Goal: Task Accomplishment & Management: Use online tool/utility

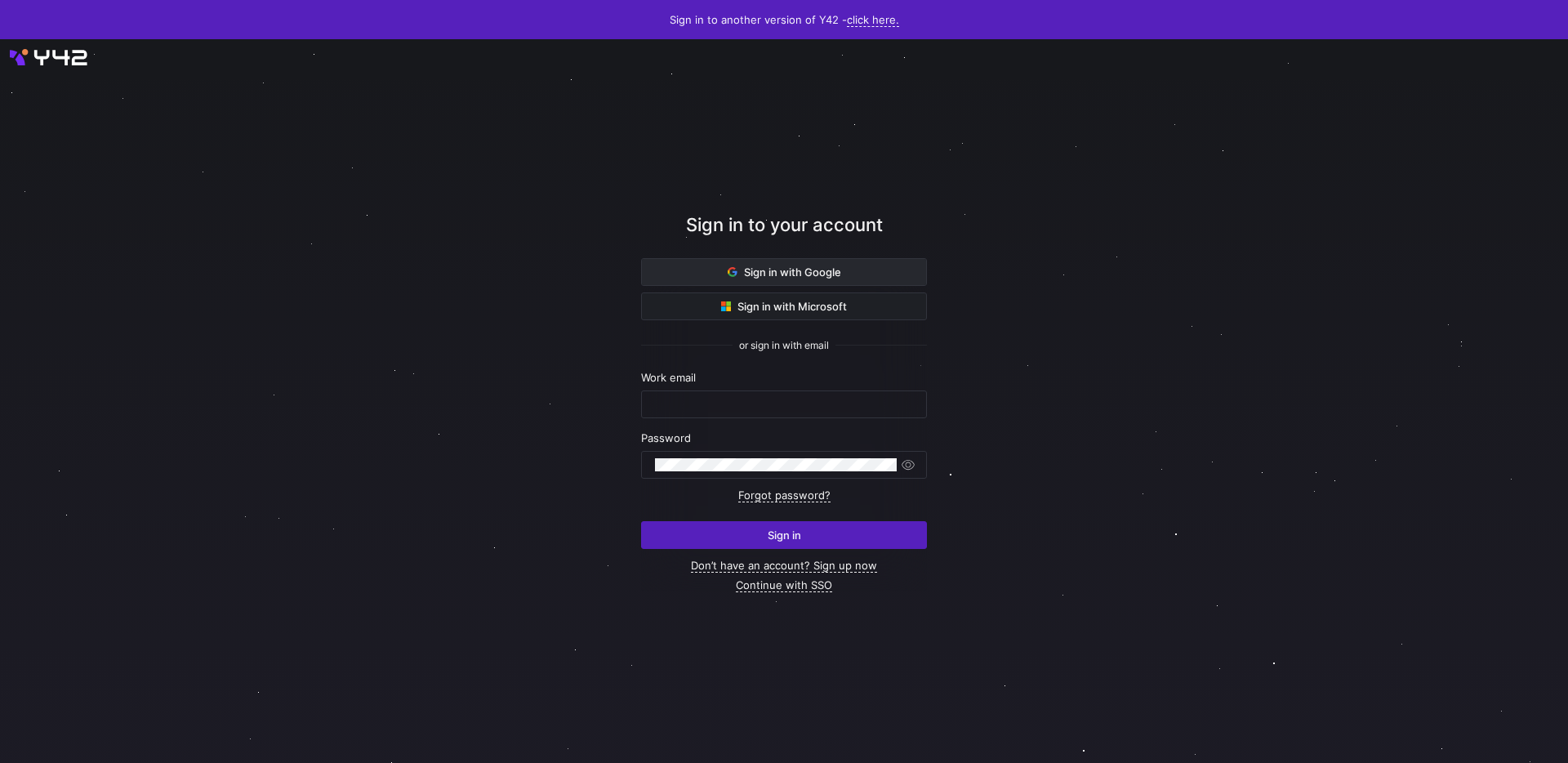
click at [803, 275] on span "Sign in with Google" at bounding box center [783, 271] width 113 height 13
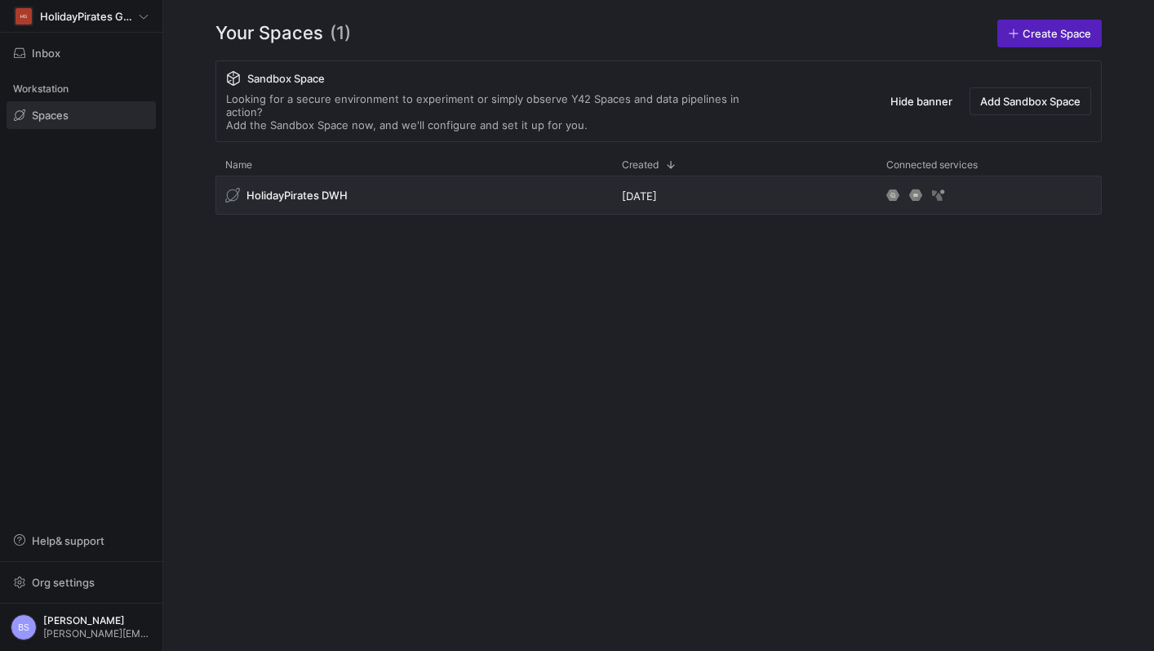
click at [85, 122] on span at bounding box center [81, 115] width 148 height 26
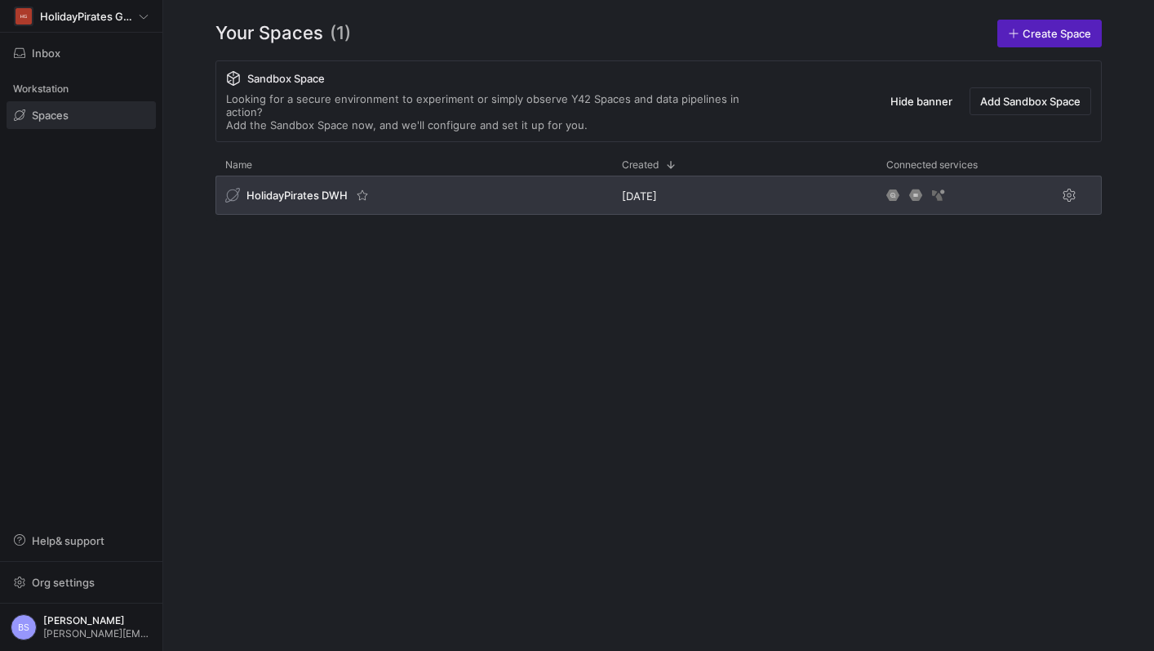
click at [247, 176] on div "HolidayPirates DWH" at bounding box center [414, 195] width 397 height 39
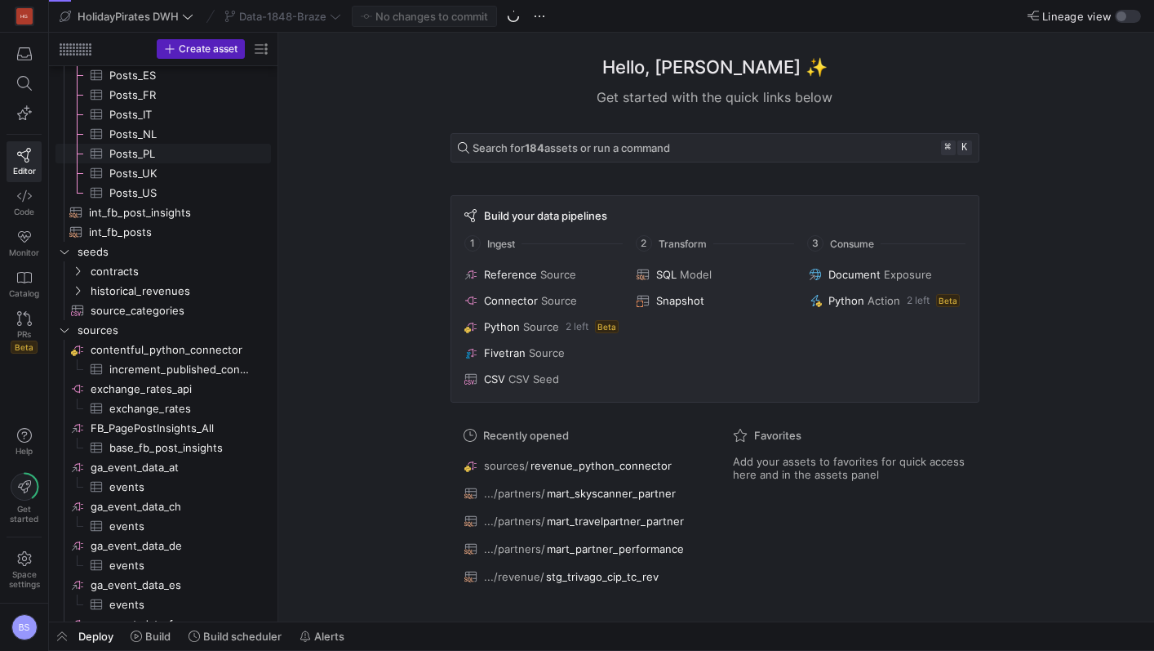
scroll to position [241, 0]
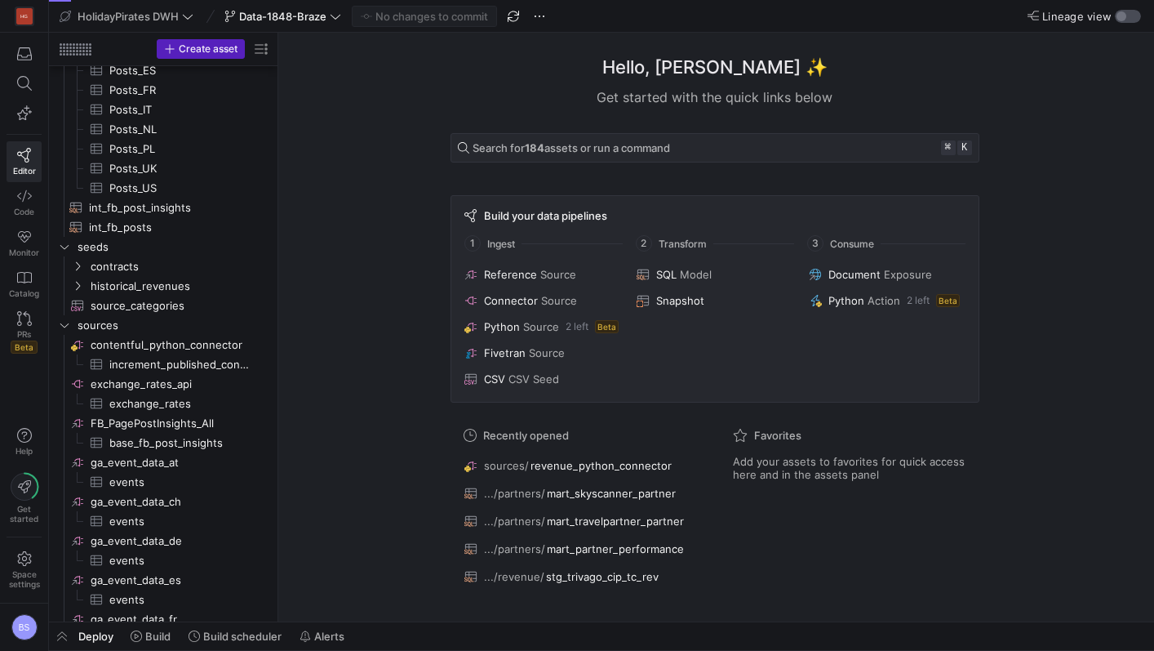
click at [1127, 19] on div "button" at bounding box center [1128, 16] width 26 height 13
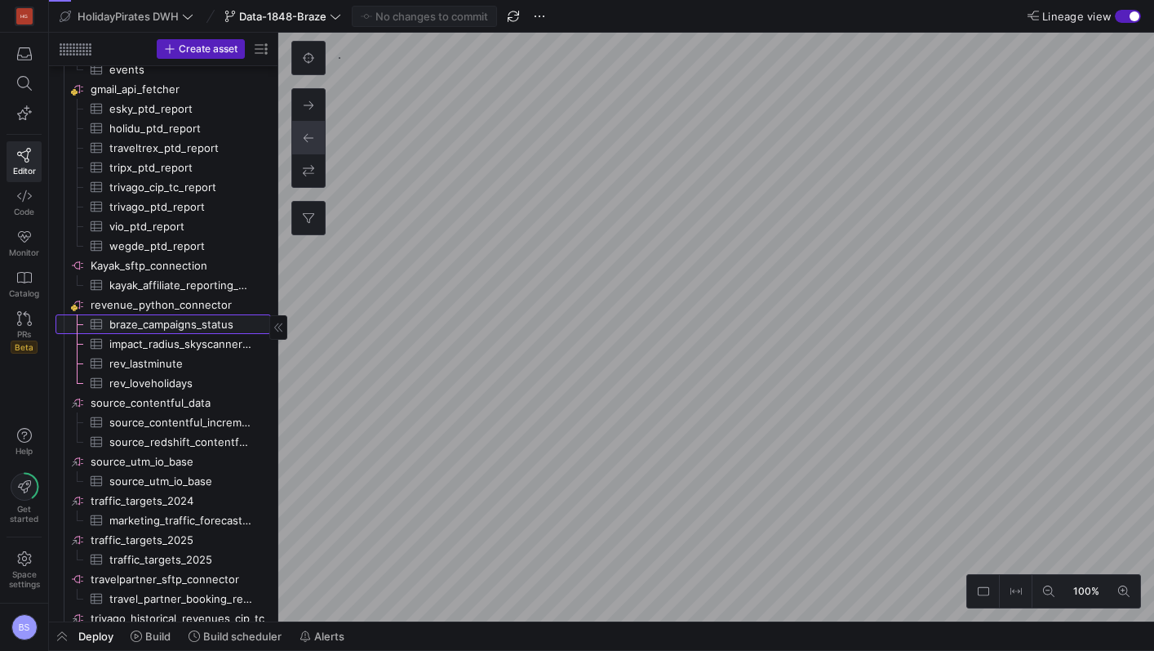
click at [174, 328] on span "braze_campaigns_status​​​​​​​​​" at bounding box center [180, 324] width 143 height 19
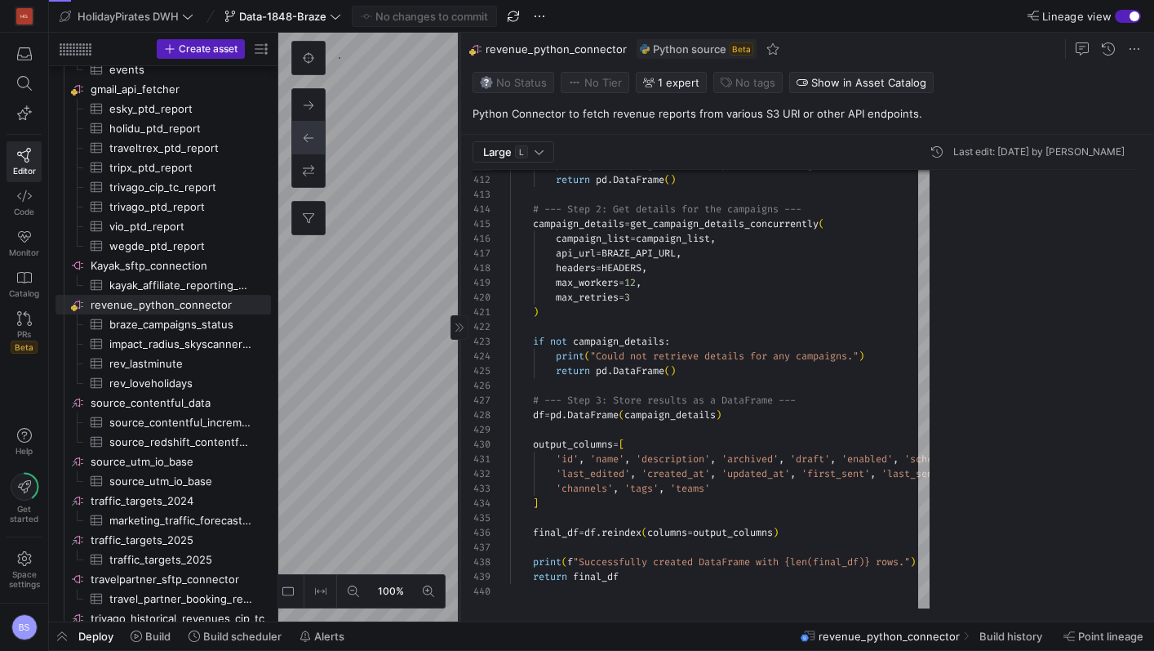
drag, startPoint x: 664, startPoint y: 285, endPoint x: 452, endPoint y: 292, distance: 211.6
click at [459, 292] on div at bounding box center [459, 327] width 1 height 589
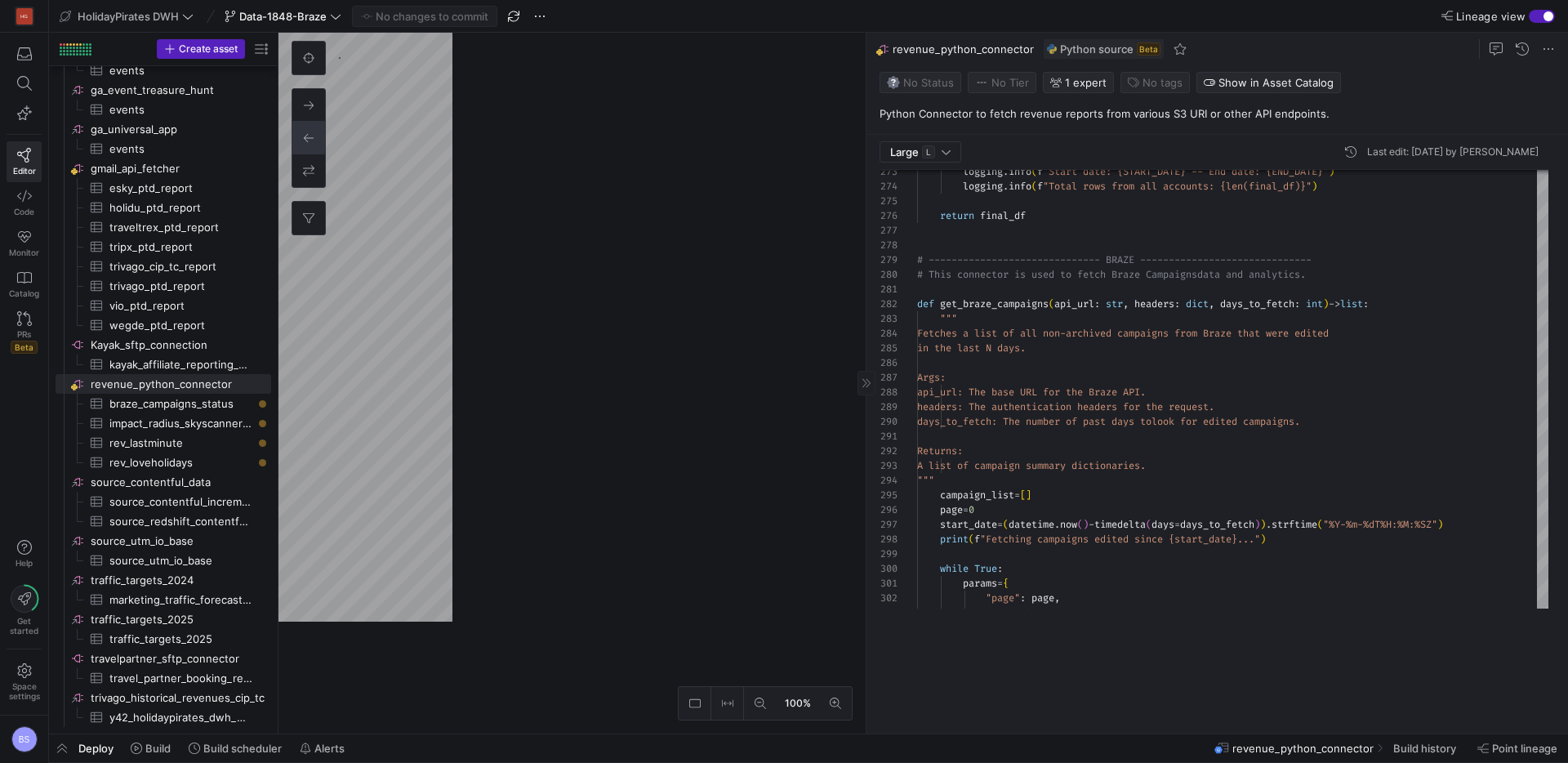
scroll to position [147, 0]
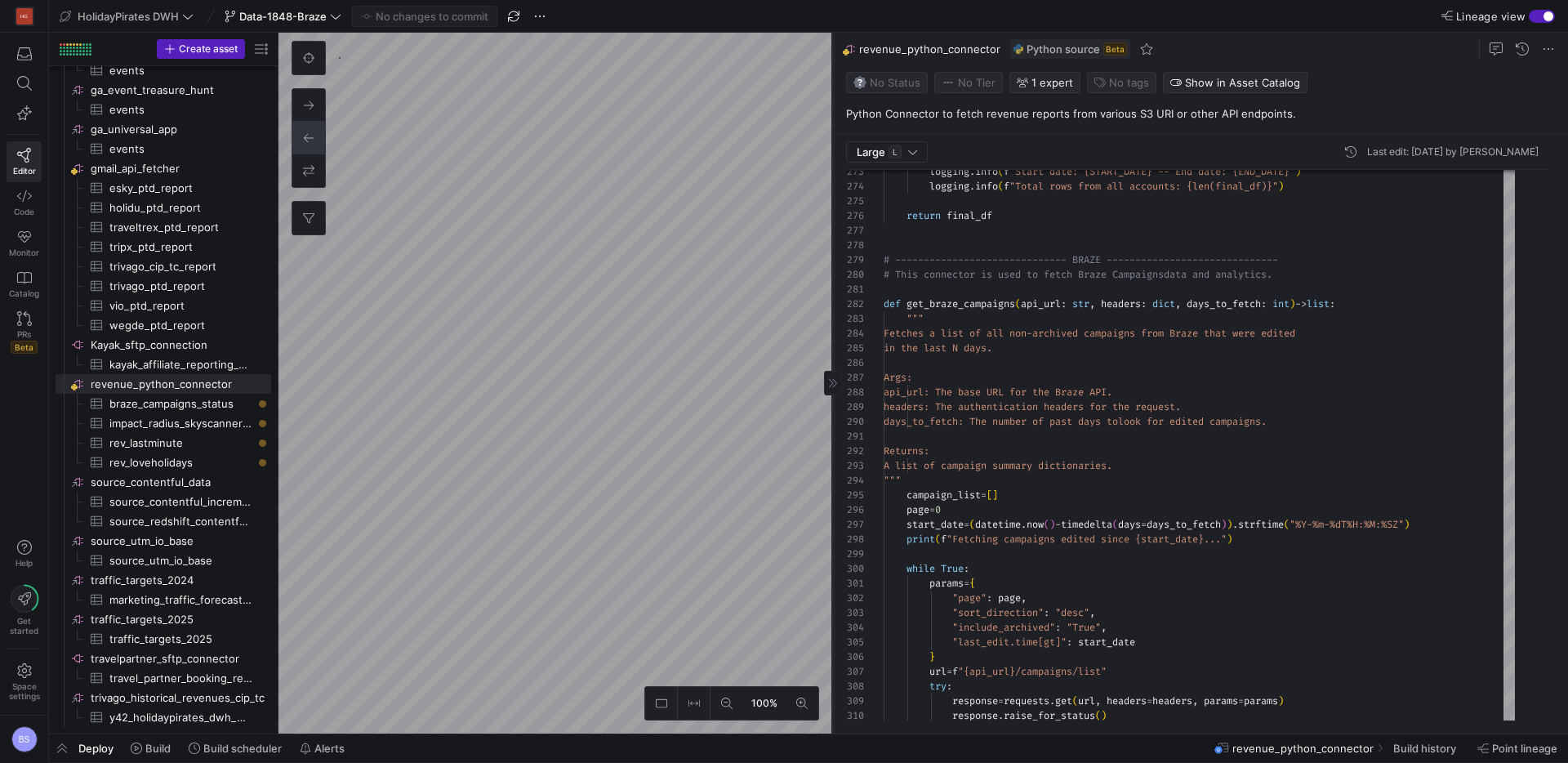
click at [628, 284] on as-split "100% 0 Large L Last edit: Monday 08 September 2025 by Boris Salvati 303 301 302…" at bounding box center [922, 383] width 1289 height 700
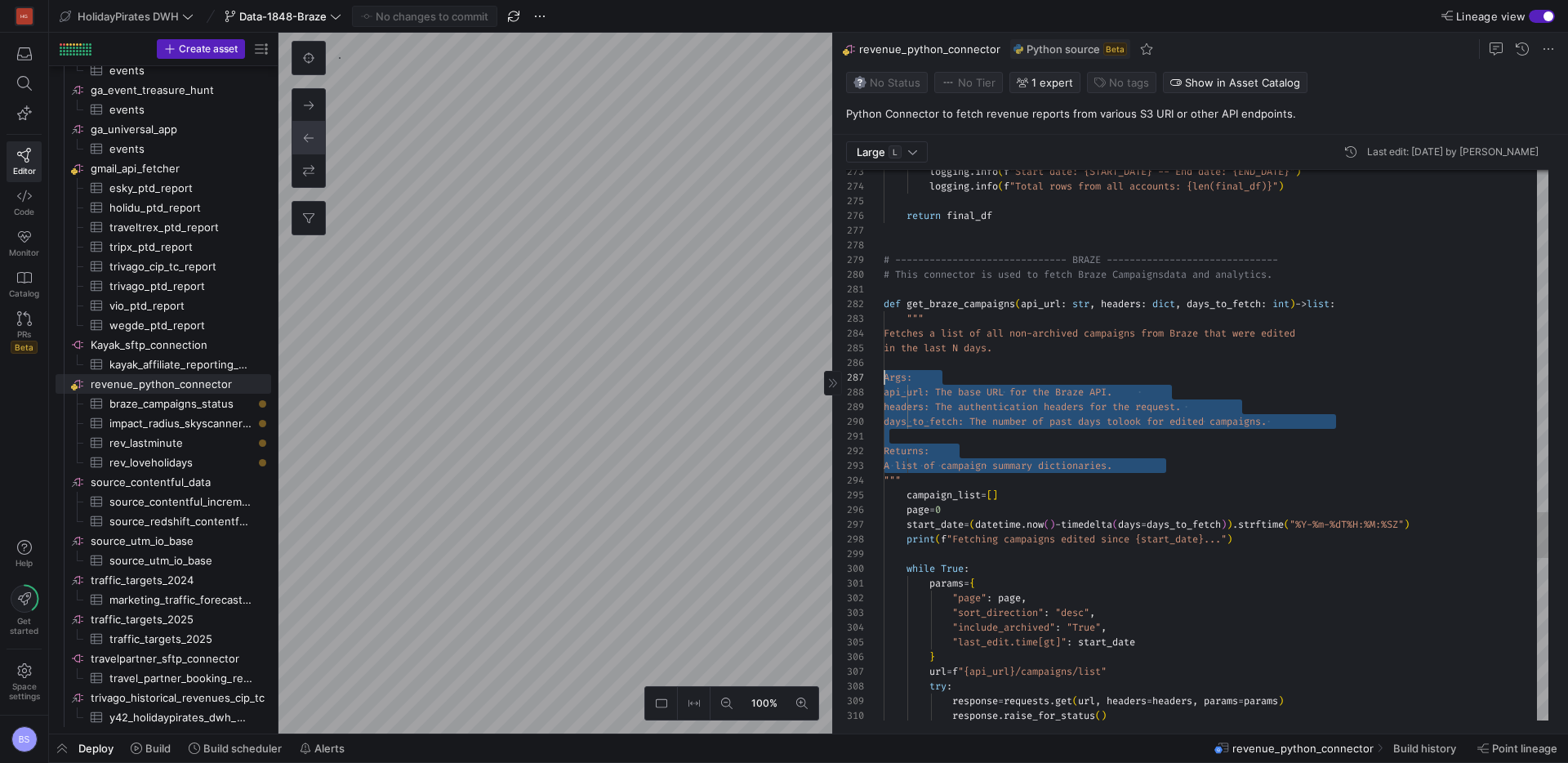
scroll to position [73, 0]
drag, startPoint x: 1207, startPoint y: 462, endPoint x: 851, endPoint y: 362, distance: 370.4
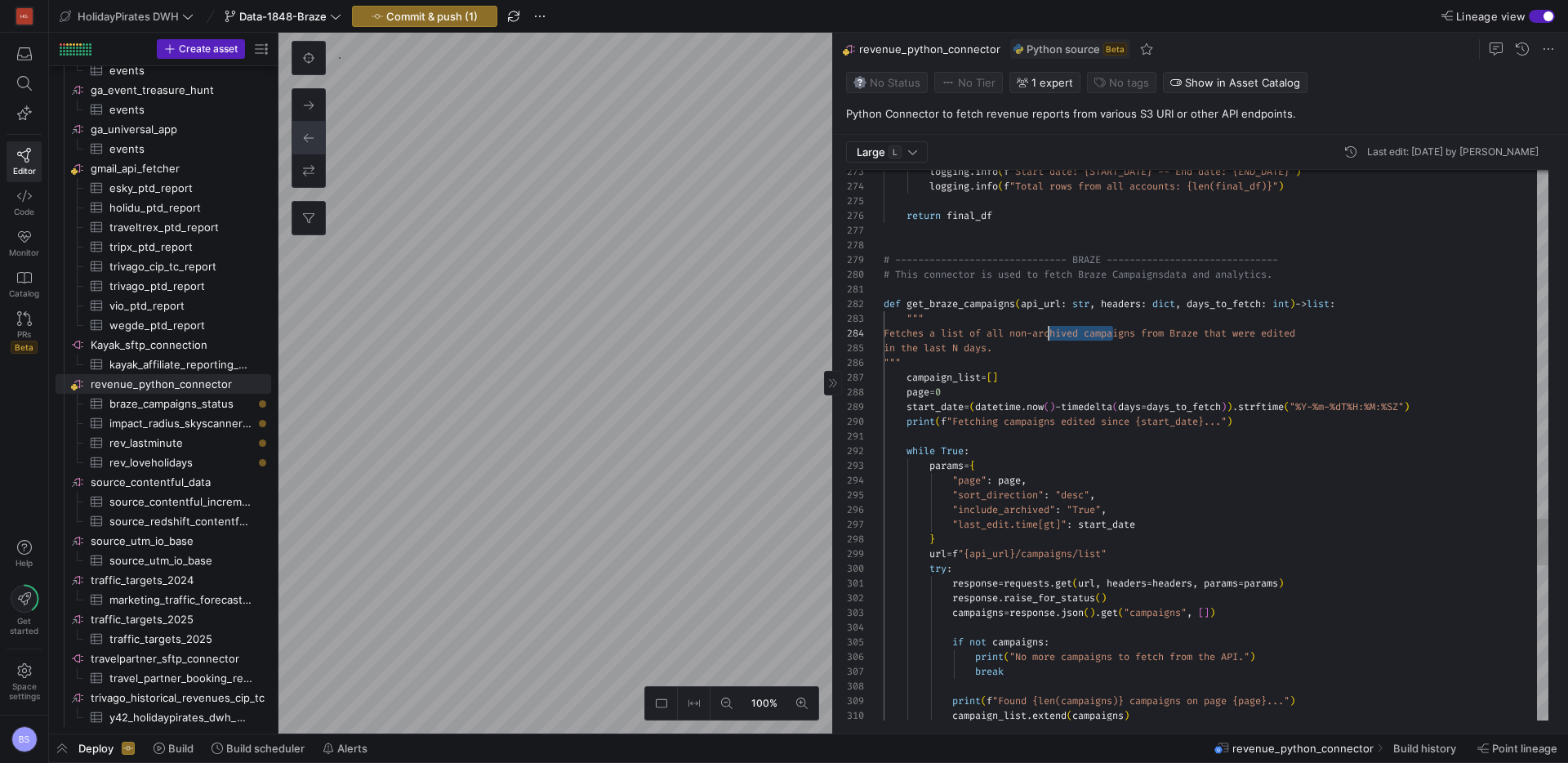
scroll to position [44, 153]
drag, startPoint x: 1110, startPoint y: 336, endPoint x: 1038, endPoint y: 335, distance: 72.7
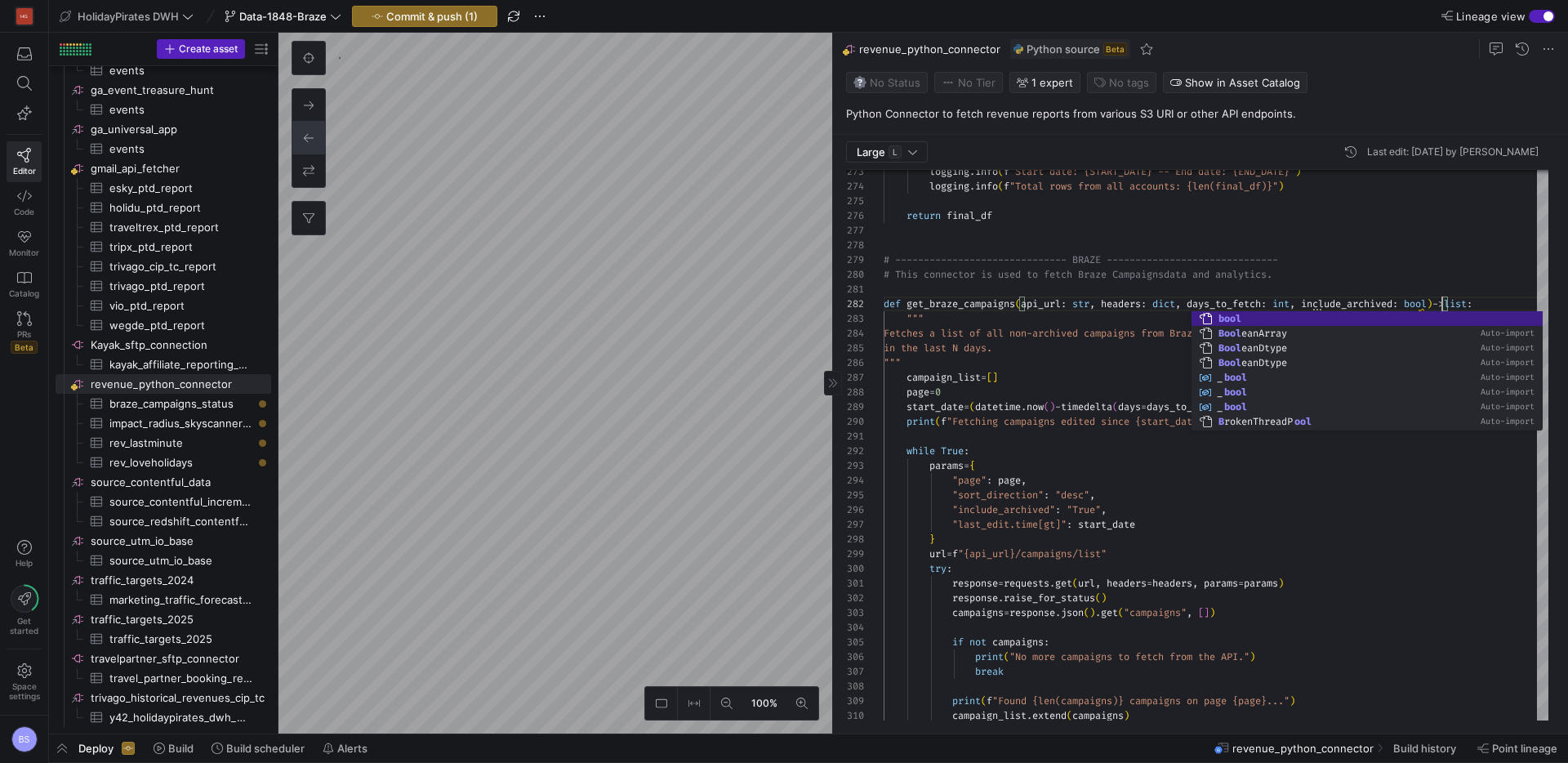
scroll to position [15, 558]
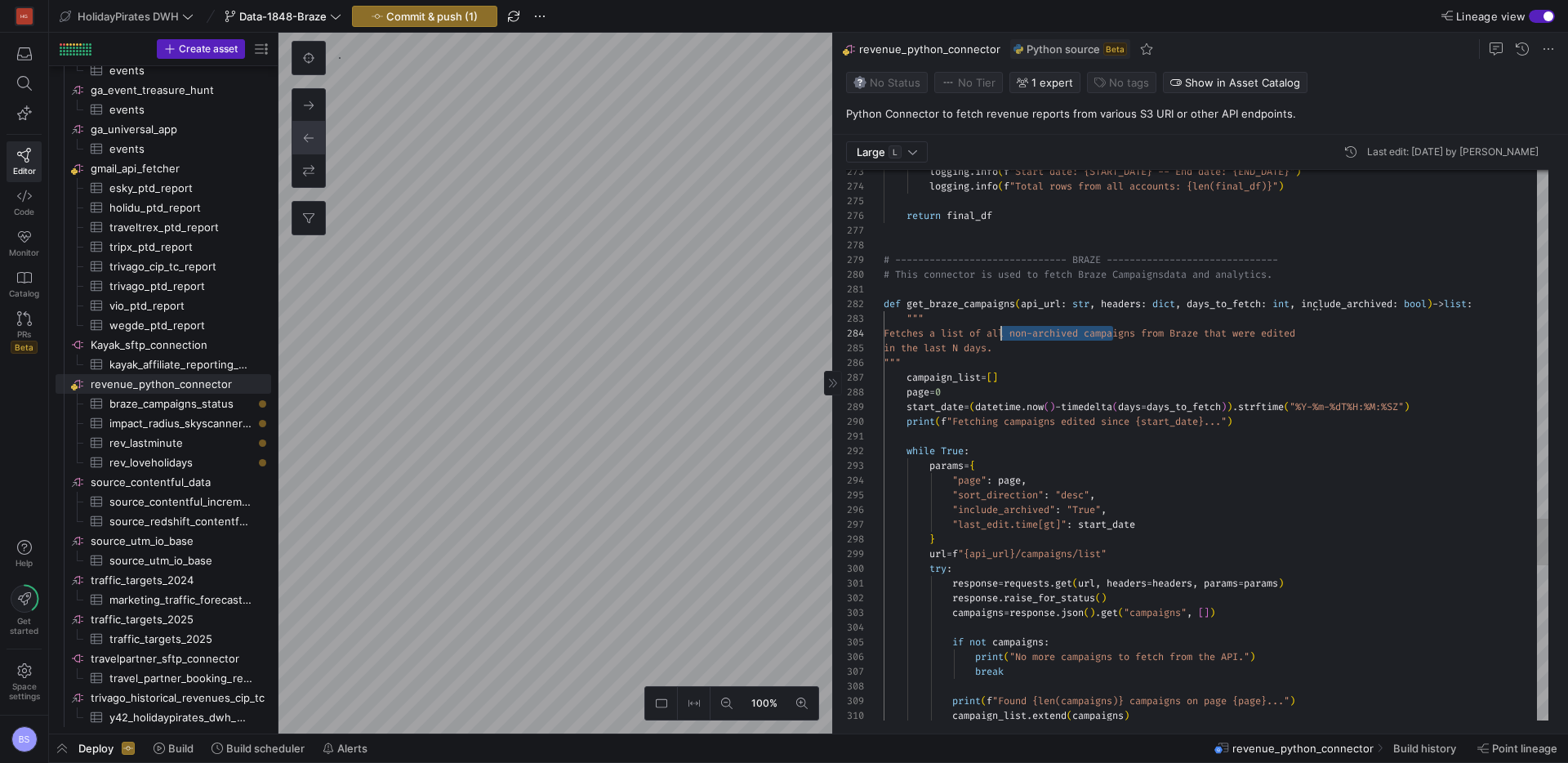
scroll to position [44, 112]
drag, startPoint x: 1111, startPoint y: 335, endPoint x: 994, endPoint y: 334, distance: 116.8
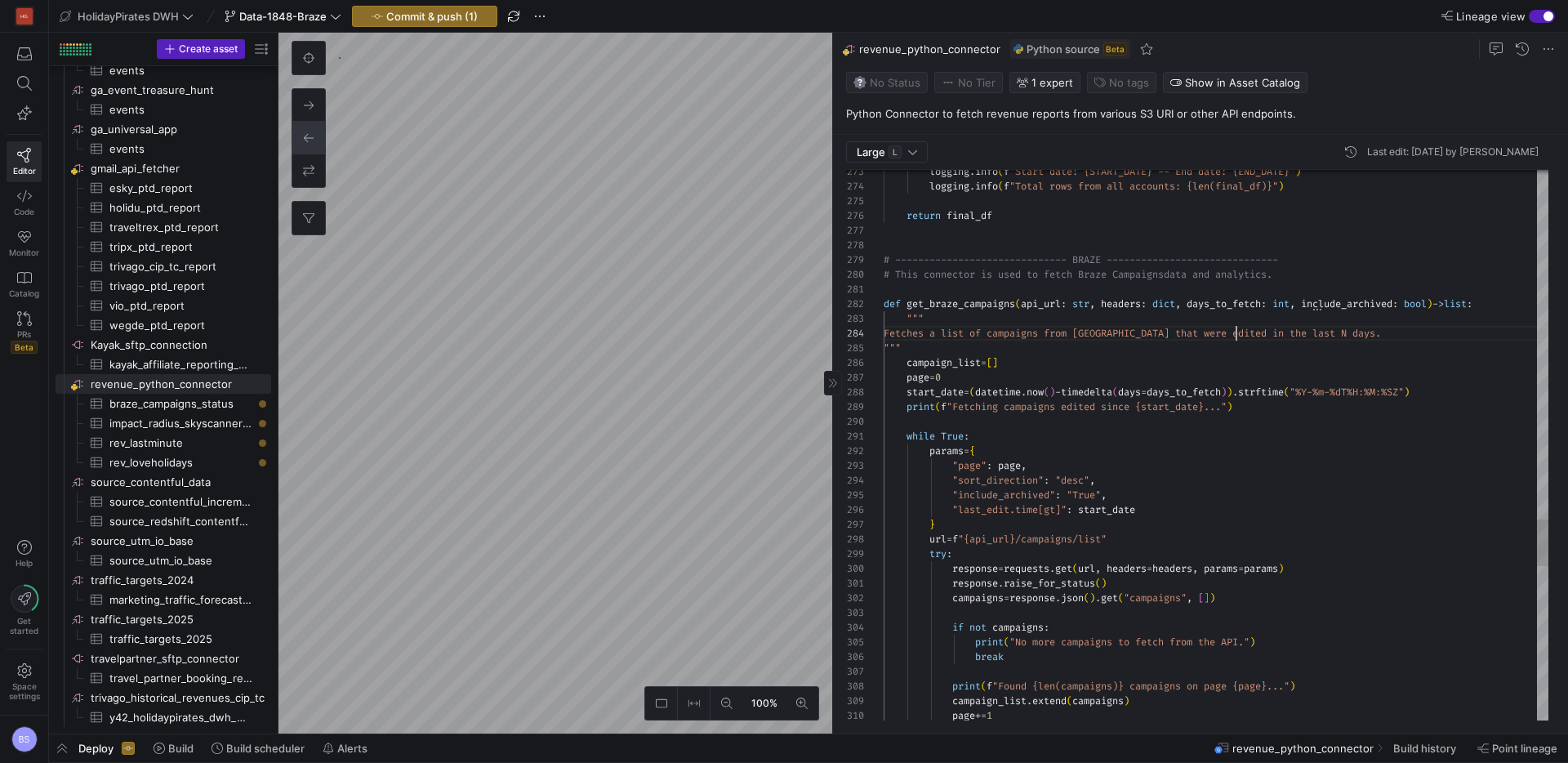
scroll to position [44, 353]
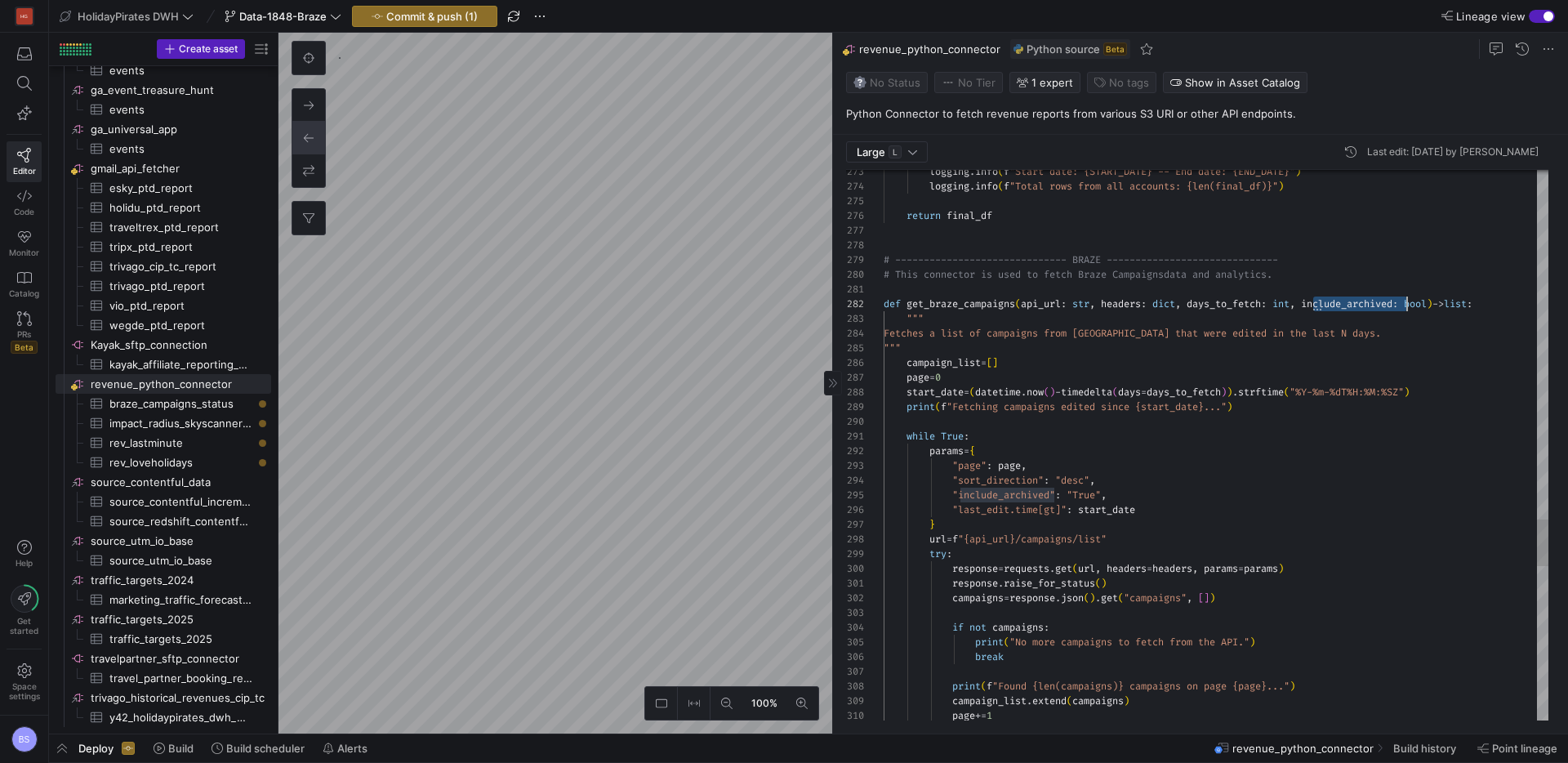
drag, startPoint x: 1105, startPoint y: 496, endPoint x: 1071, endPoint y: 495, distance: 34.3
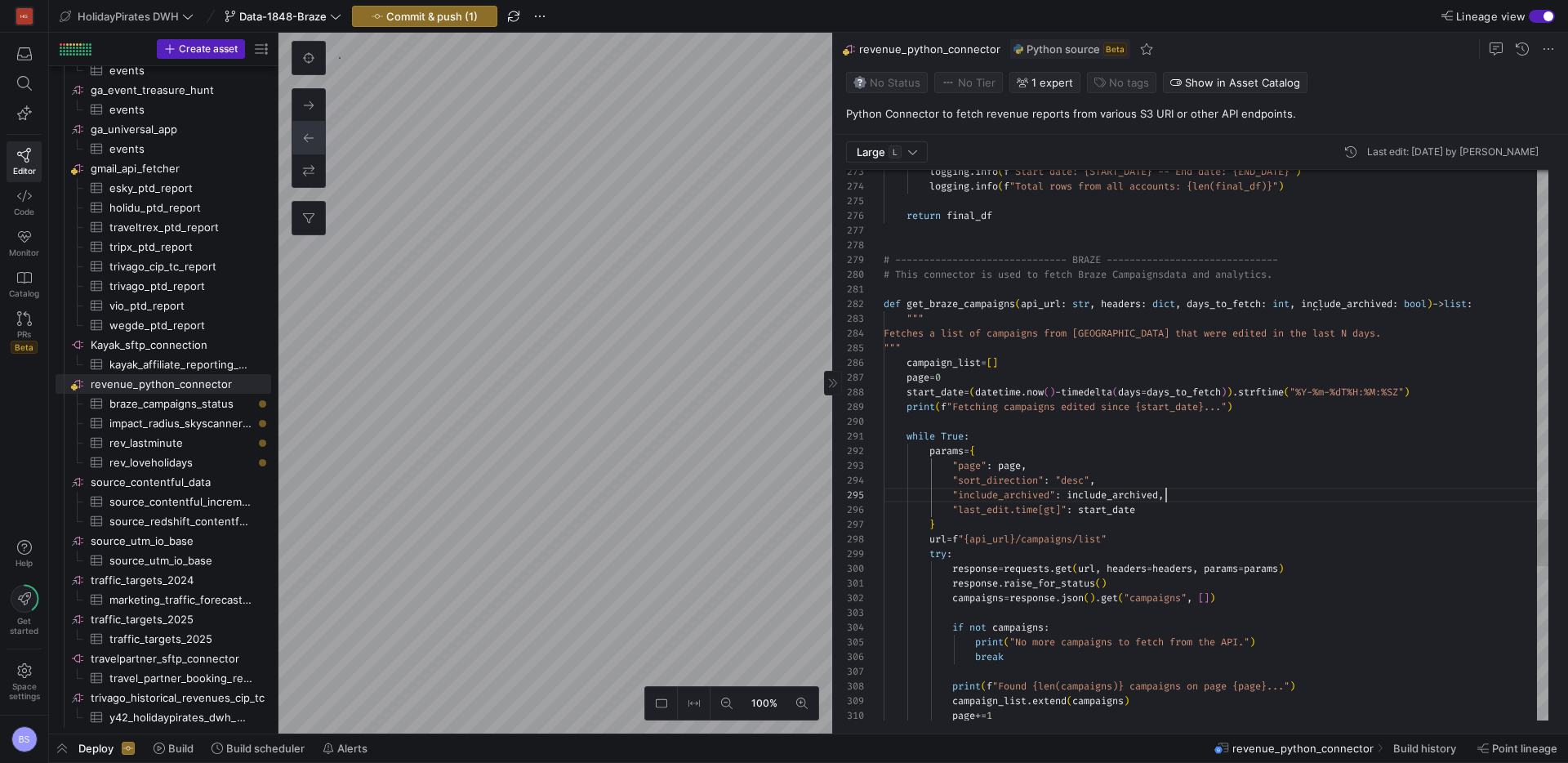
scroll to position [59, 282]
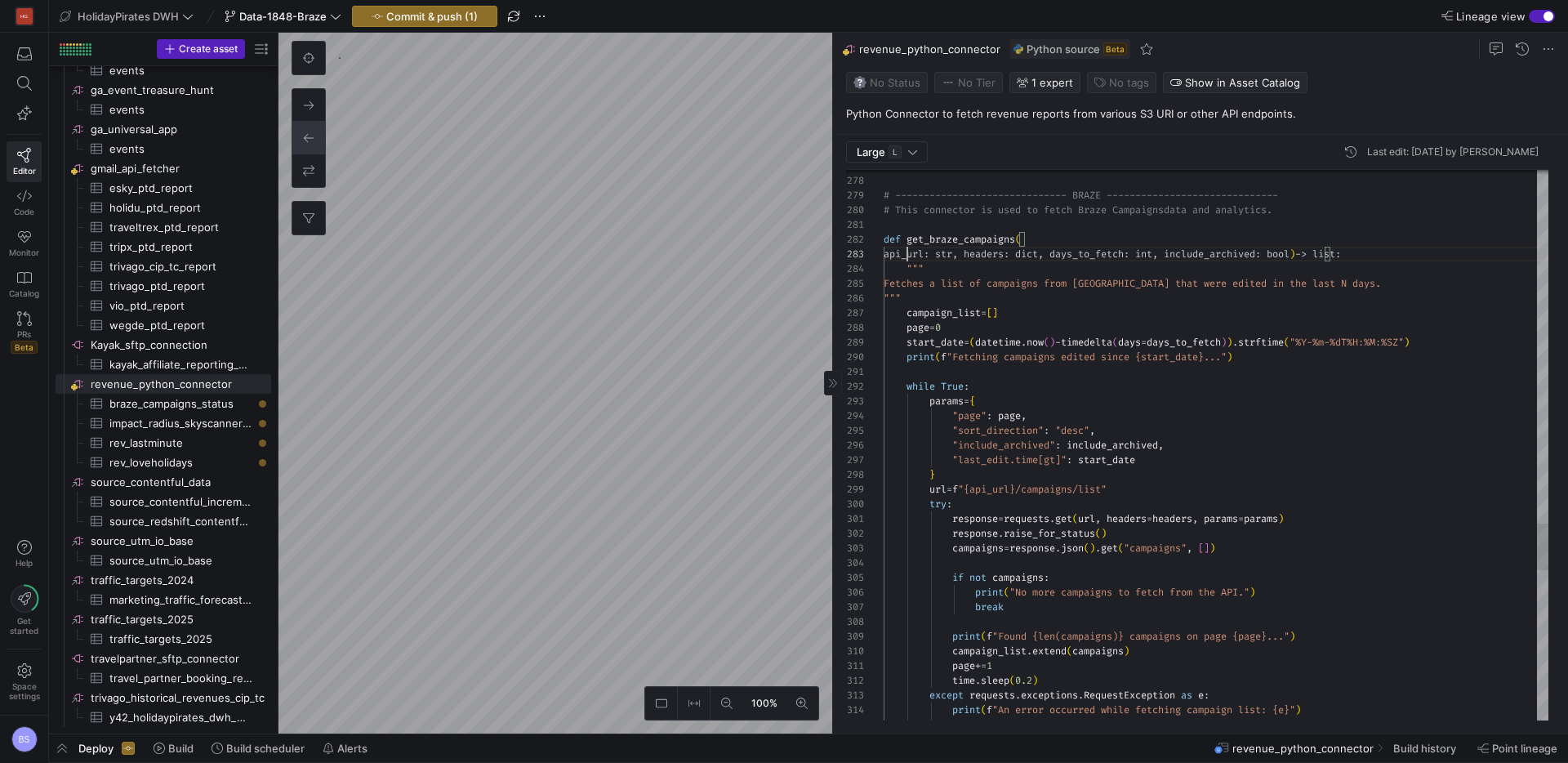
scroll to position [29, 24]
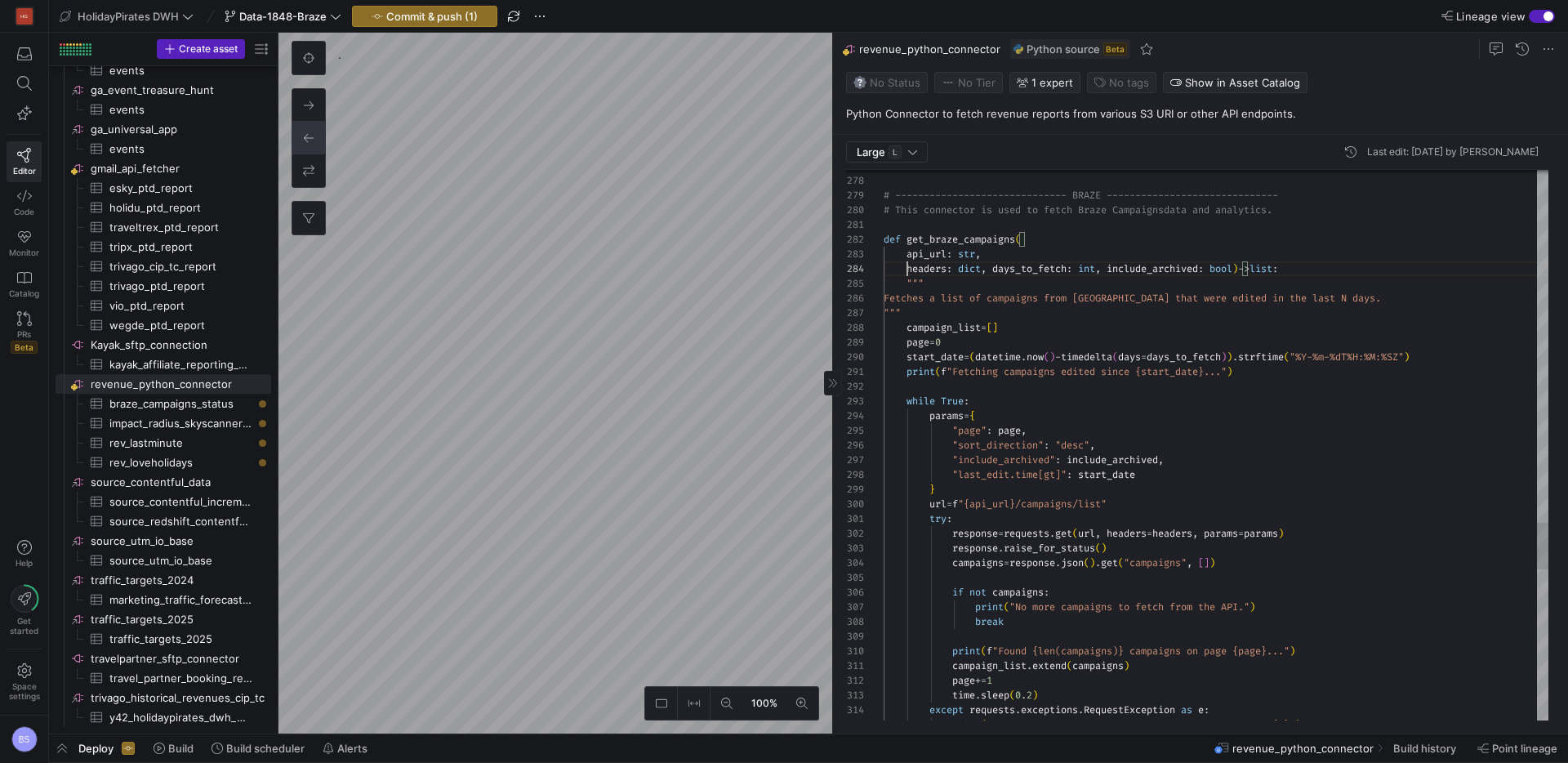
scroll to position [44, 24]
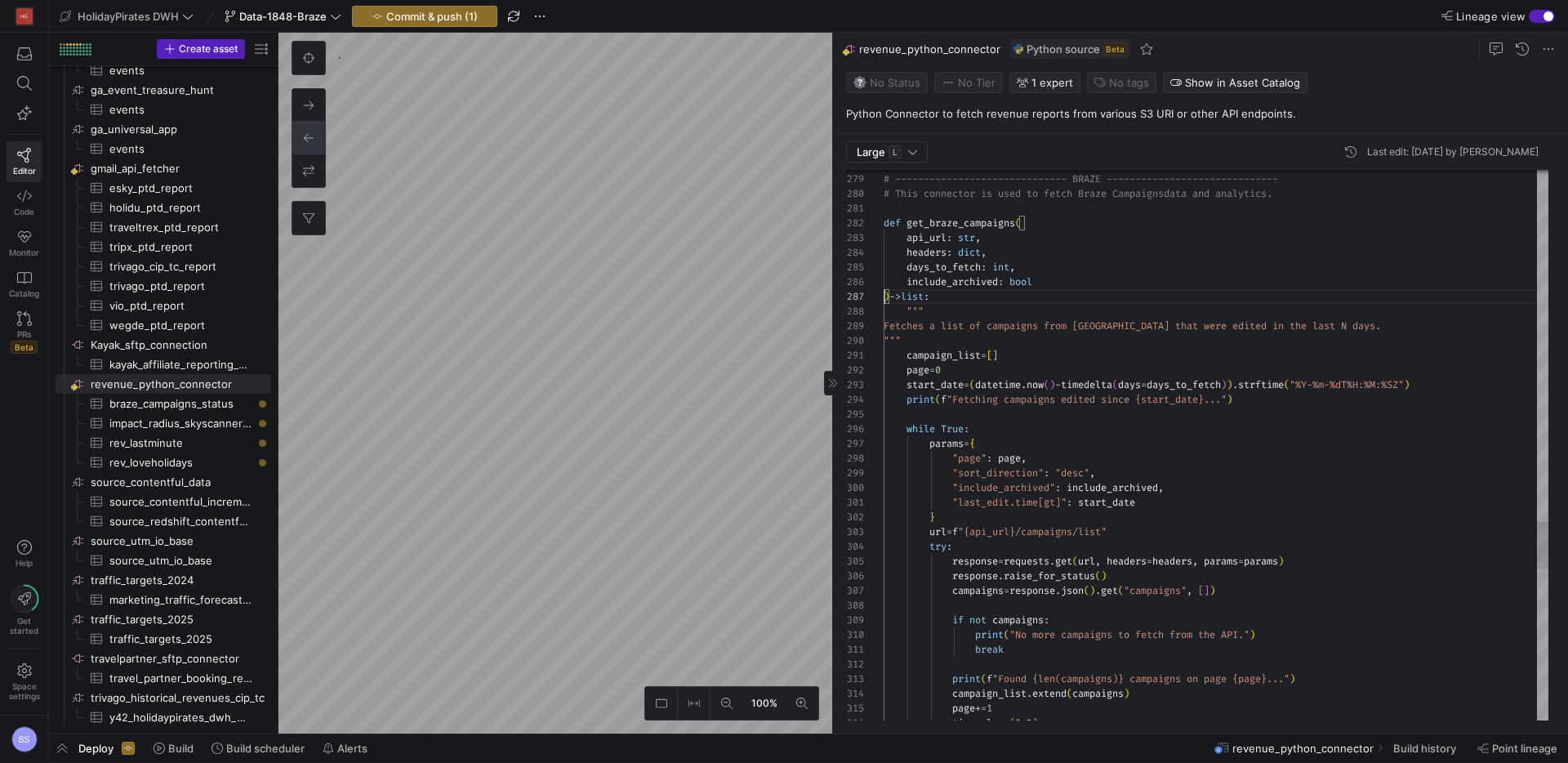
scroll to position [88, 0]
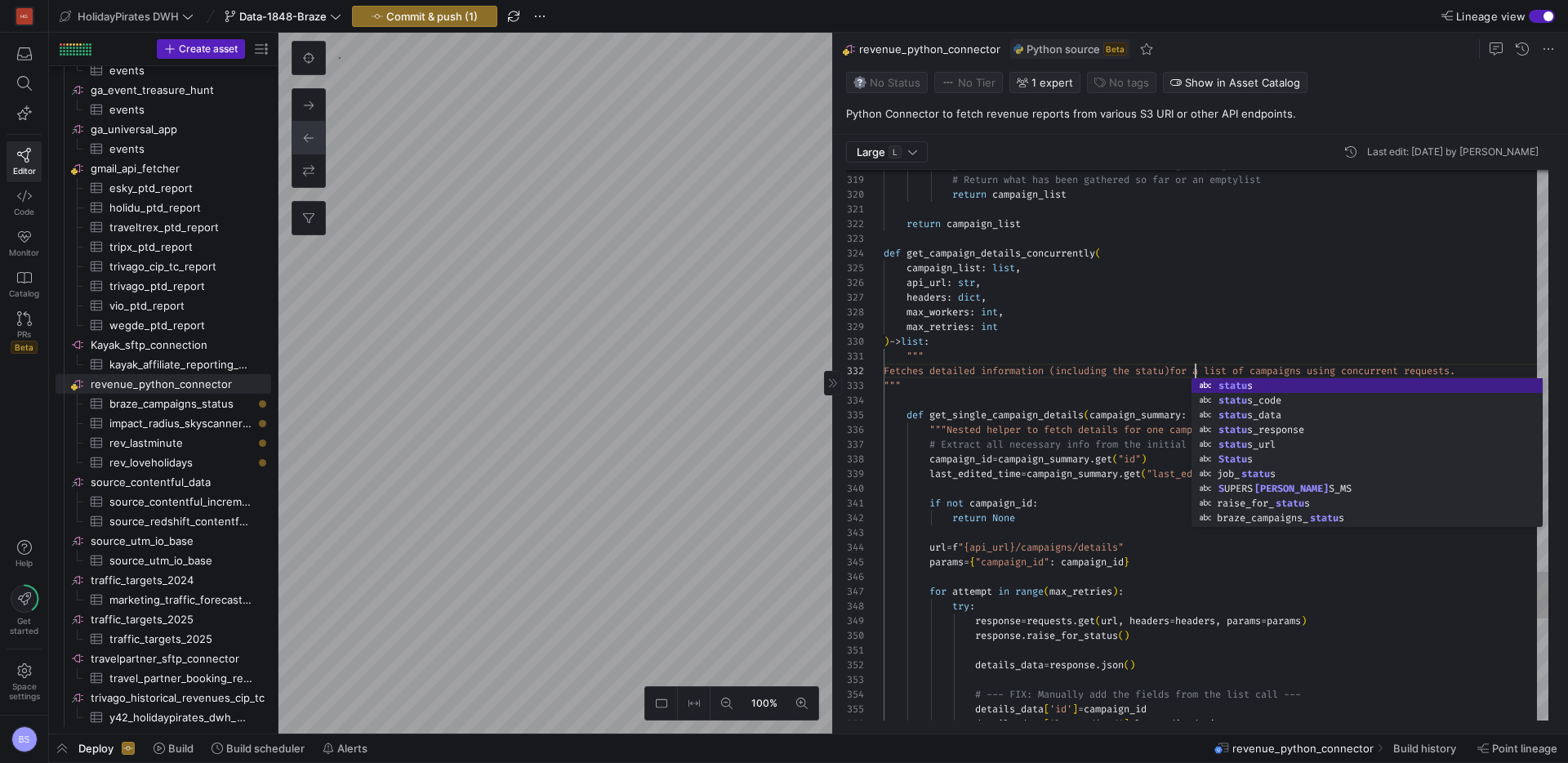
scroll to position [15, 318]
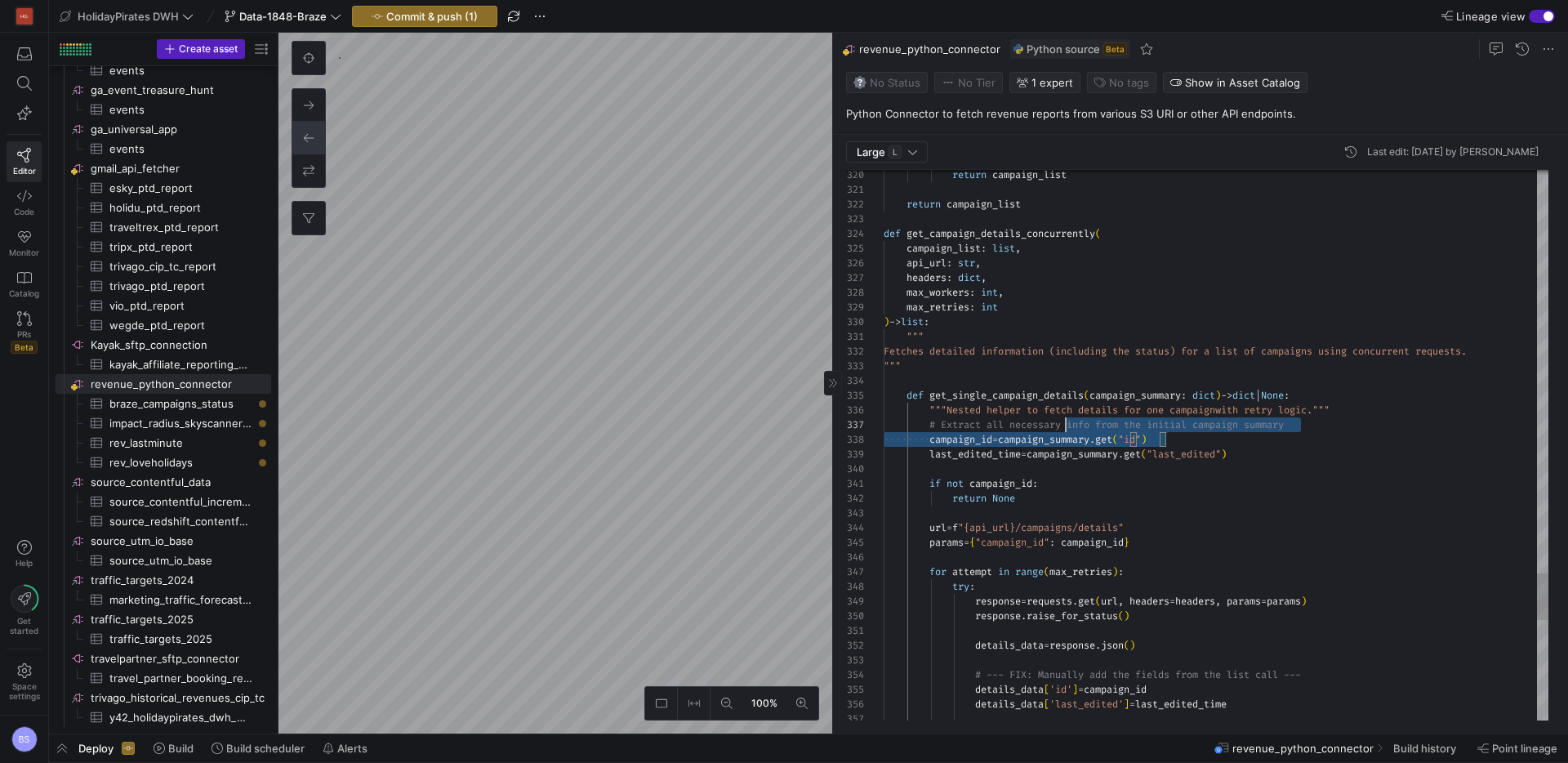
drag, startPoint x: 1322, startPoint y: 434, endPoint x: 986, endPoint y: 416, distance: 336.0
drag, startPoint x: 1077, startPoint y: 420, endPoint x: 1323, endPoint y: 424, distance: 246.6
click at [1078, 420] on div "# Extract all necessary info from the initial camp aign summary" at bounding box center [1215, 427] width 665 height 15
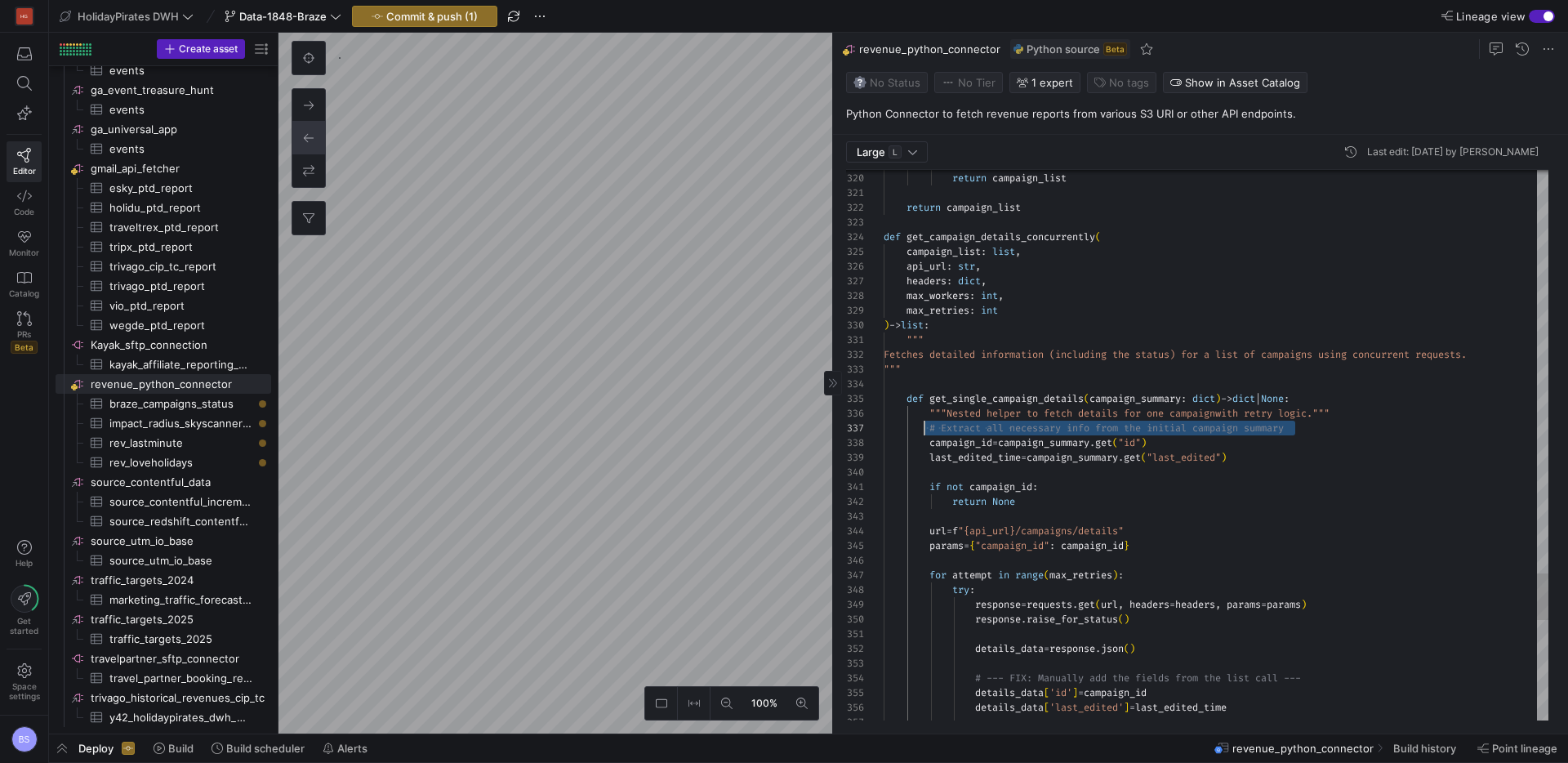
scroll to position [88, 0]
drag, startPoint x: 1313, startPoint y: 429, endPoint x: 880, endPoint y: 424, distance: 432.7
click at [878, 425] on div "320 321 322 323 324 325 326 327 328 329 330 331 332 333 334 335 336 337 338 339…" at bounding box center [1197, 445] width 702 height 550
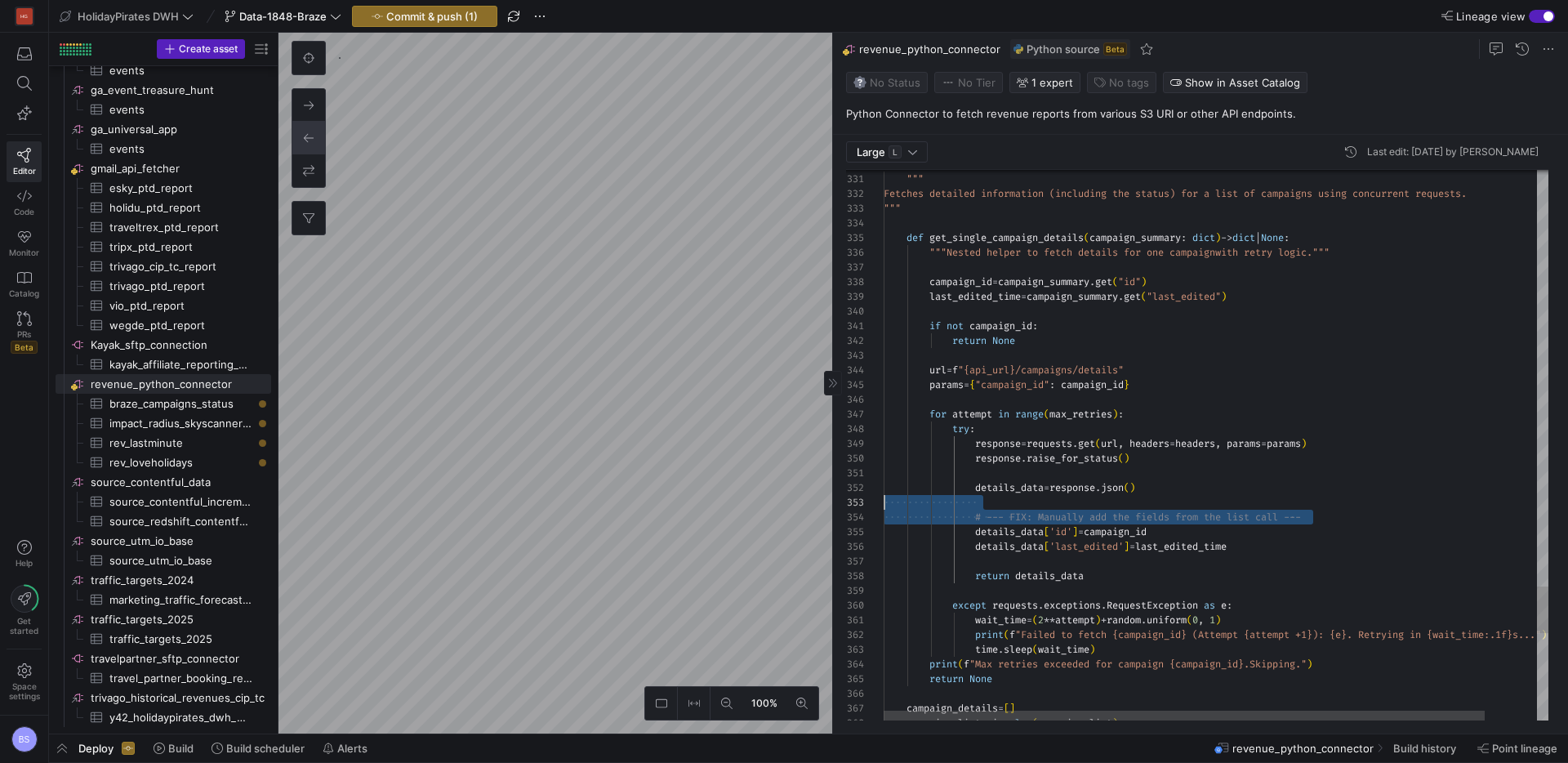
scroll to position [44, 0]
drag, startPoint x: 1335, startPoint y: 514, endPoint x: 839, endPoint y: 509, distance: 495.6
click at [840, 511] on div "Large L Last edit: Monday 08 September 2025 by Boris Salvati 330 331 332 333 33…" at bounding box center [1197, 434] width 728 height 598
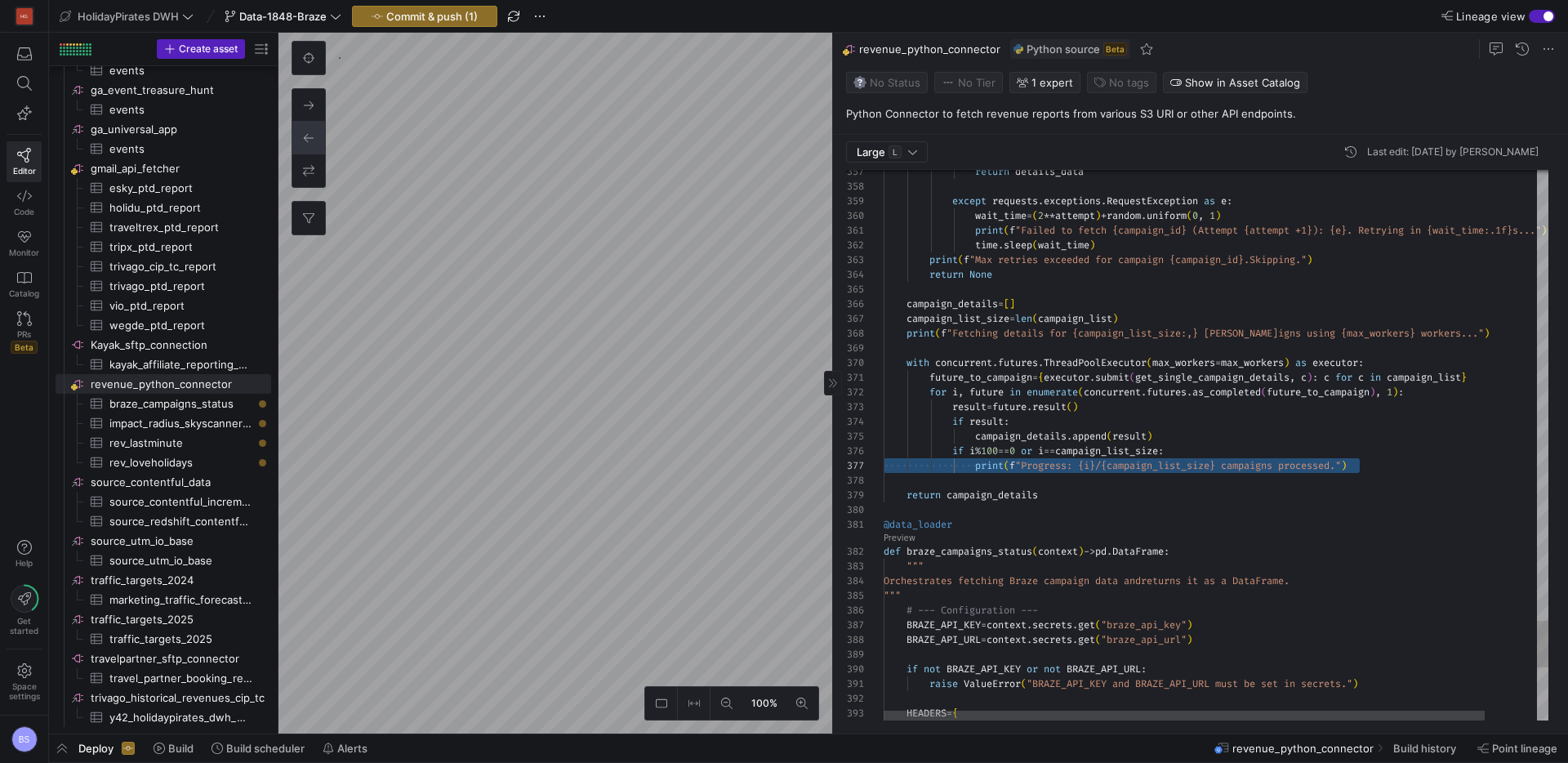
scroll to position [73, 0]
drag, startPoint x: 1148, startPoint y: 461, endPoint x: 857, endPoint y: 450, distance: 290.9
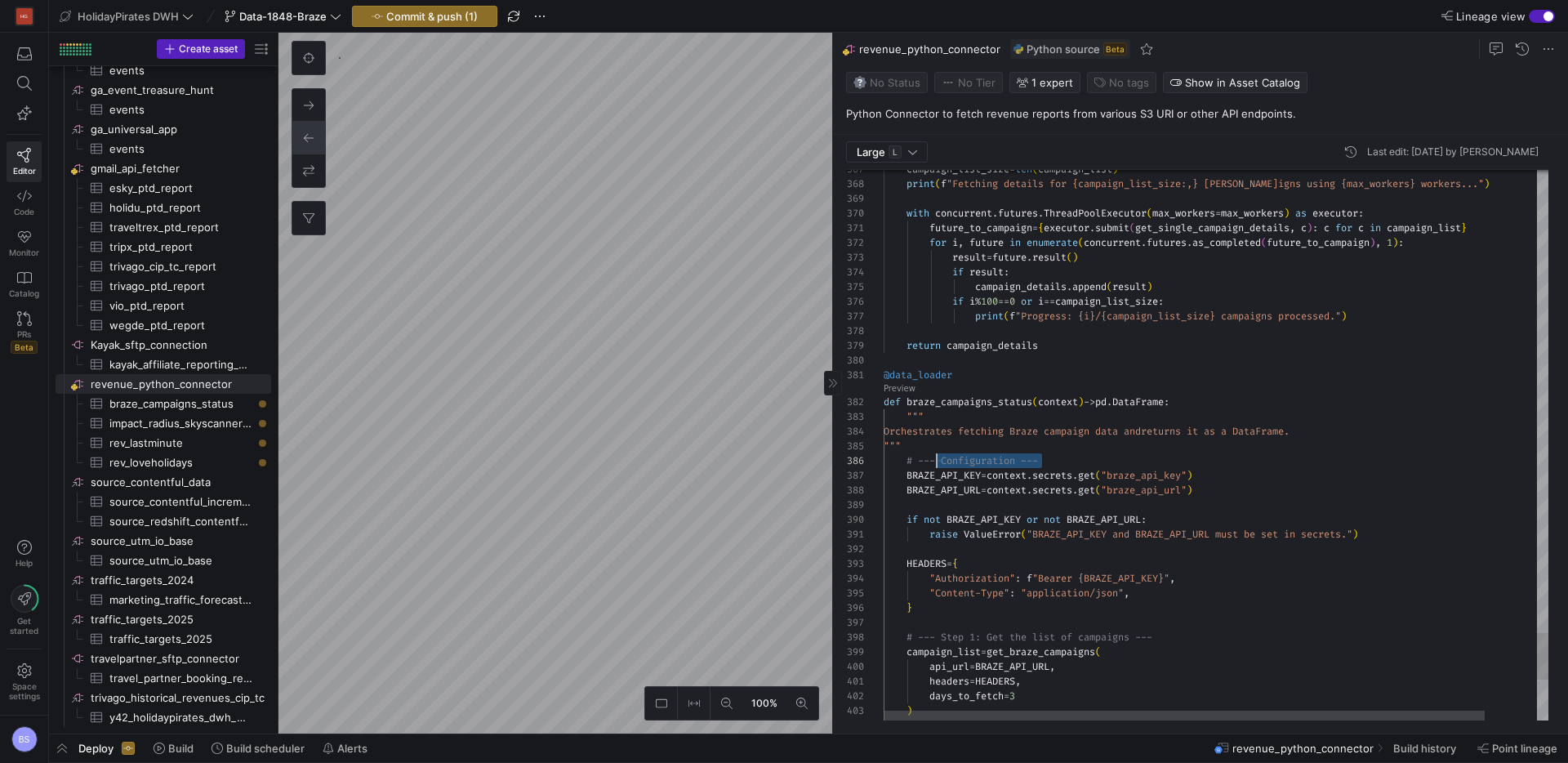
scroll to position [73, 0]
drag, startPoint x: 1056, startPoint y: 458, endPoint x: 870, endPoint y: 459, distance: 185.3
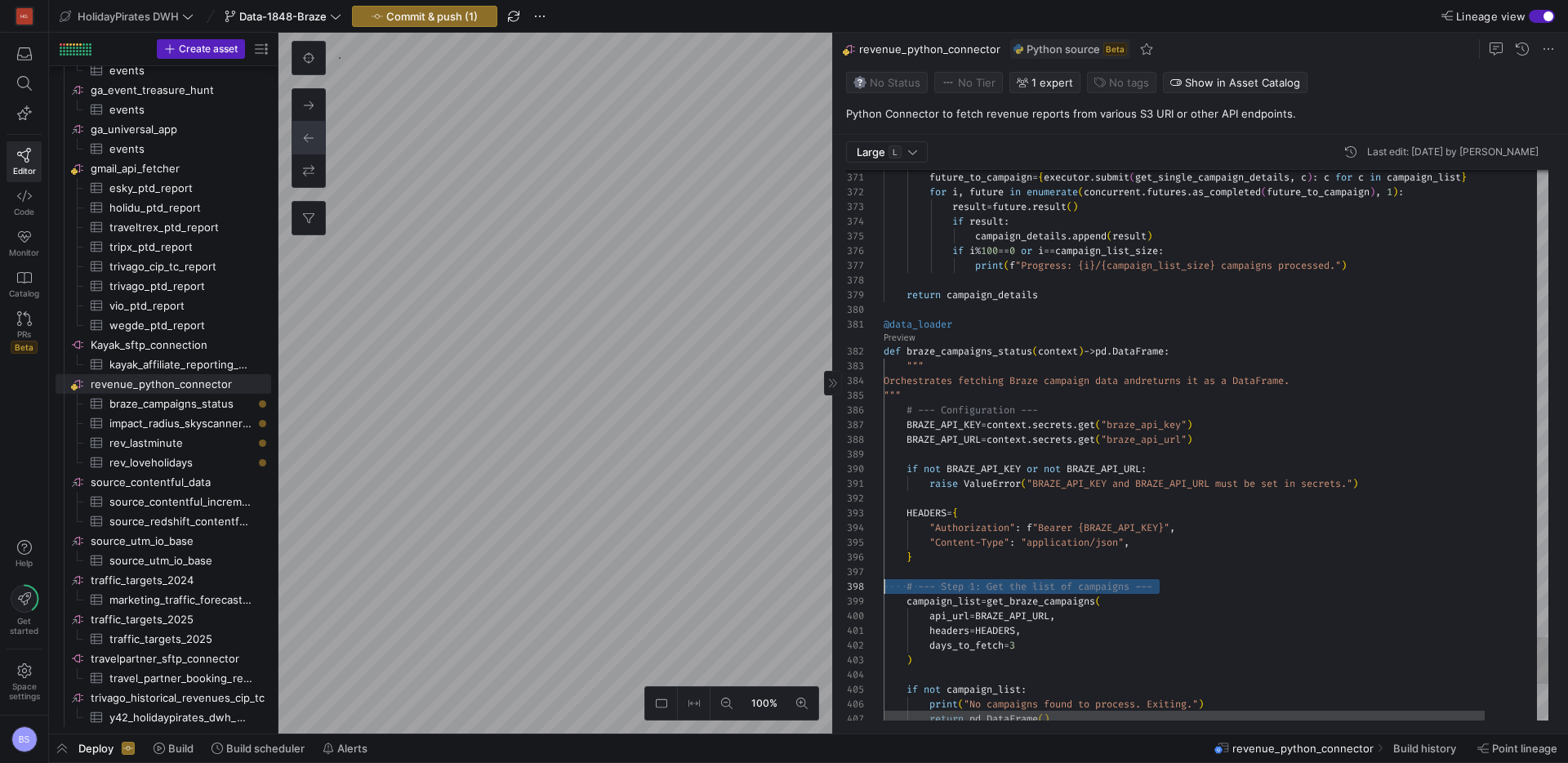
scroll to position [103, 0]
click at [821, 580] on as-split "100% 0 Large L Last edit: Monday 08 September 2025 by Boris Salvati 371 372 373…" at bounding box center [922, 383] width 1289 height 700
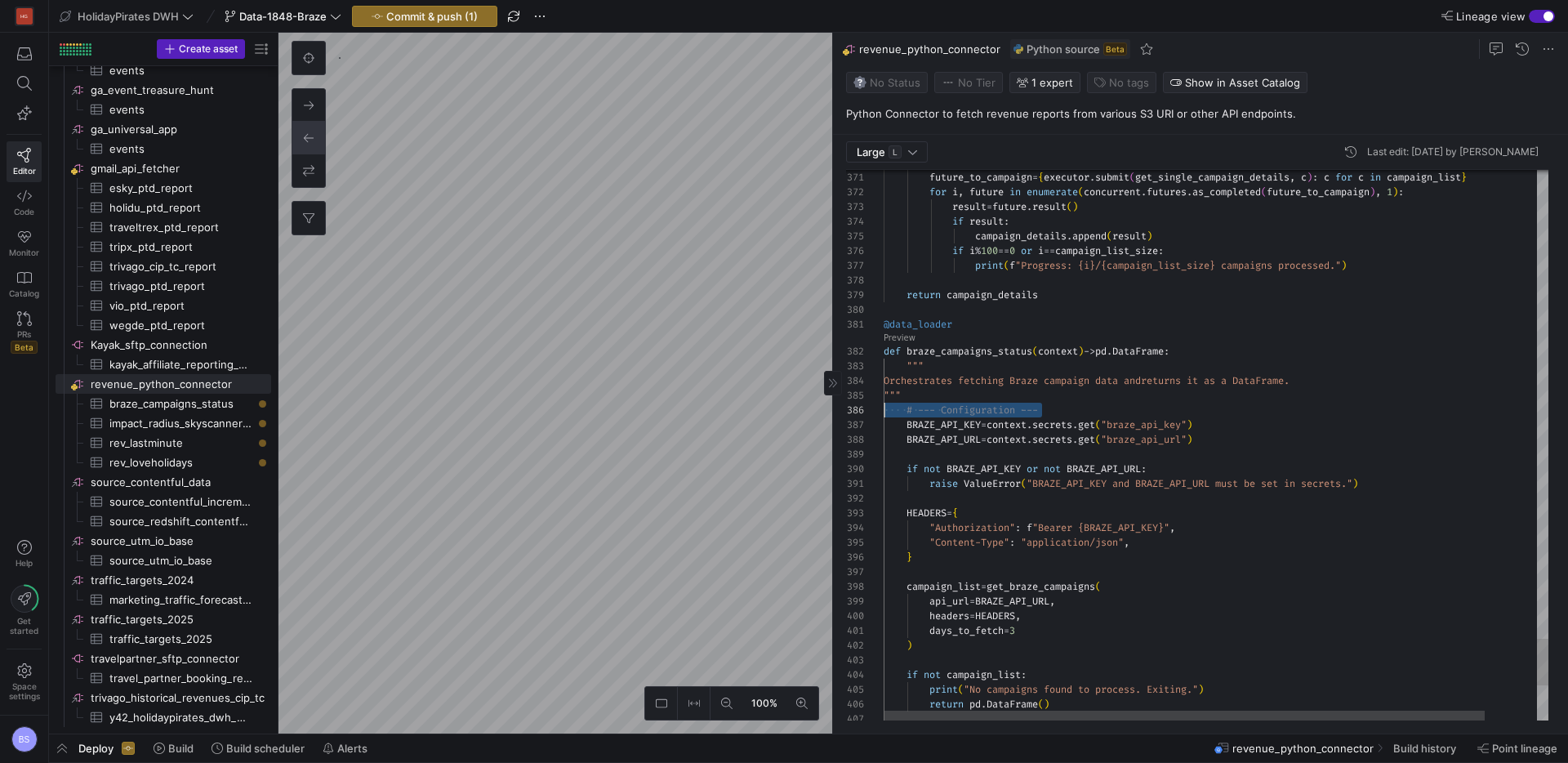
scroll to position [73, 0]
drag, startPoint x: 1061, startPoint y: 407, endPoint x: 823, endPoint y: 407, distance: 237.6
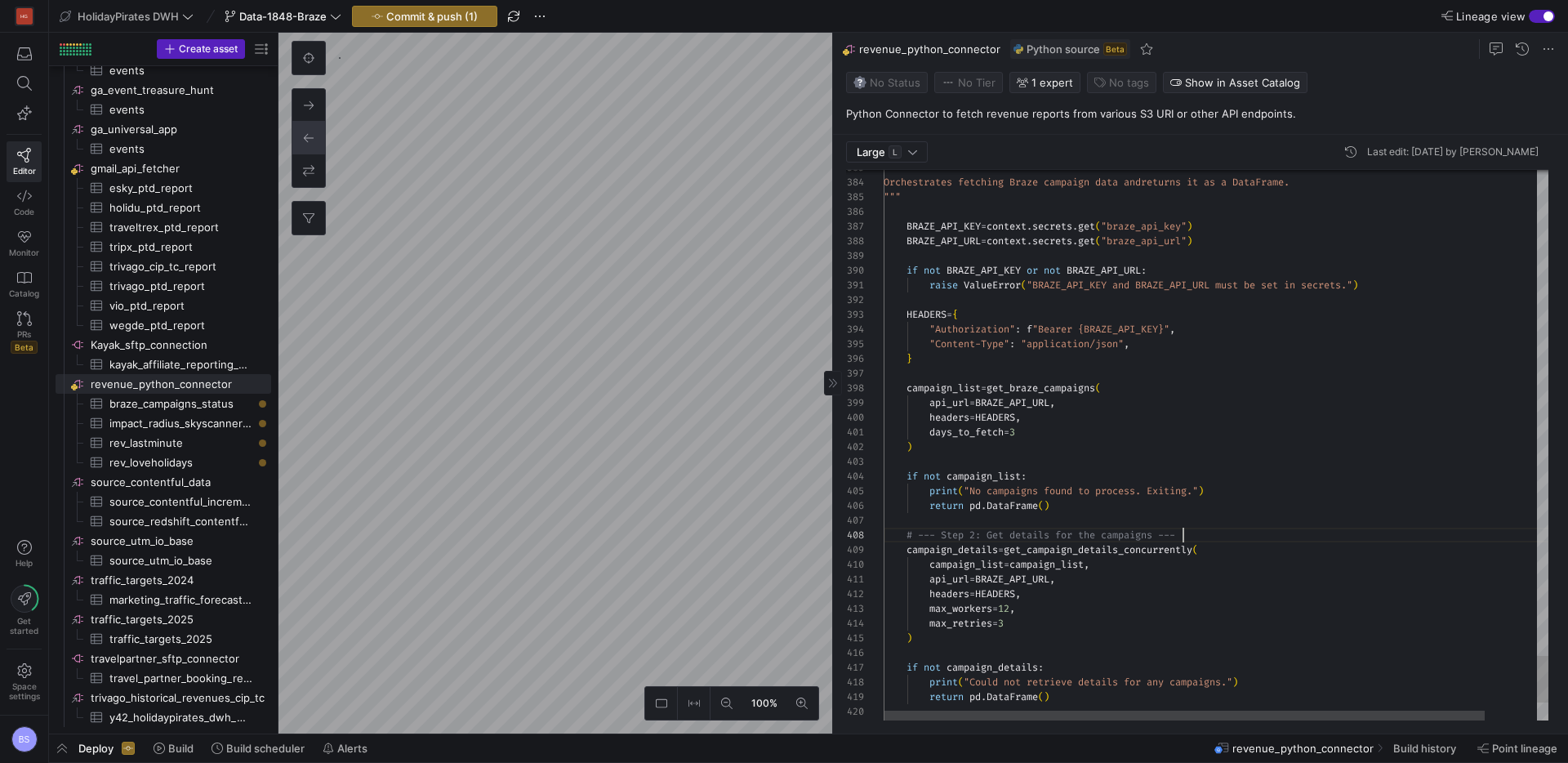
scroll to position [103, 158]
drag, startPoint x: 1202, startPoint y: 535, endPoint x: 844, endPoint y: 537, distance: 357.6
click at [839, 538] on div "Large L Last edit: Monday 08 September 2025 by Boris Salvati 383 384 385 387 38…" at bounding box center [1197, 434] width 728 height 598
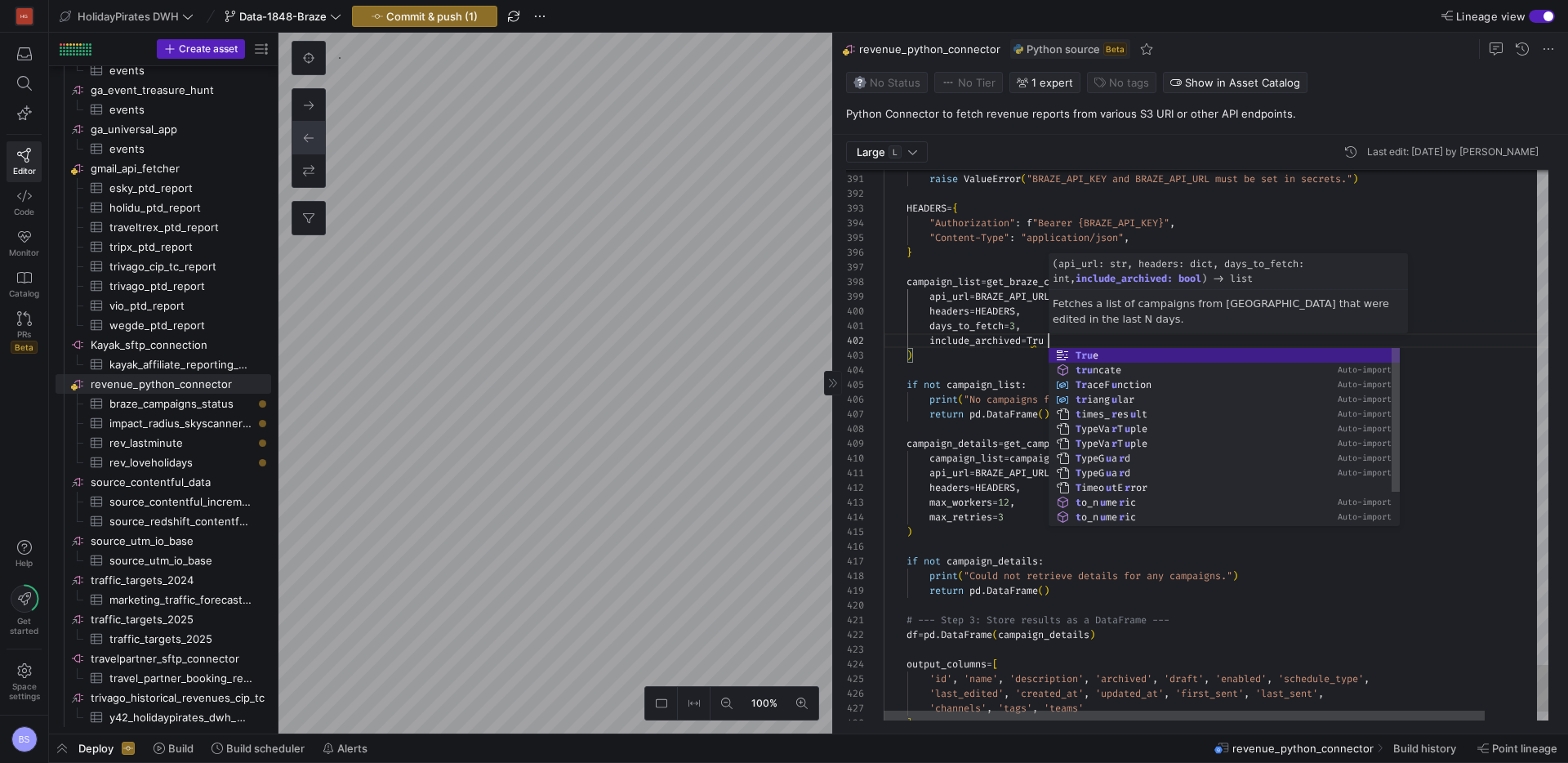
scroll to position [15, 171]
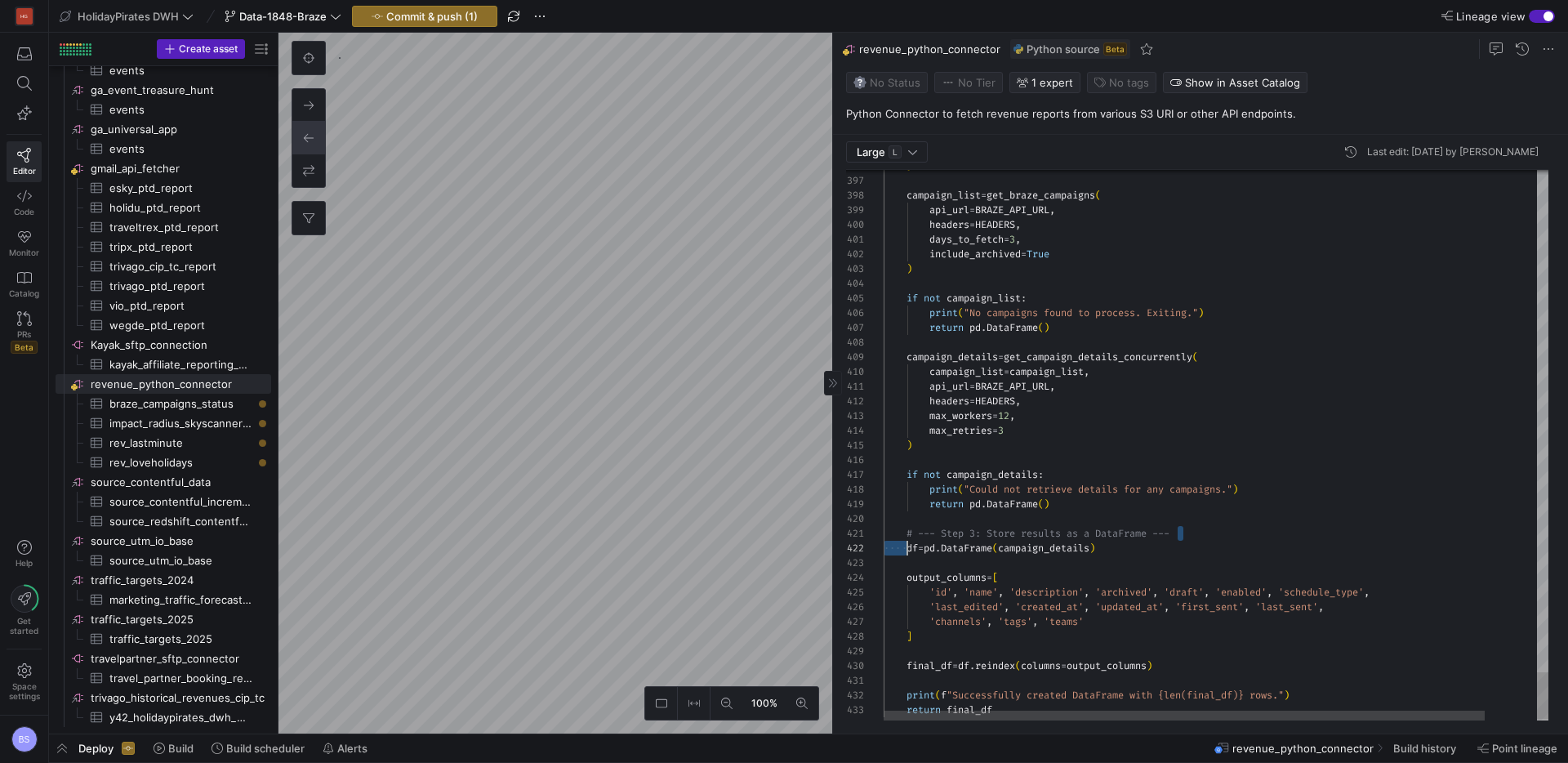
scroll to position [0, 0]
drag, startPoint x: 1208, startPoint y: 533, endPoint x: 853, endPoint y: 528, distance: 355.2
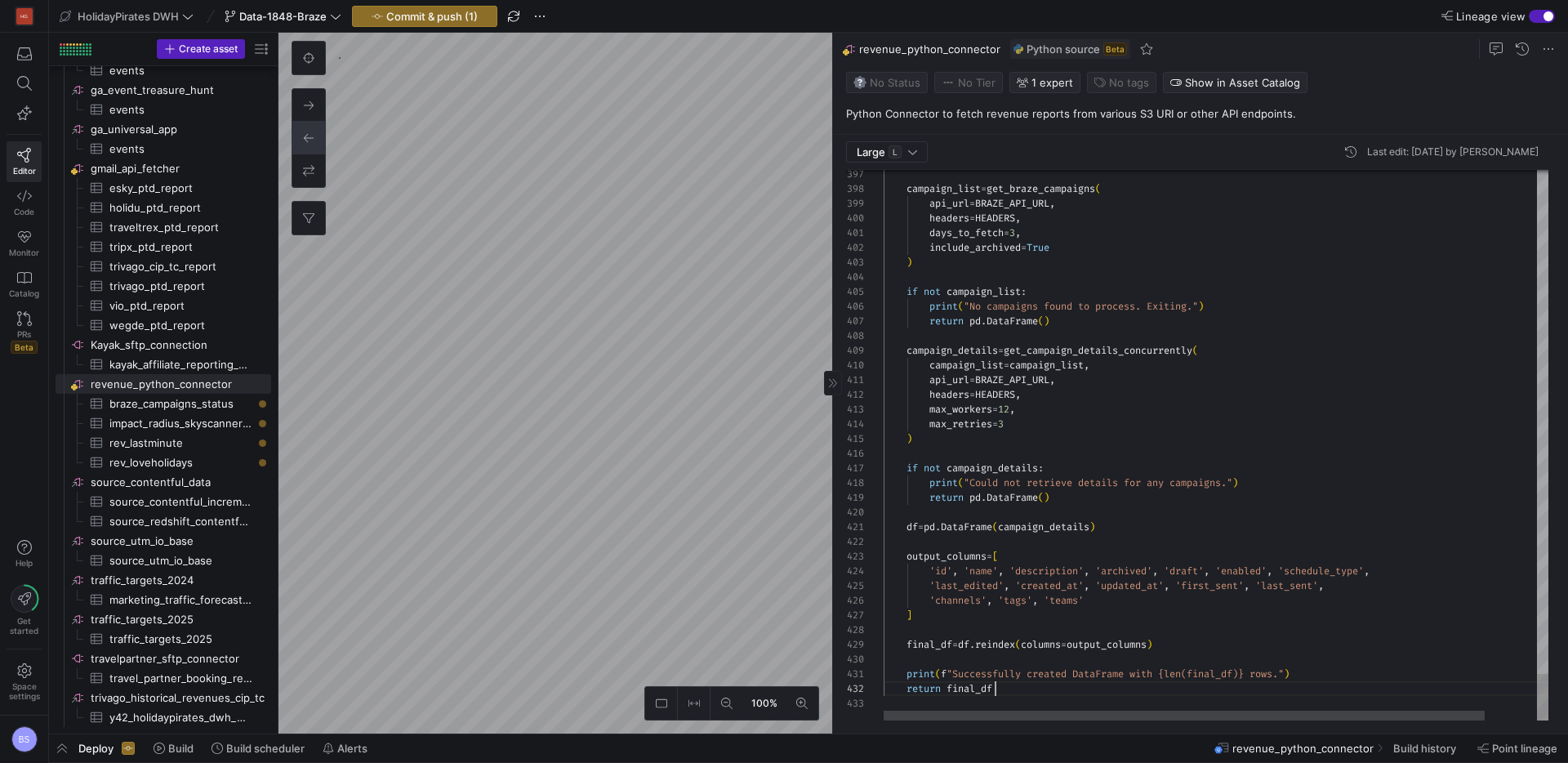
scroll to position [15, 112]
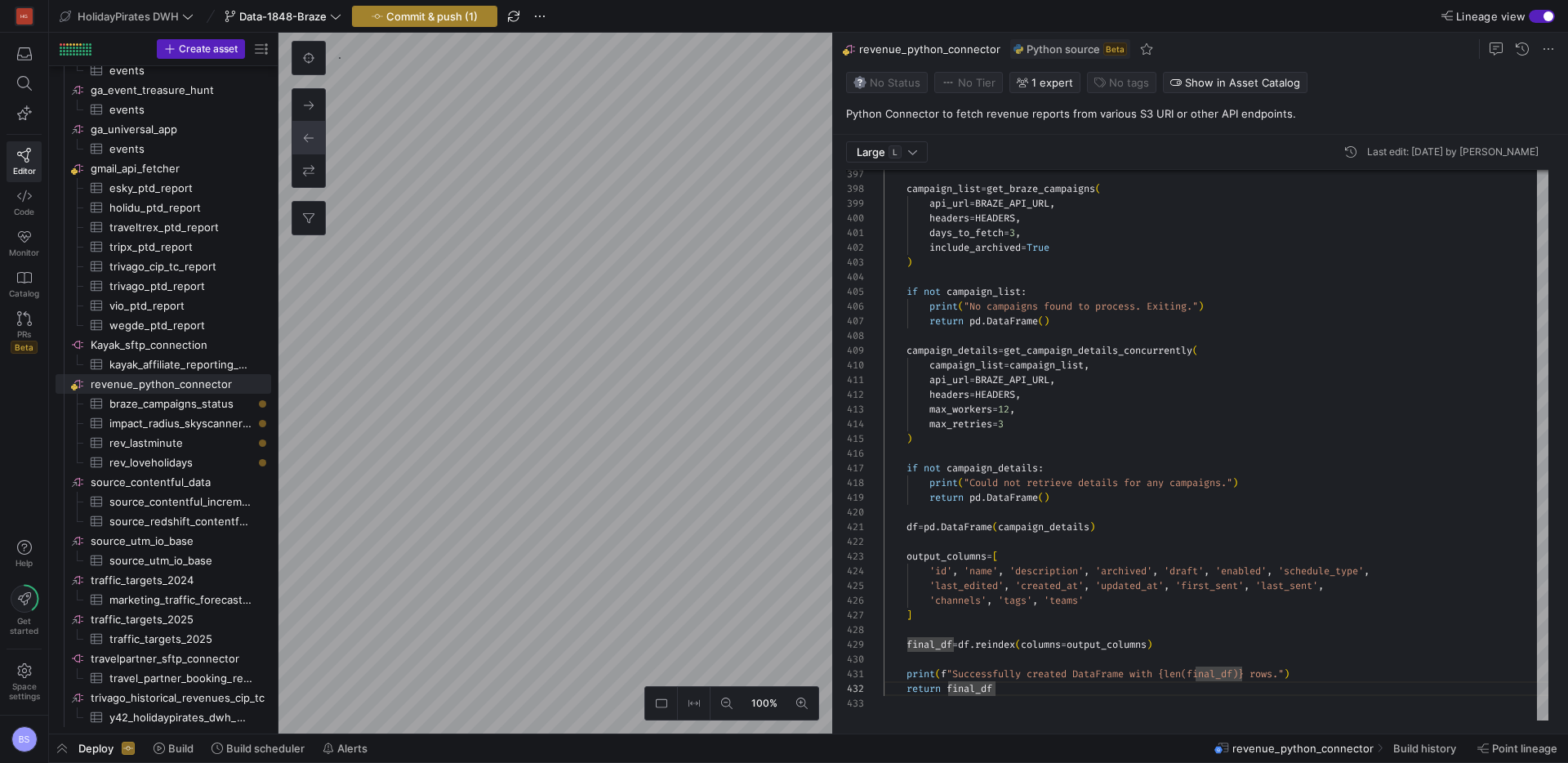
type textarea "print(f"Successfully created DataFrame with {len(final_df)} rows.") return fina…"
click at [463, 16] on span "Commit & push (1)" at bounding box center [431, 16] width 91 height 13
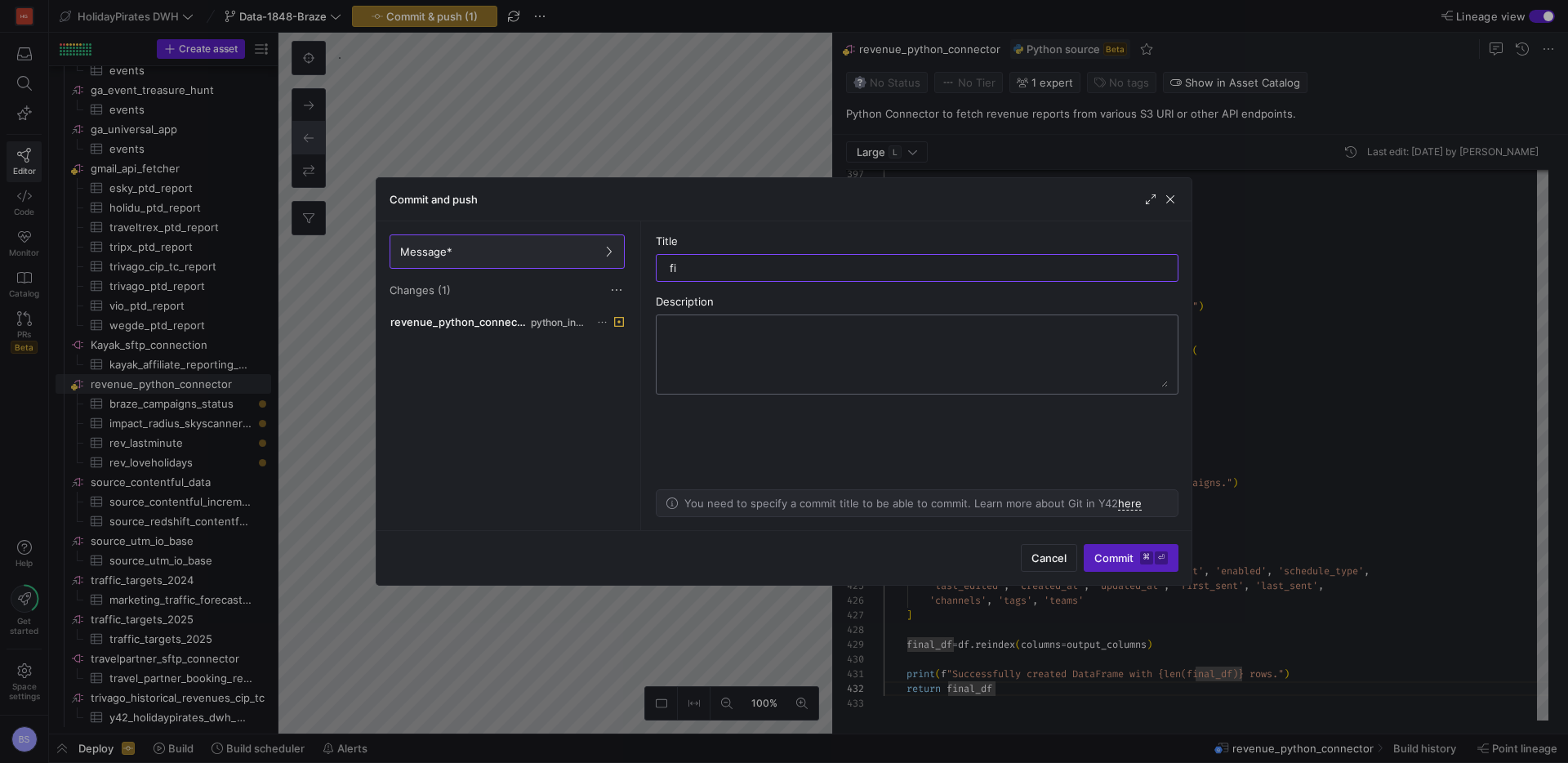
type input "f"
type input "refactor"
click at [1113, 556] on span "Commit ⌘ ⏎" at bounding box center [1130, 557] width 73 height 13
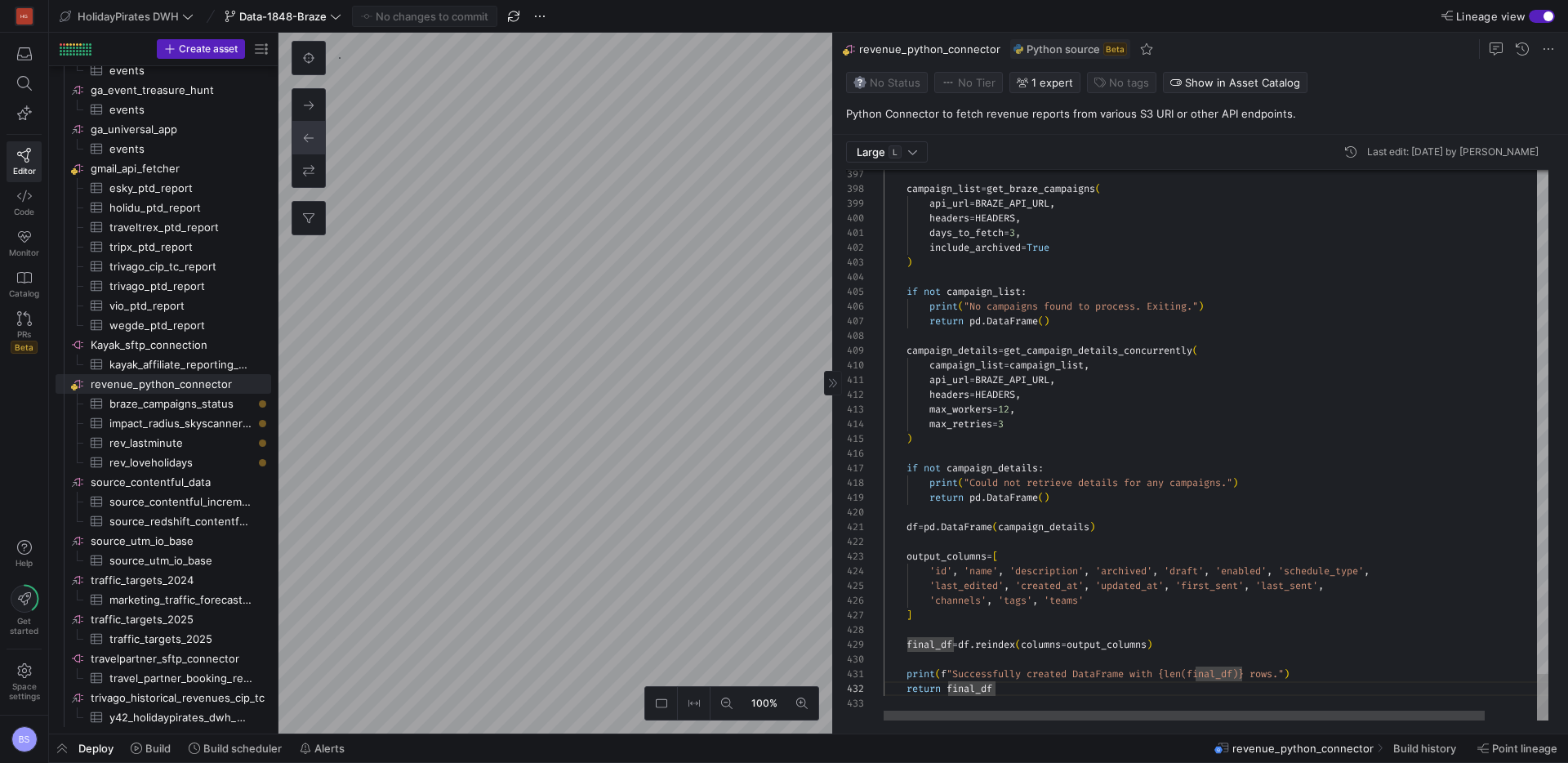
type textarea "api_url=BRAZE_API_URL, headers=HEADERS, max_workers=12, max_retries=3 ) if not …"
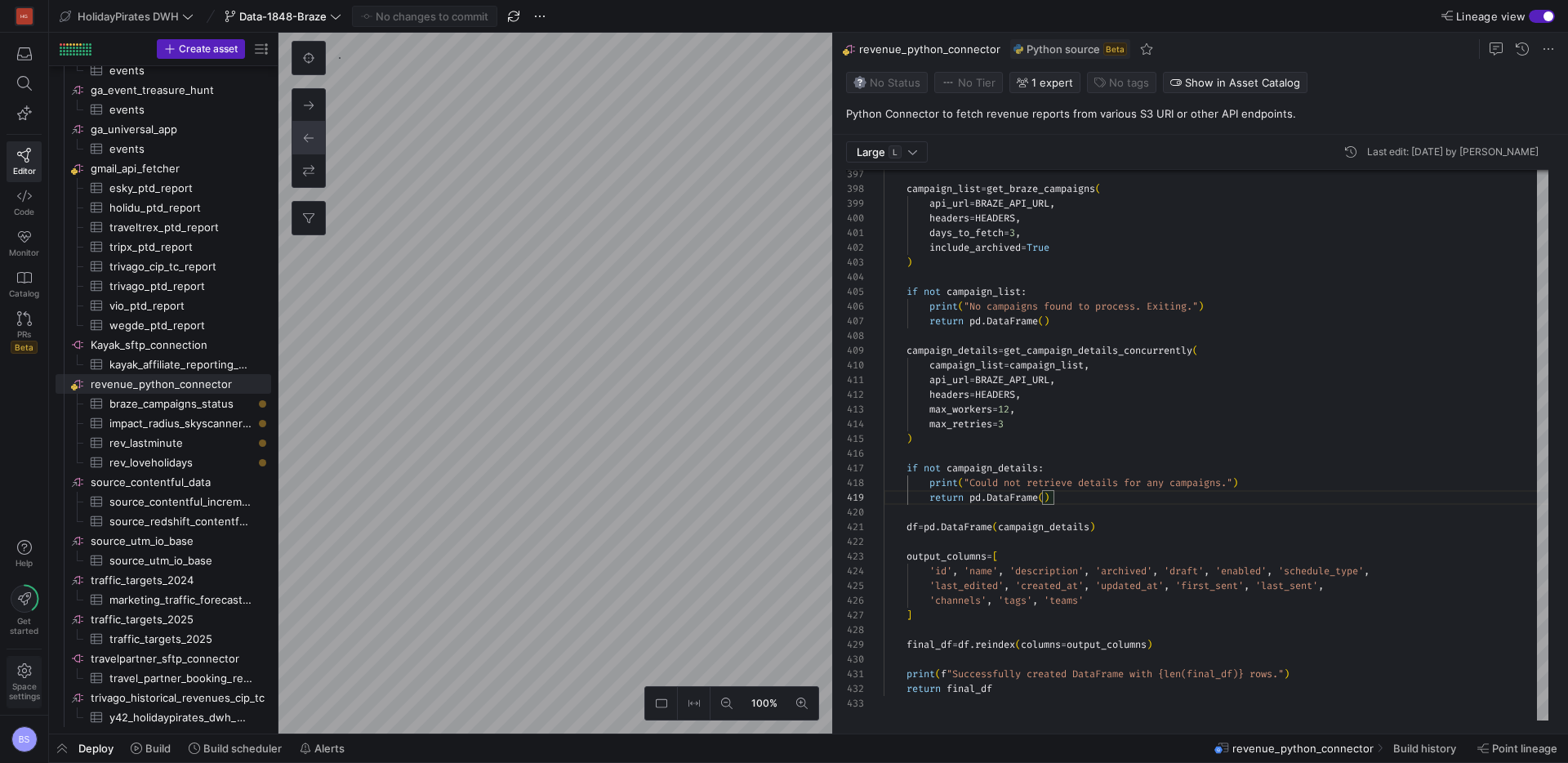
click at [17, 674] on icon at bounding box center [24, 670] width 15 height 15
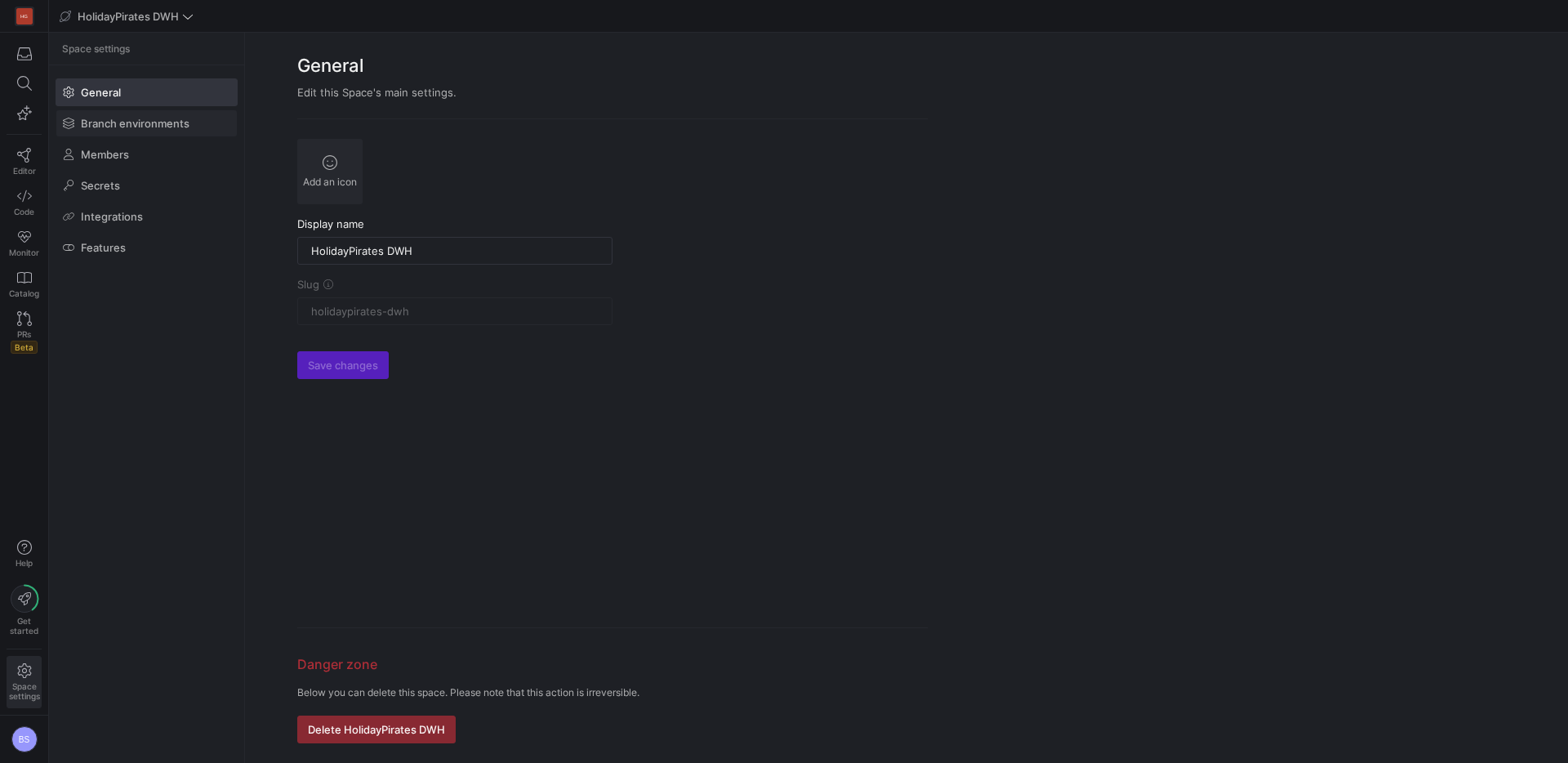
click at [110, 124] on span "Branch environments" at bounding box center [135, 123] width 109 height 13
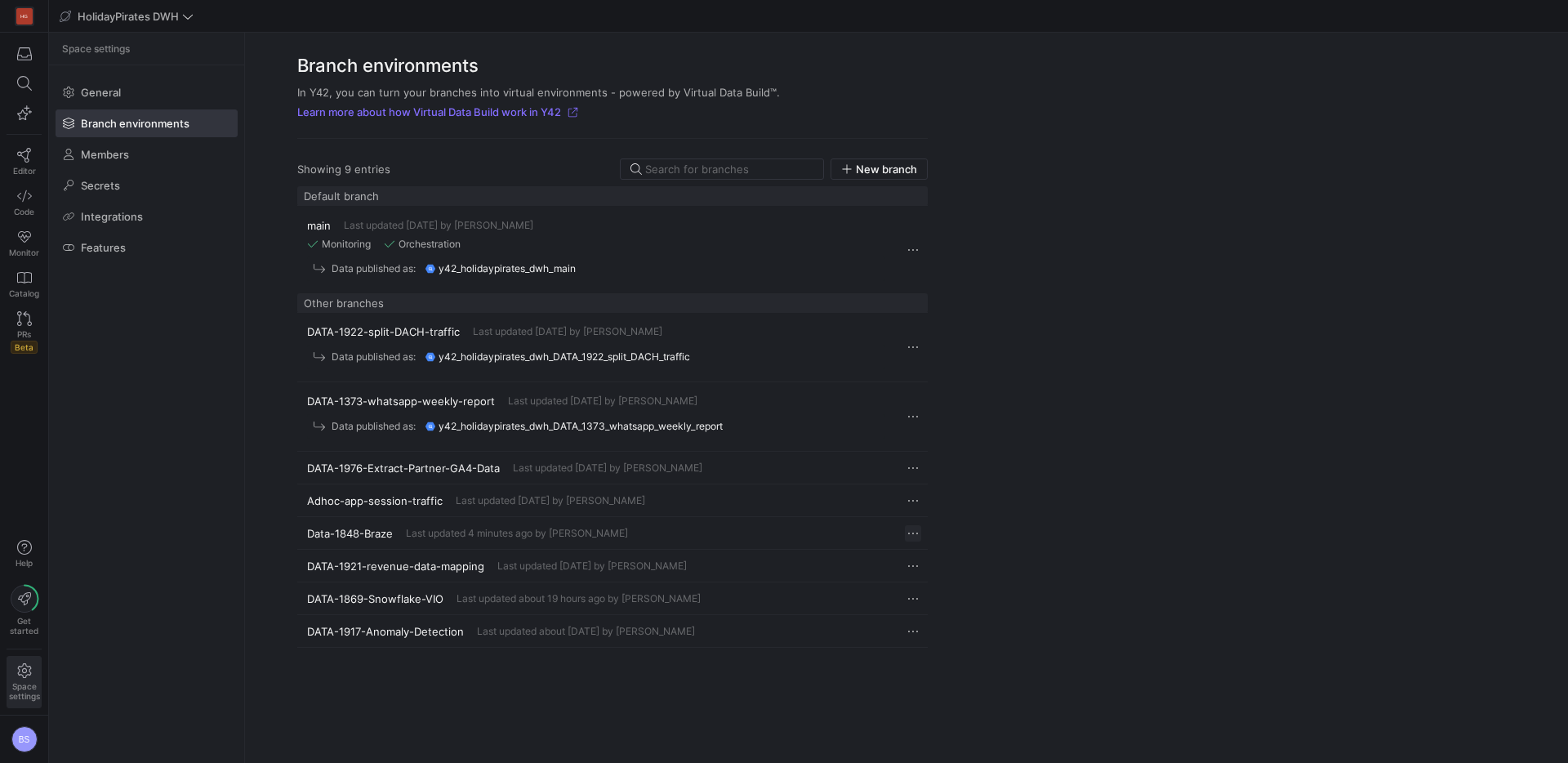
click at [914, 536] on span "Press SPACE to select this row." at bounding box center [913, 533] width 16 height 16
click at [917, 554] on span "Edit" at bounding box center [925, 555] width 20 height 13
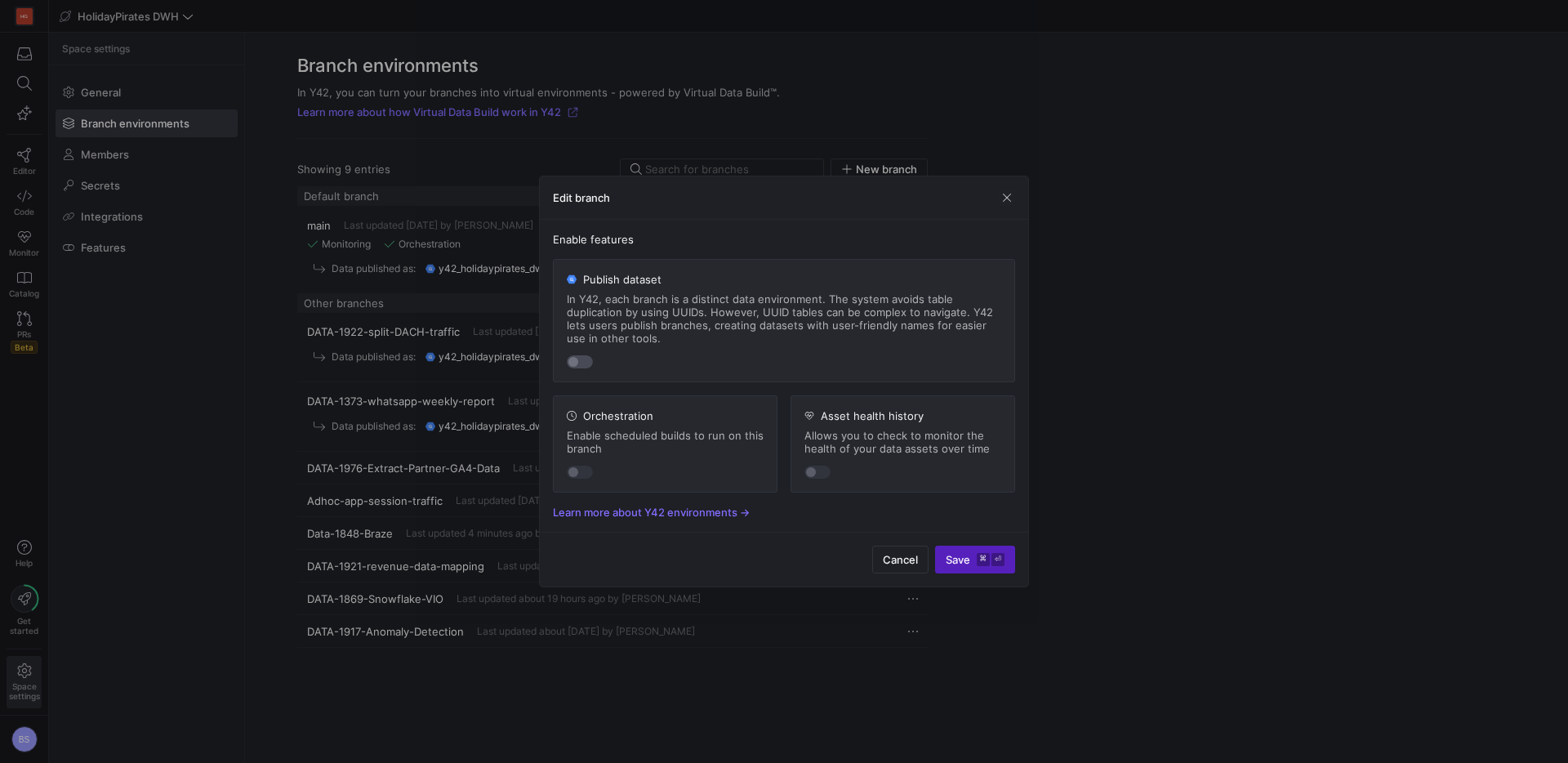
click at [581, 360] on div "button" at bounding box center [580, 361] width 26 height 13
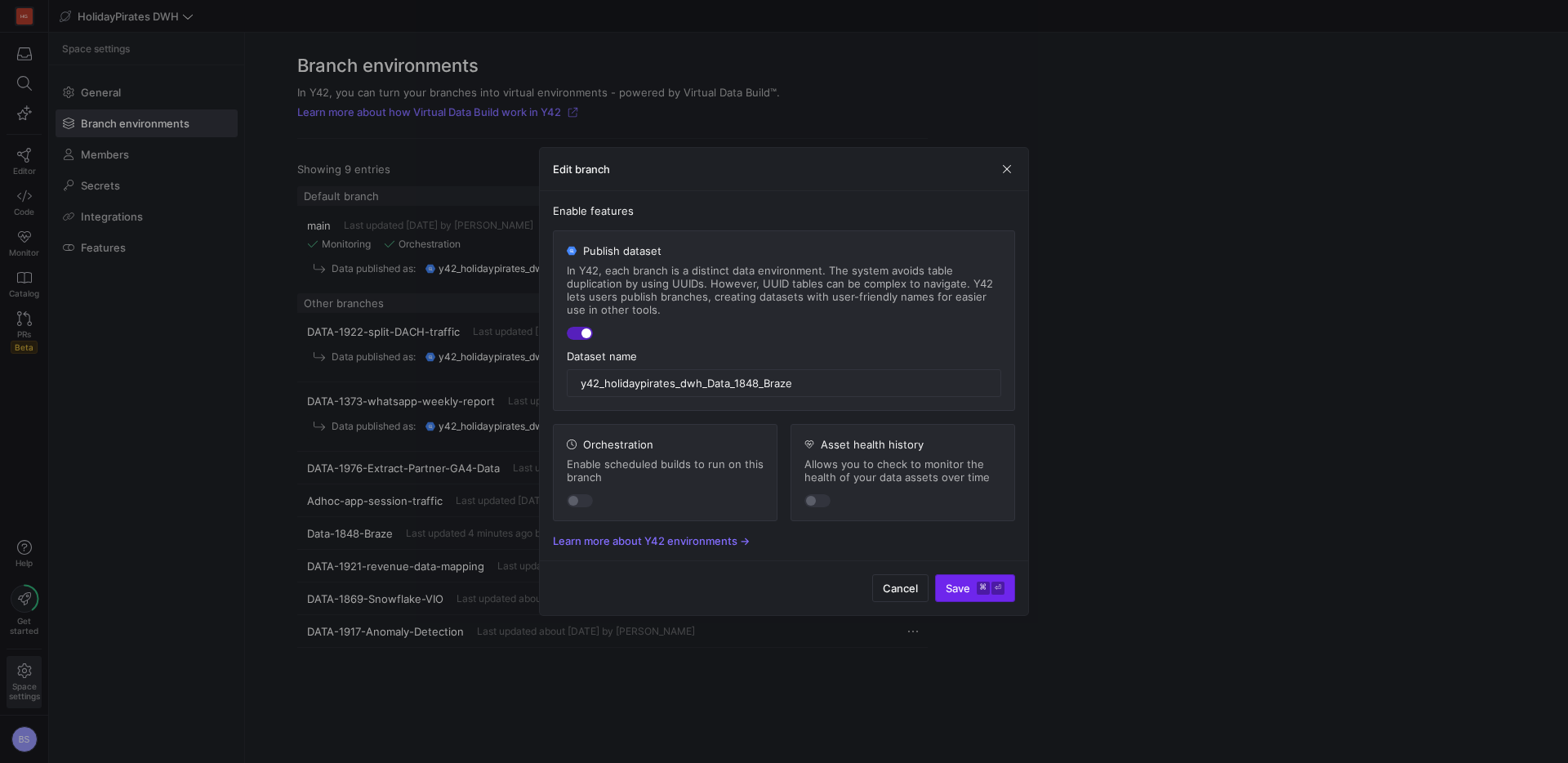
click at [969, 589] on span "Save ⌘ ⏎" at bounding box center [974, 587] width 59 height 13
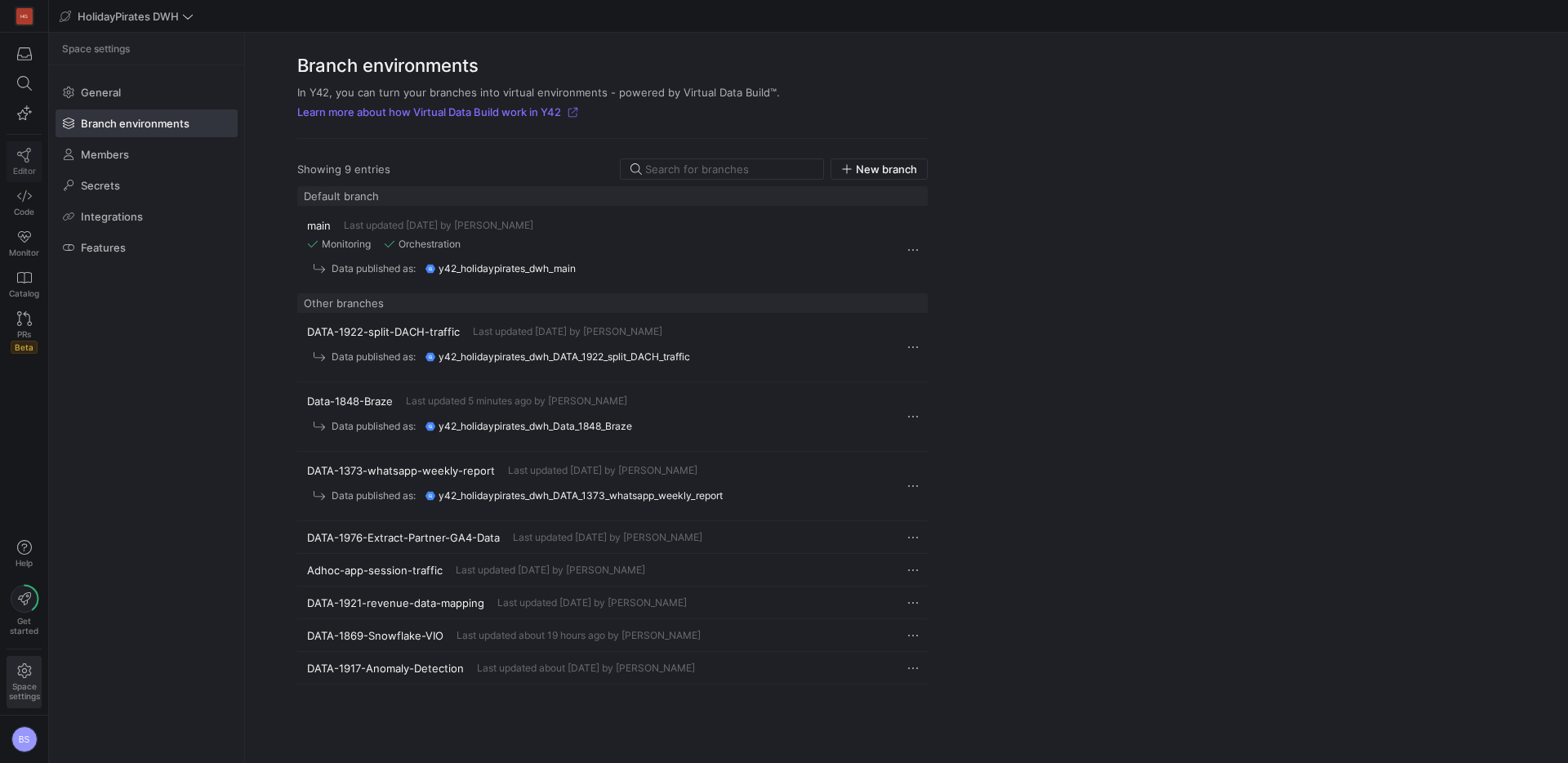
click at [25, 161] on icon at bounding box center [24, 155] width 15 height 15
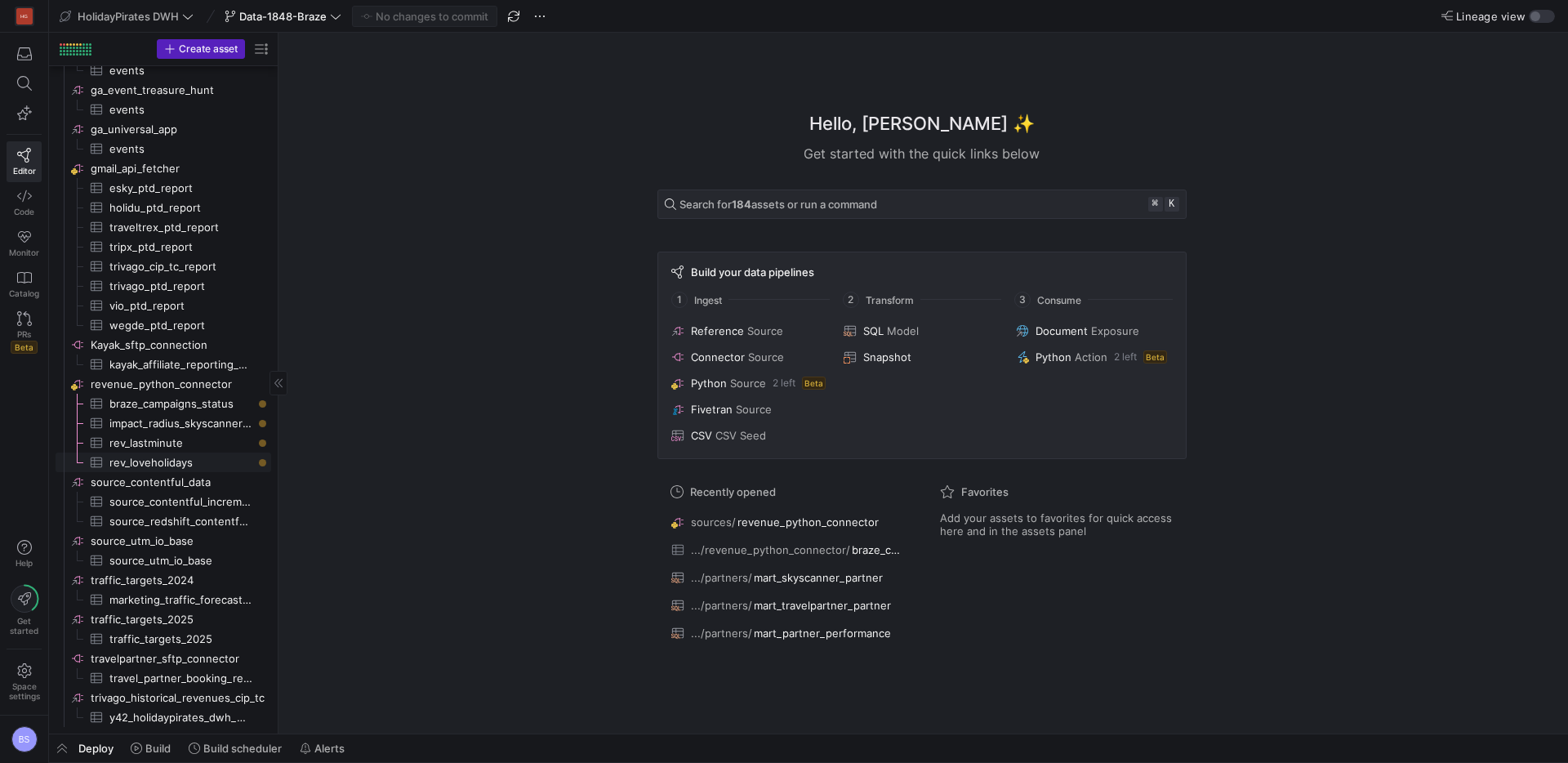
scroll to position [1004, 0]
click at [193, 399] on span "braze_campaigns_status​​​​​​​​​" at bounding box center [180, 404] width 143 height 19
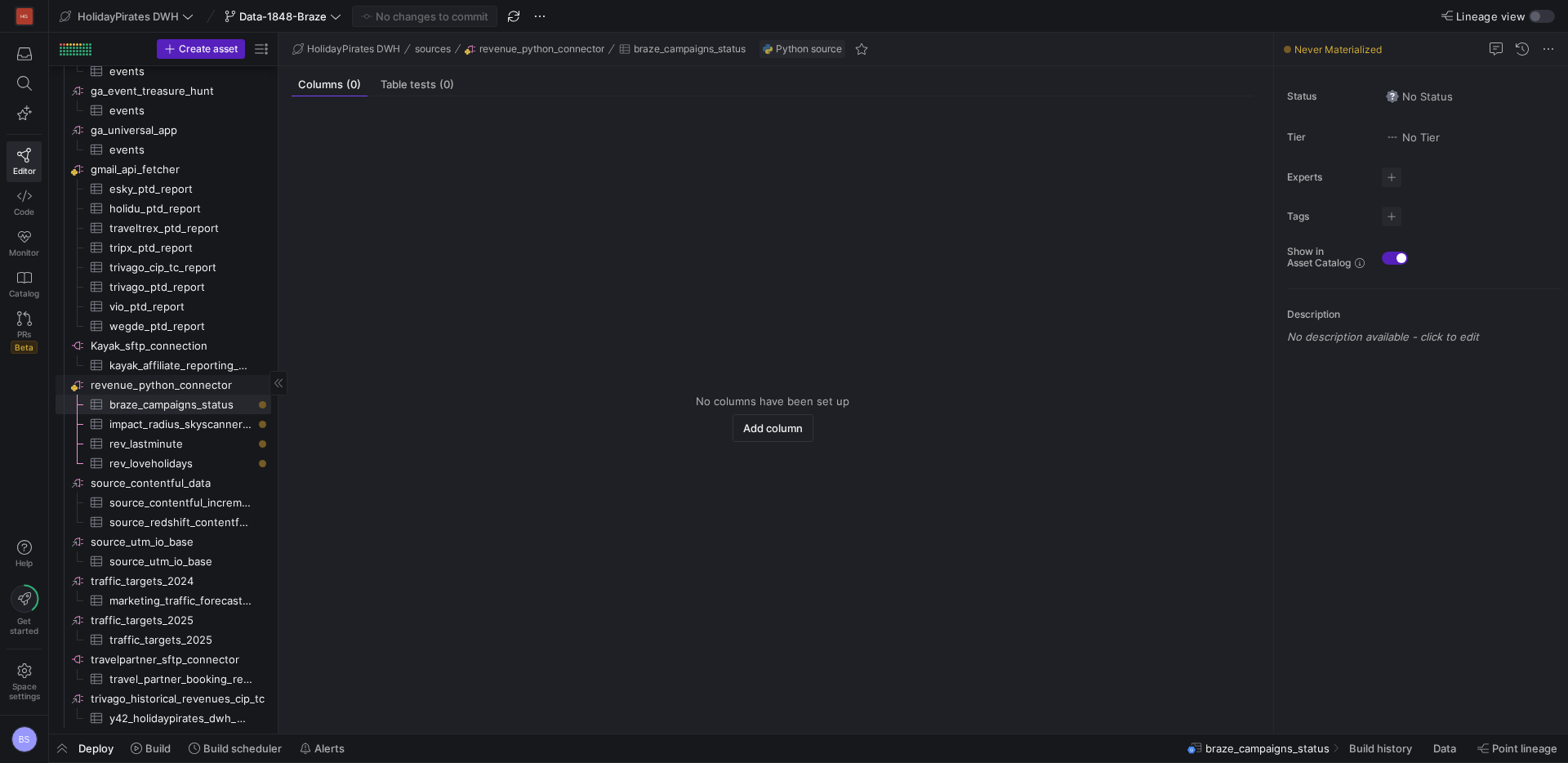
click at [199, 382] on span "revenue_python_connector​​​​​​​​" at bounding box center [180, 385] width 178 height 19
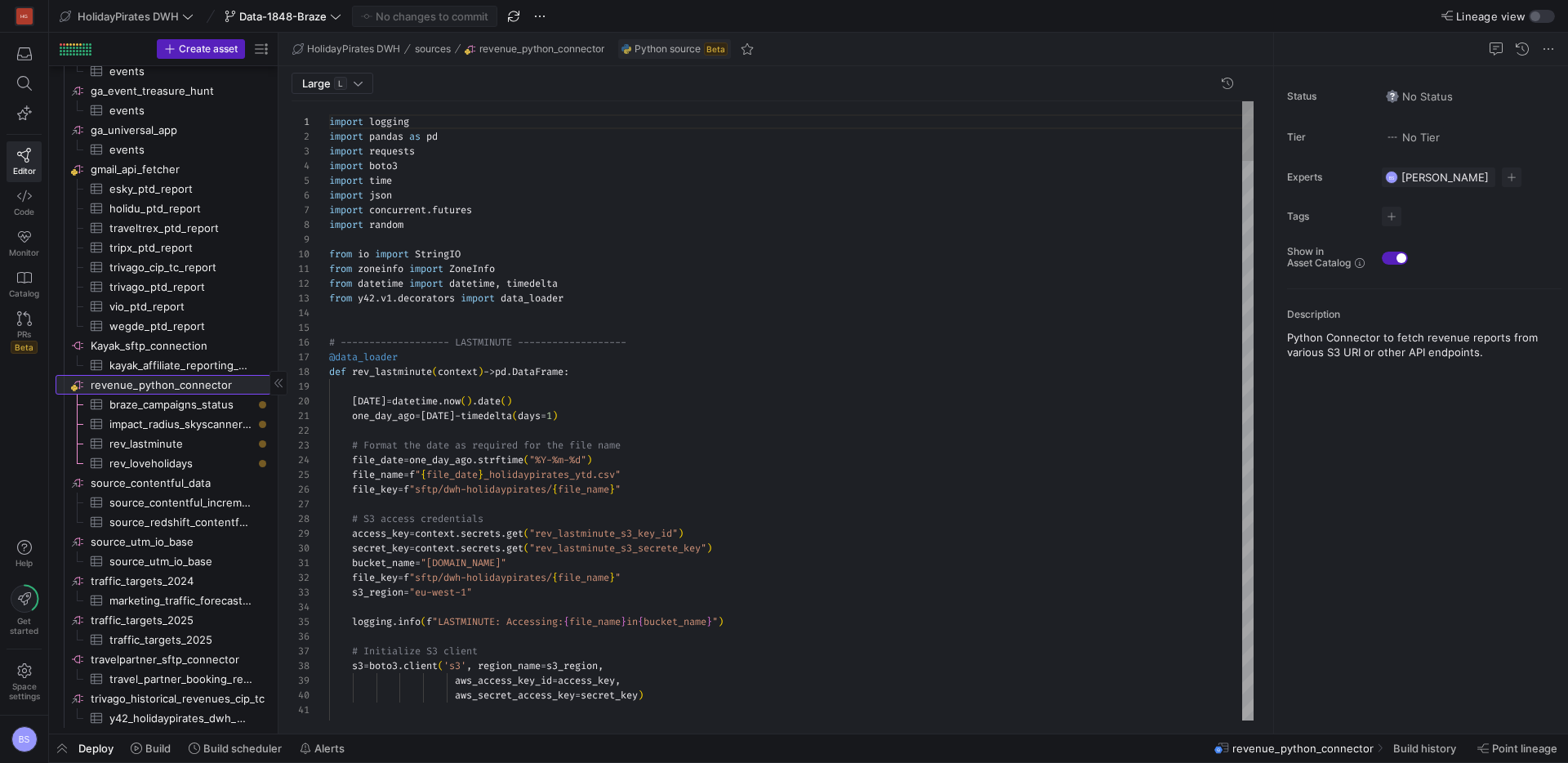
scroll to position [147, 0]
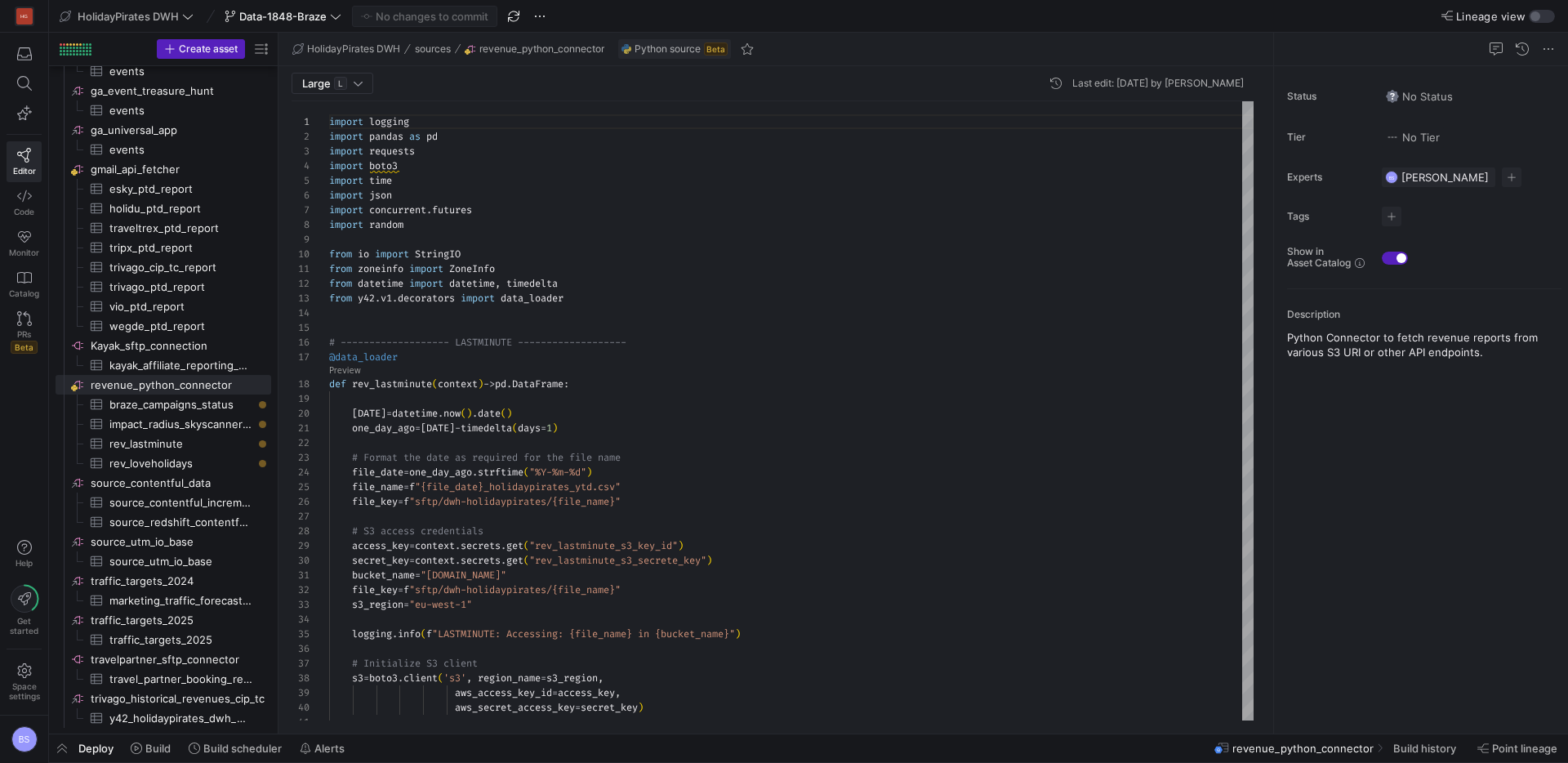
click at [1537, 23] on y42-top-nav "HolidayPirates DWH Data-1848-Braze No changes to commit Lineage view" at bounding box center [808, 16] width 1519 height 33
click at [1545, 20] on div "button" at bounding box center [1541, 16] width 26 height 13
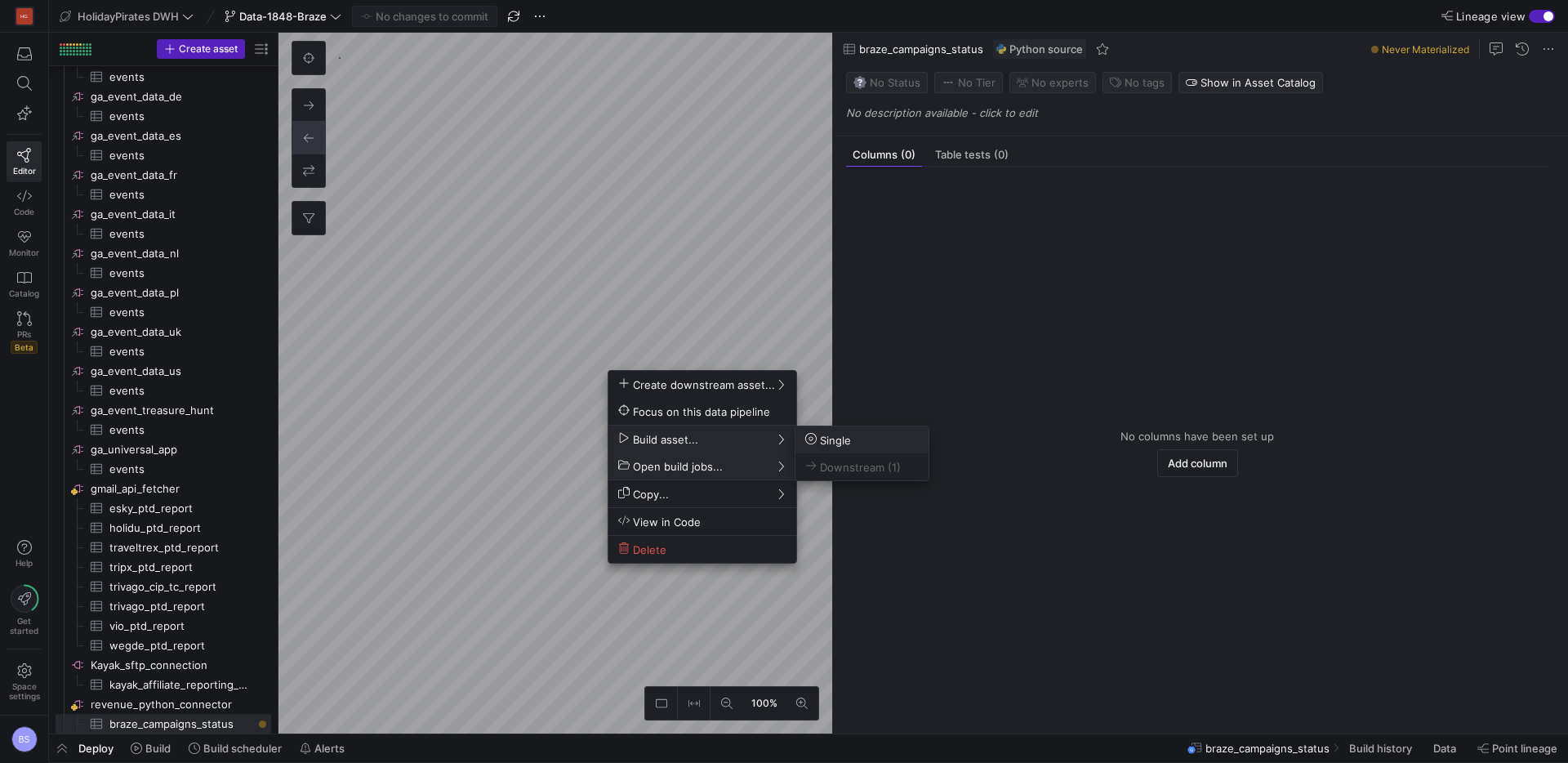
click at [812, 431] on button "Single" at bounding box center [861, 439] width 133 height 27
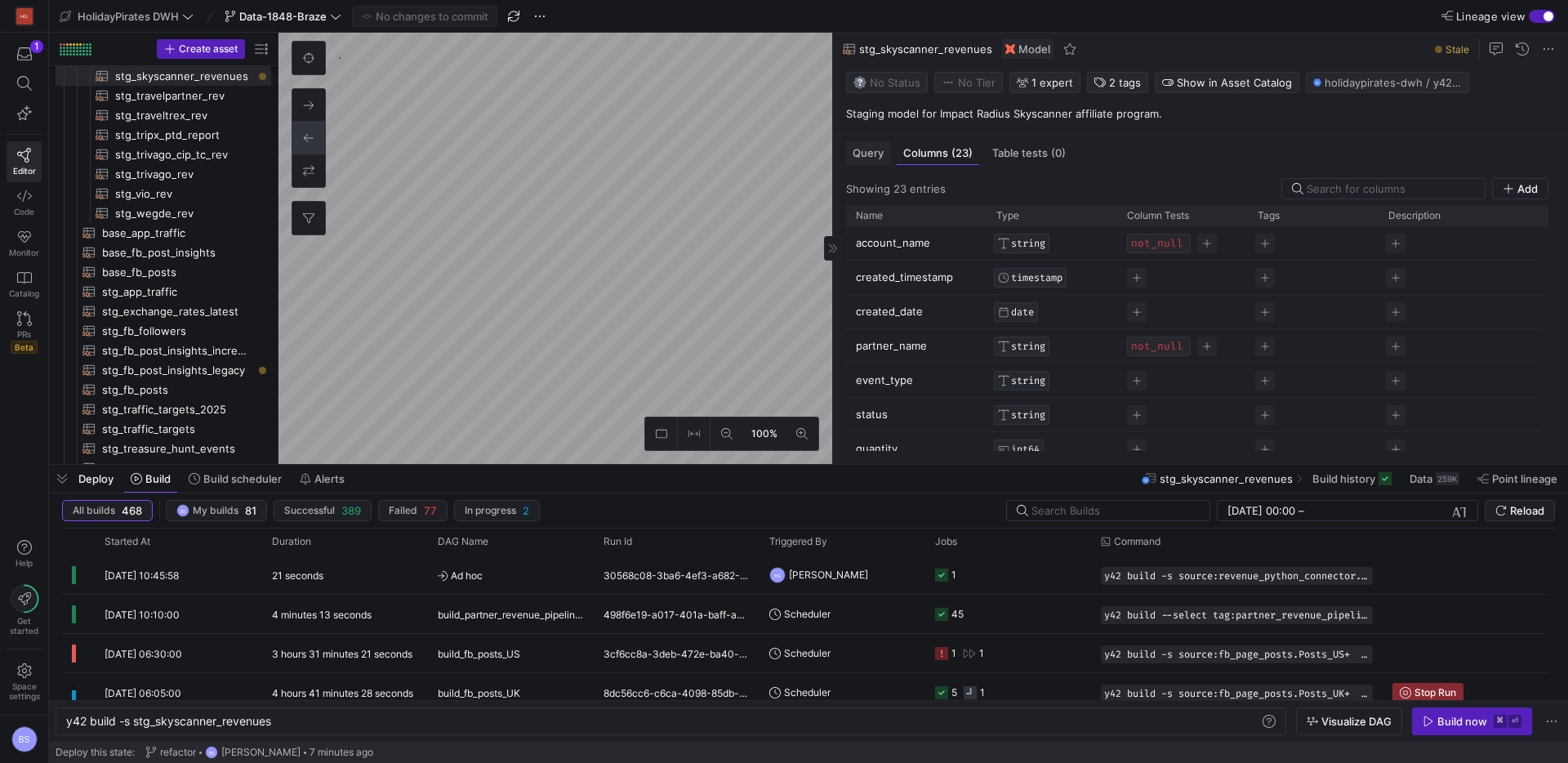
click at [878, 153] on span "Query" at bounding box center [867, 153] width 31 height 11
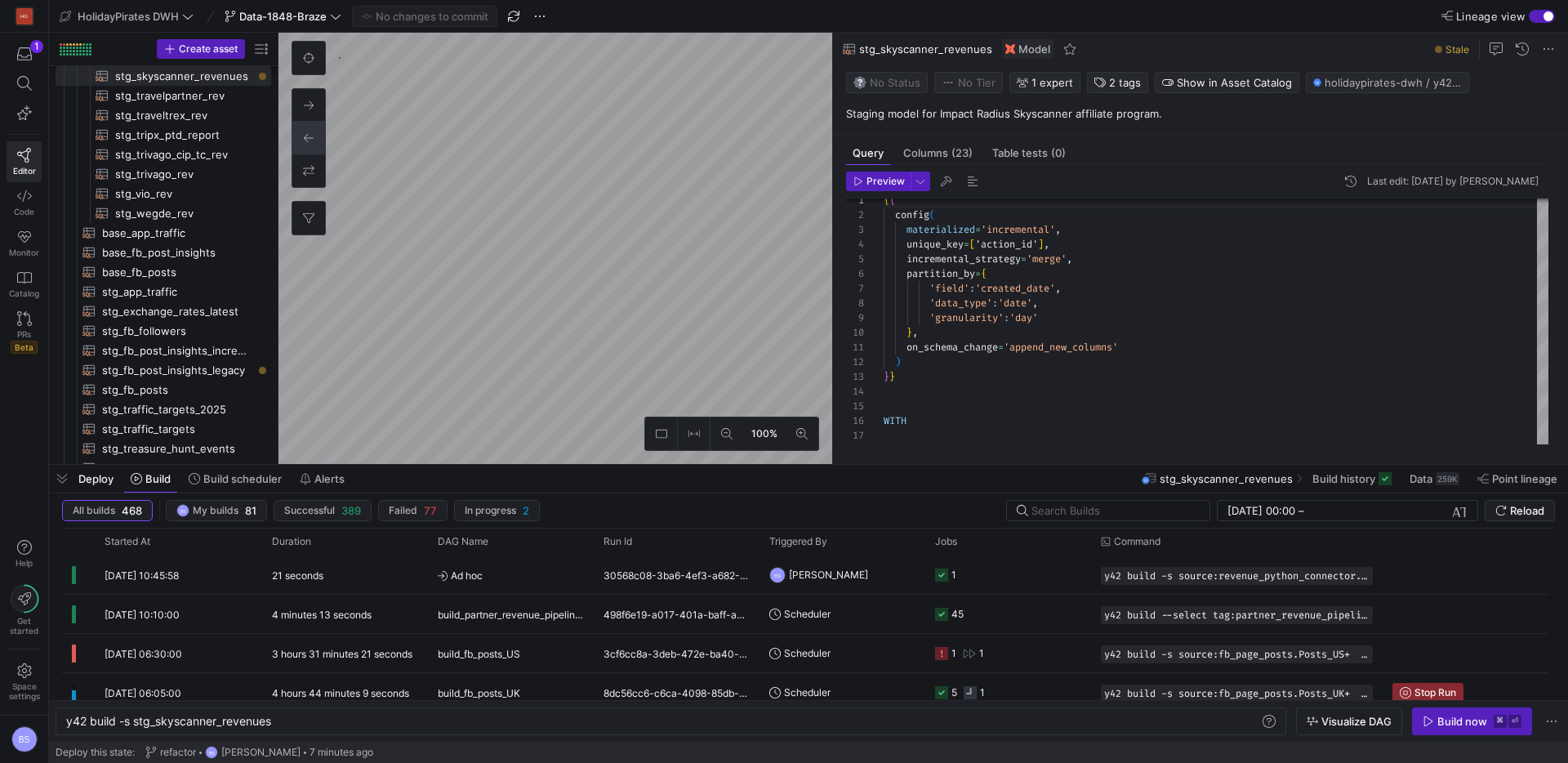
type textarea "y42 build"
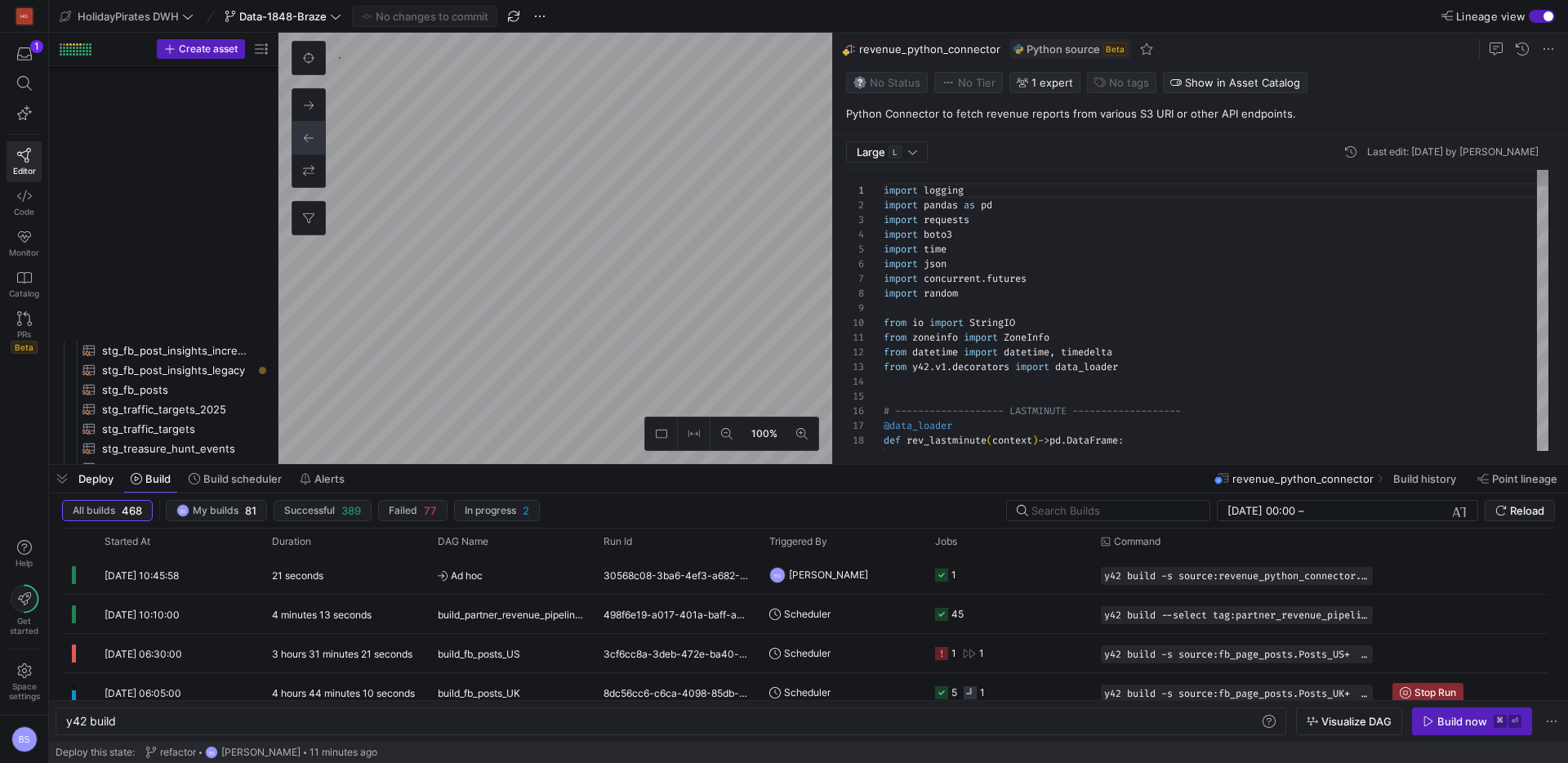
scroll to position [1542, 0]
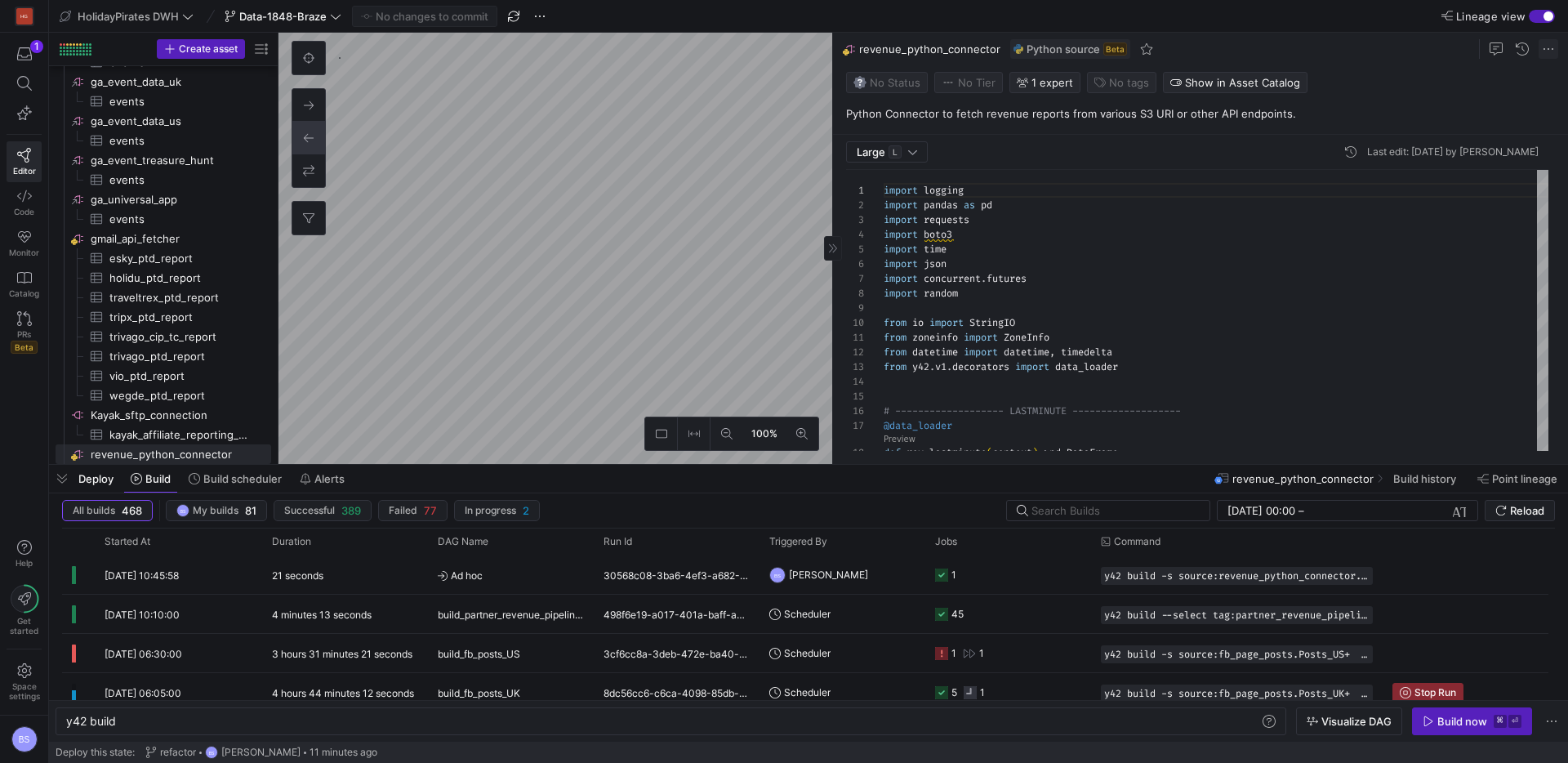
click at [1547, 48] on span at bounding box center [1548, 49] width 20 height 20
click at [1470, 72] on span "Rename" at bounding box center [1454, 72] width 41 height 13
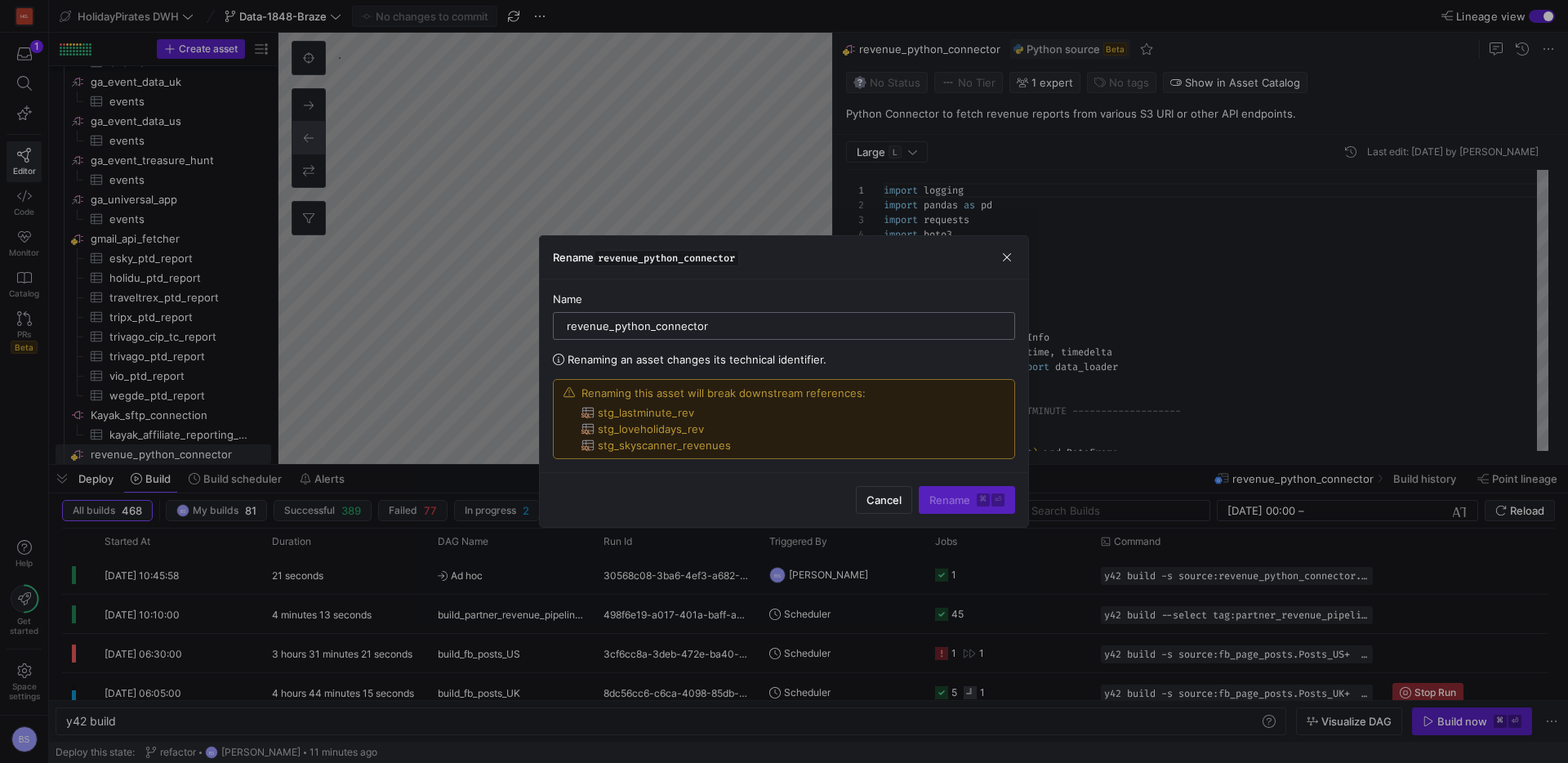
click at [610, 328] on input "revenue_python_connector" at bounding box center [784, 325] width 434 height 13
click at [606, 328] on input "revenue_python_connector" at bounding box center [784, 325] width 434 height 13
drag, startPoint x: 607, startPoint y: 327, endPoint x: 559, endPoint y: 327, distance: 47.4
click at [559, 327] on div "revenue_python_connector" at bounding box center [784, 326] width 462 height 28
click at [838, 331] on input "custom_python_connector" at bounding box center [784, 325] width 434 height 13
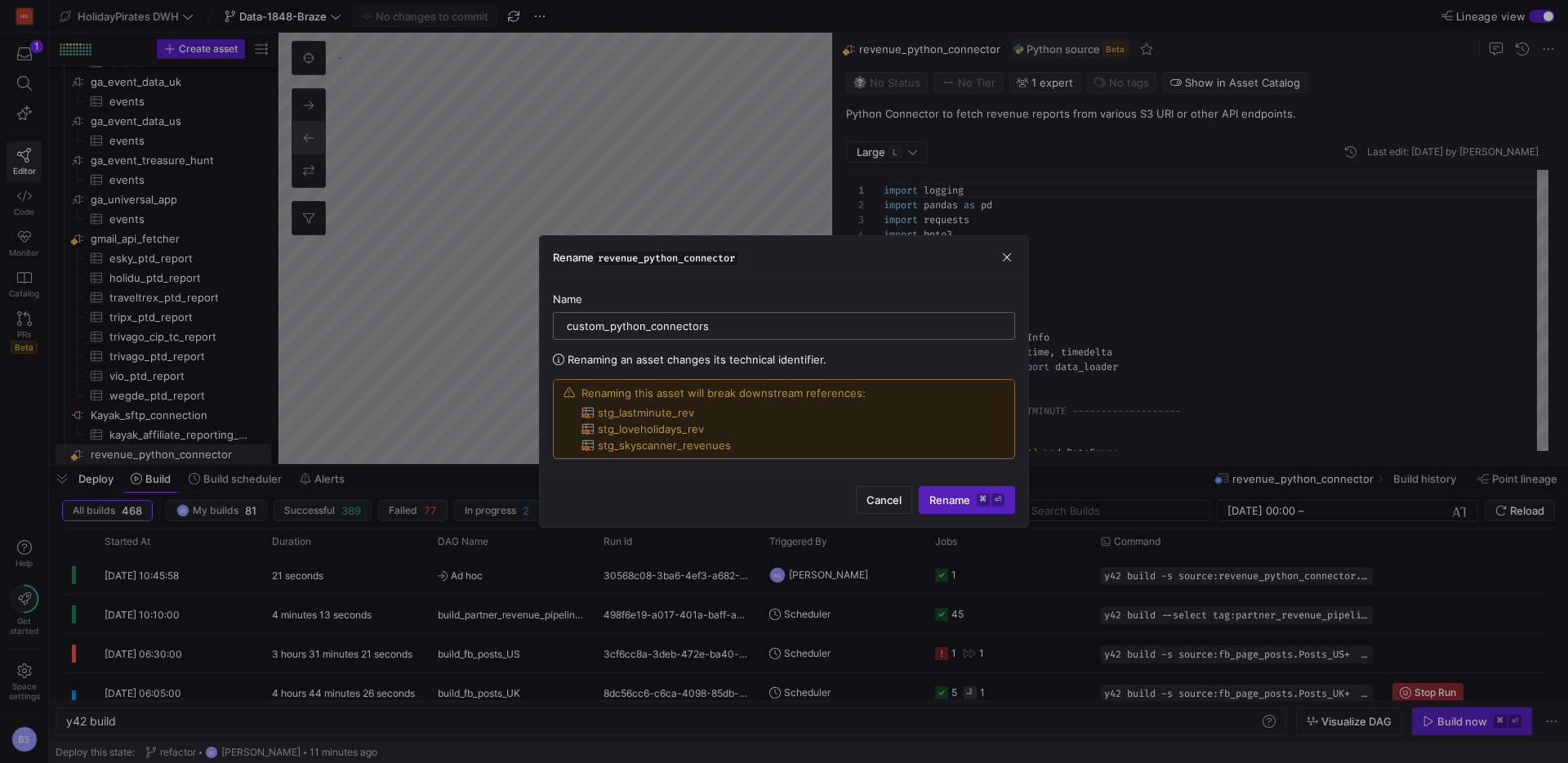
click at [661, 323] on input "custom_python_connectors" at bounding box center [784, 325] width 434 height 13
type input "custom_python_connectors"
click at [946, 501] on span "Rename ⌘ ⏎" at bounding box center [966, 499] width 75 height 13
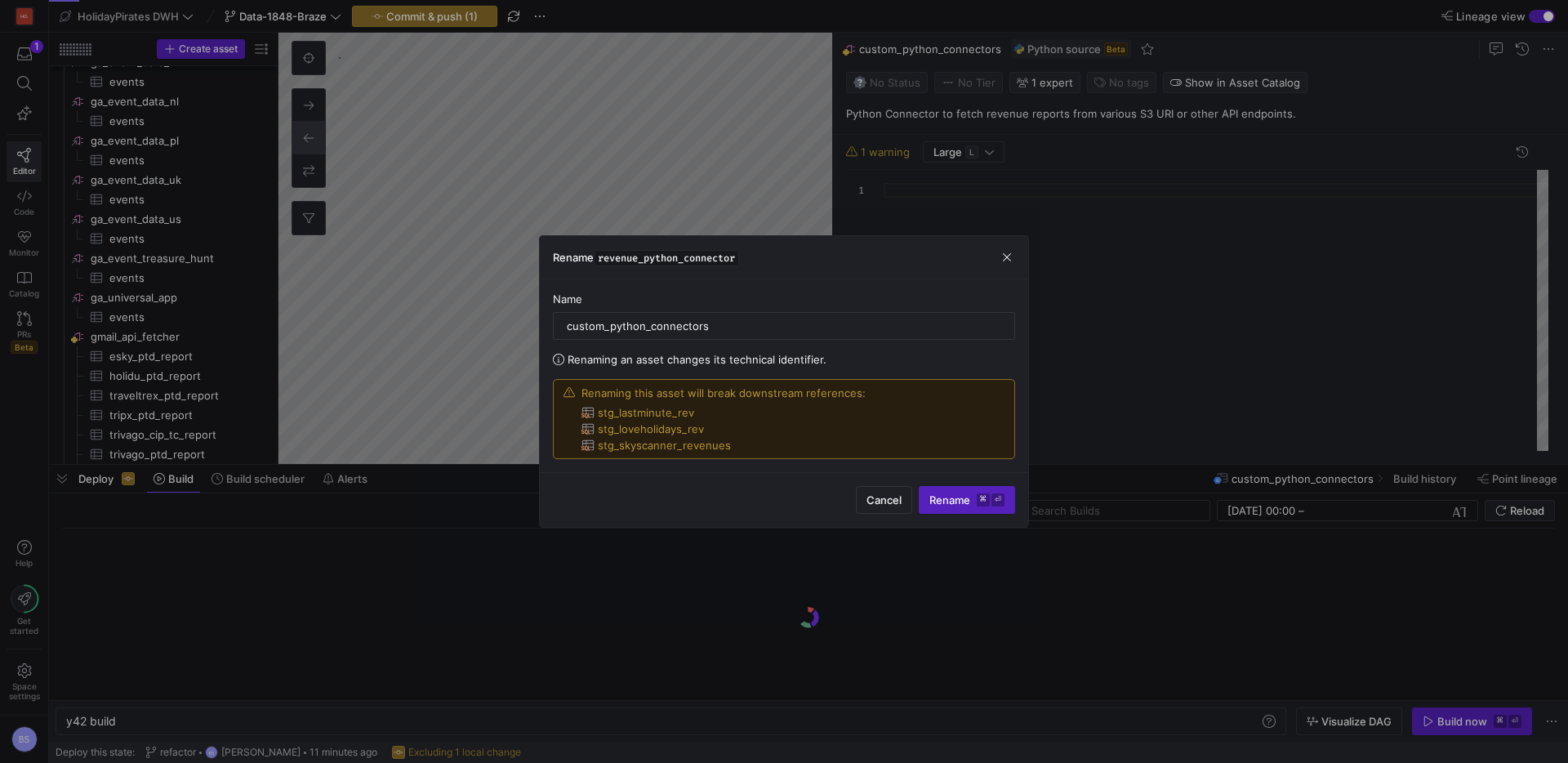
scroll to position [1156, 0]
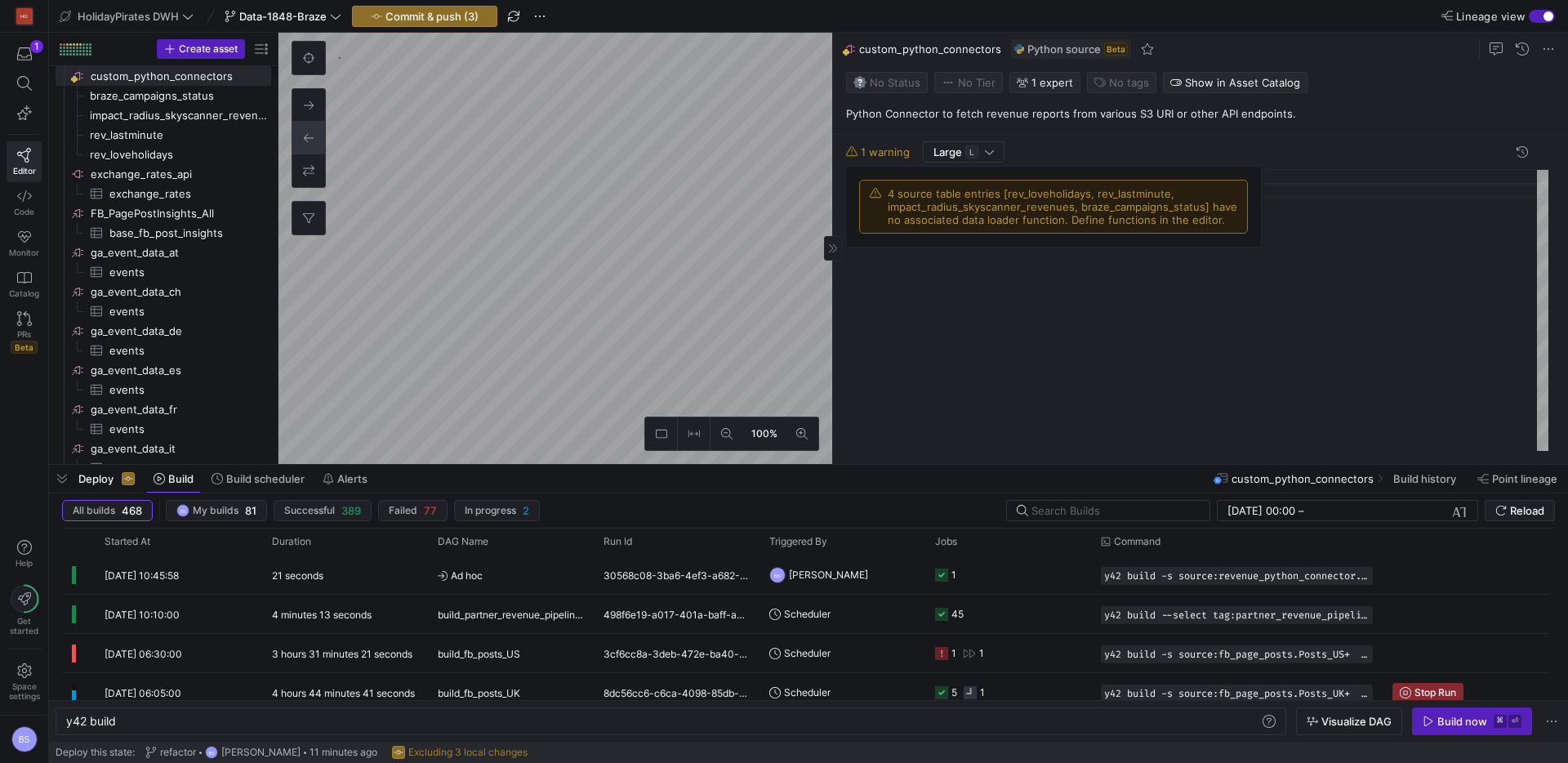
click at [869, 153] on span "1 warning" at bounding box center [885, 151] width 49 height 13
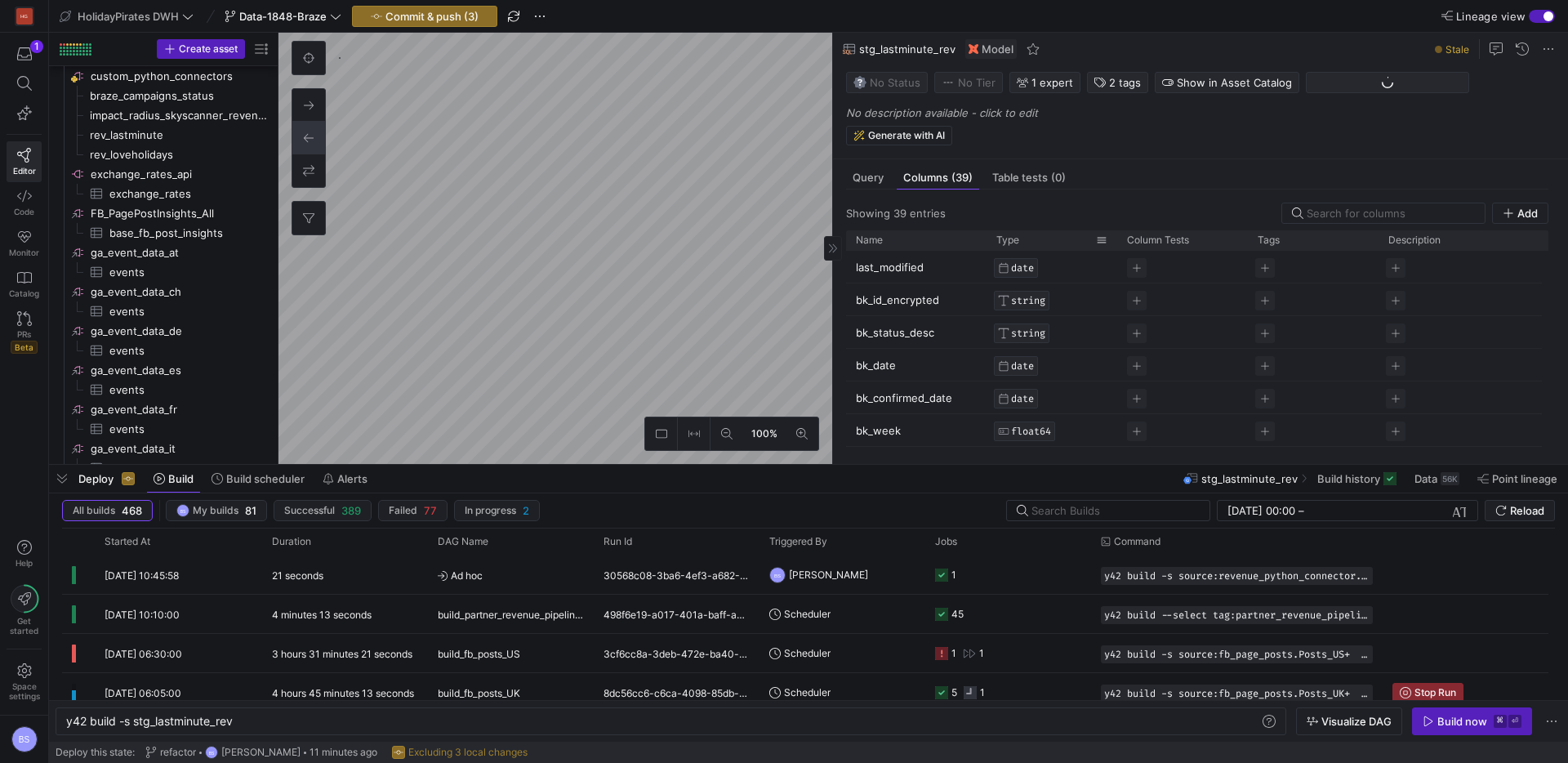
type textarea "y42 build -s stg_lastminute_rev"
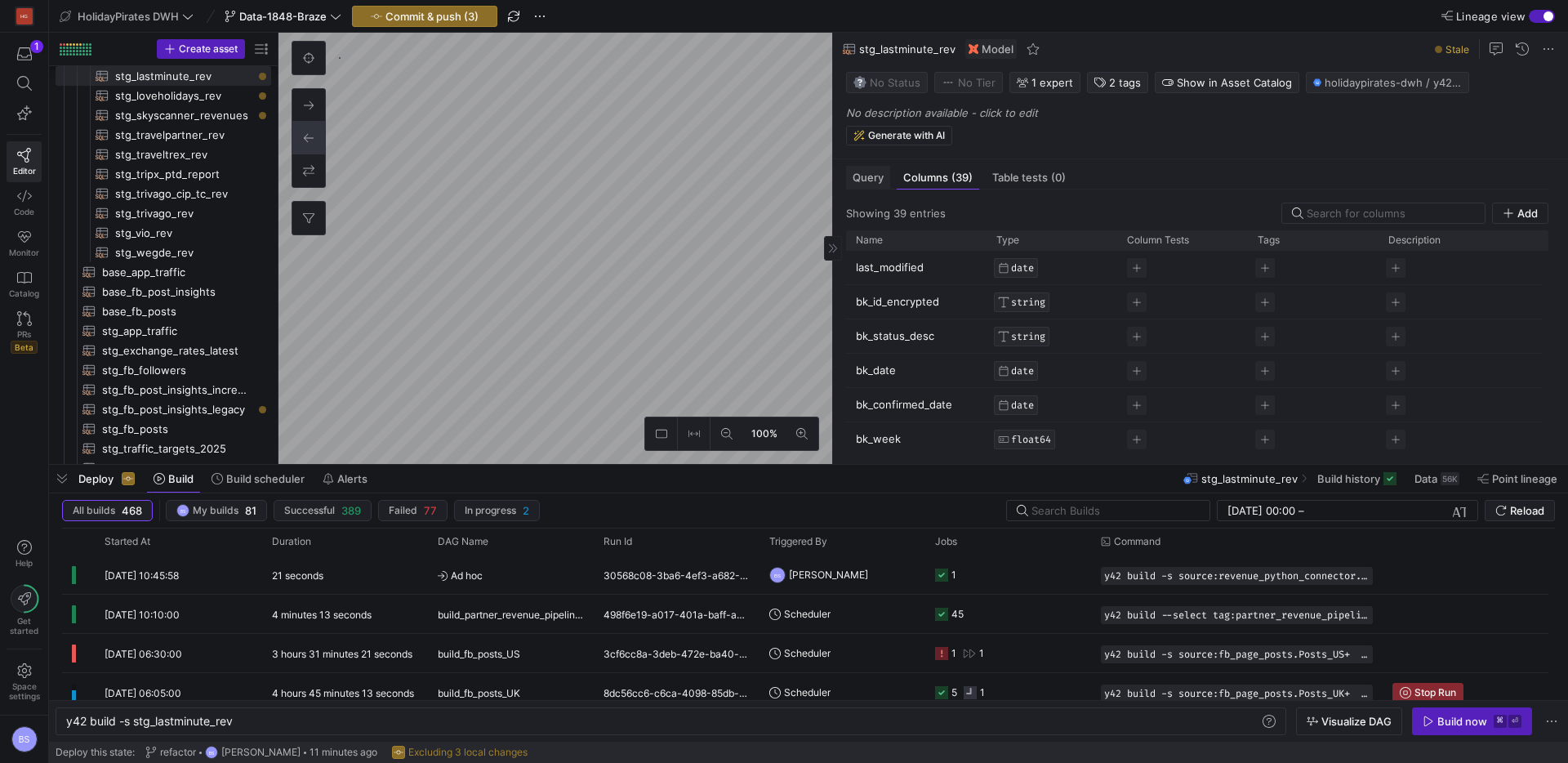
click at [856, 178] on span "Query" at bounding box center [867, 177] width 31 height 11
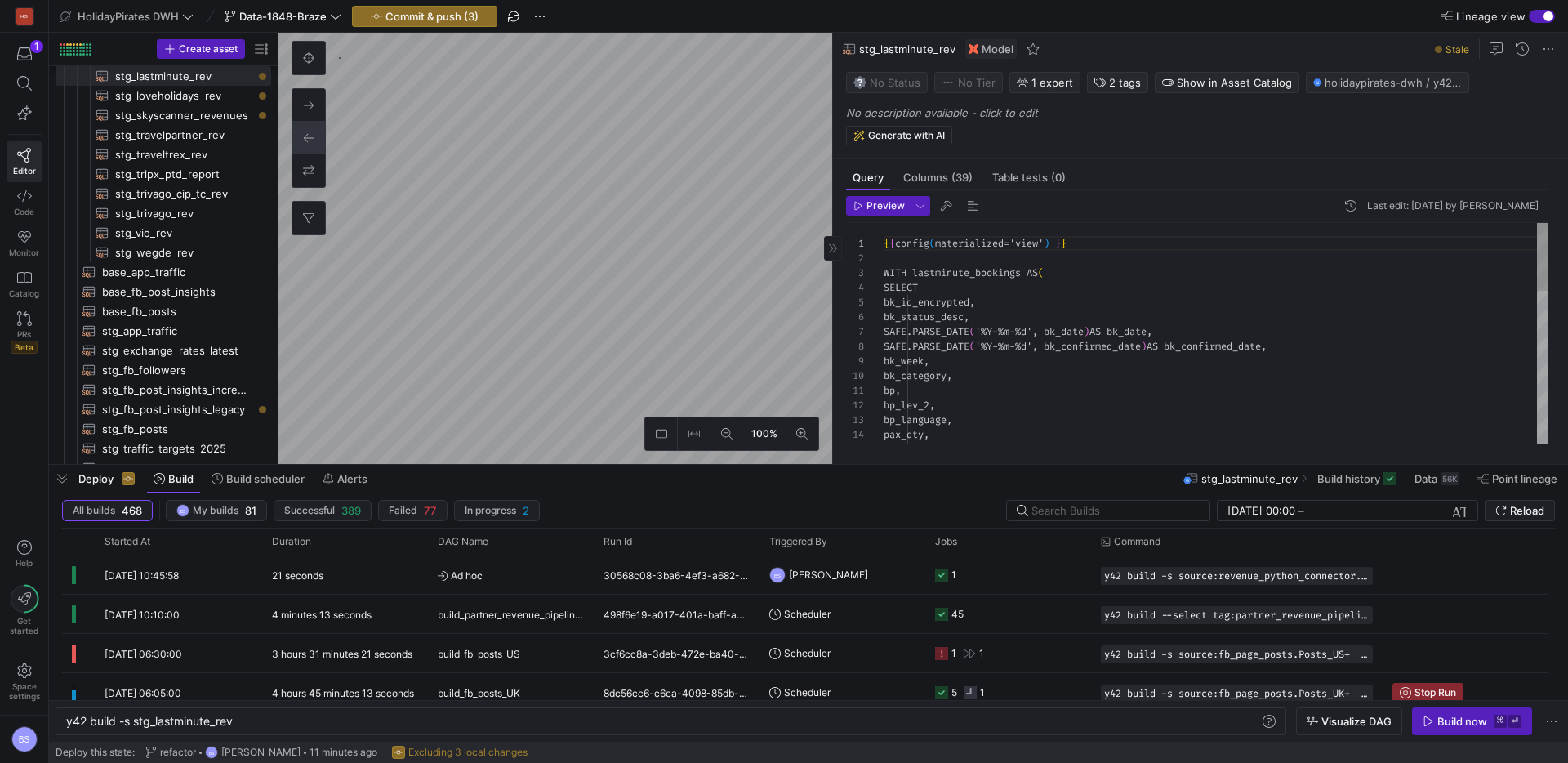
scroll to position [147, 0]
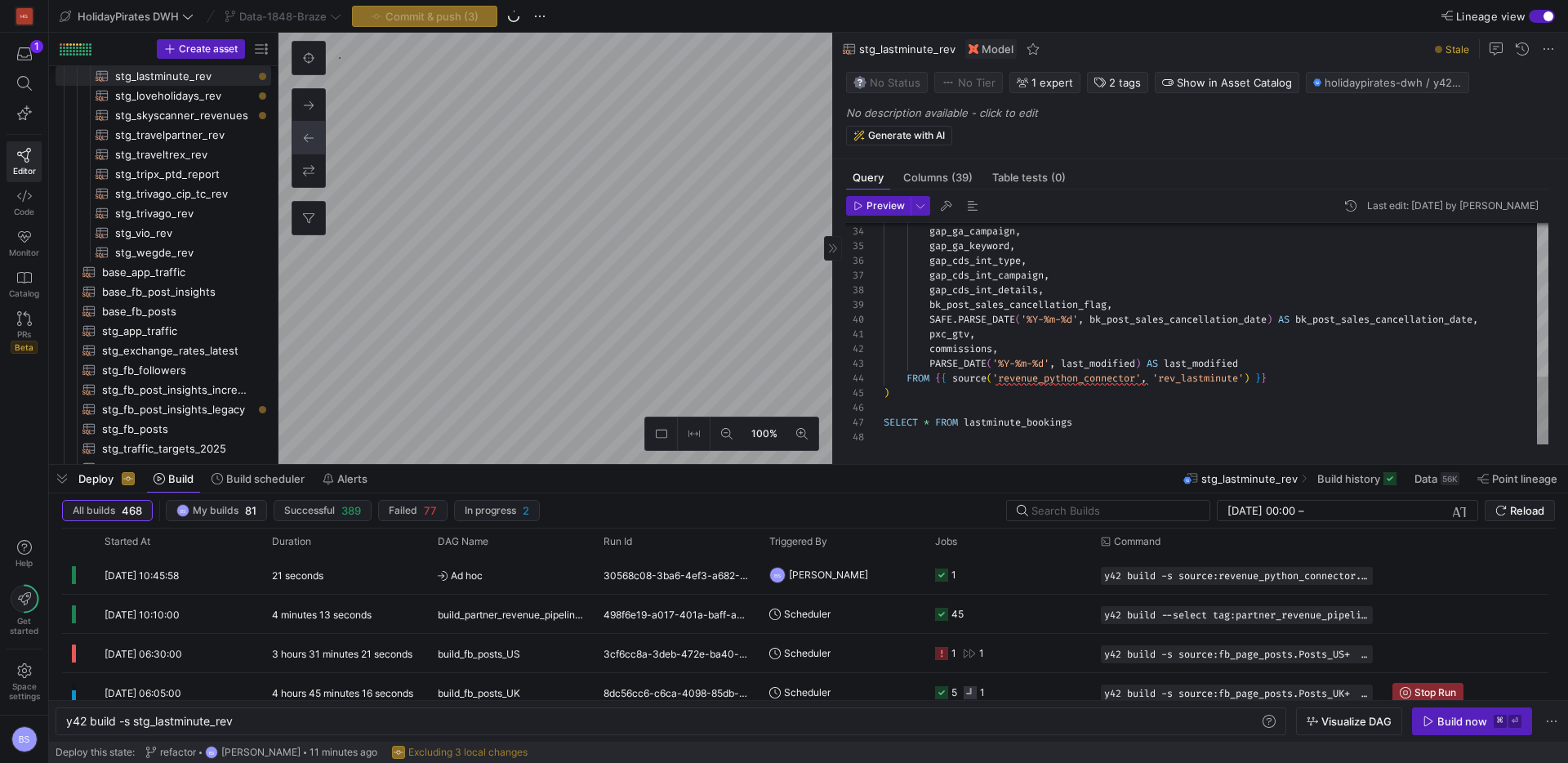
click at [1042, 382] on div "hotel_room_qty , gap_ga_campaign , gap_ga_keyword , gap_cds_int_type , gap_cds_…" at bounding box center [1215, 85] width 665 height 718
type textarea "pxc_gtv, commissions, PARSE_DATE('%Y-%m-%d', last_modified) AS last_modified FR…"
type textarea "y42 build -s stg_loveholidays_rev"
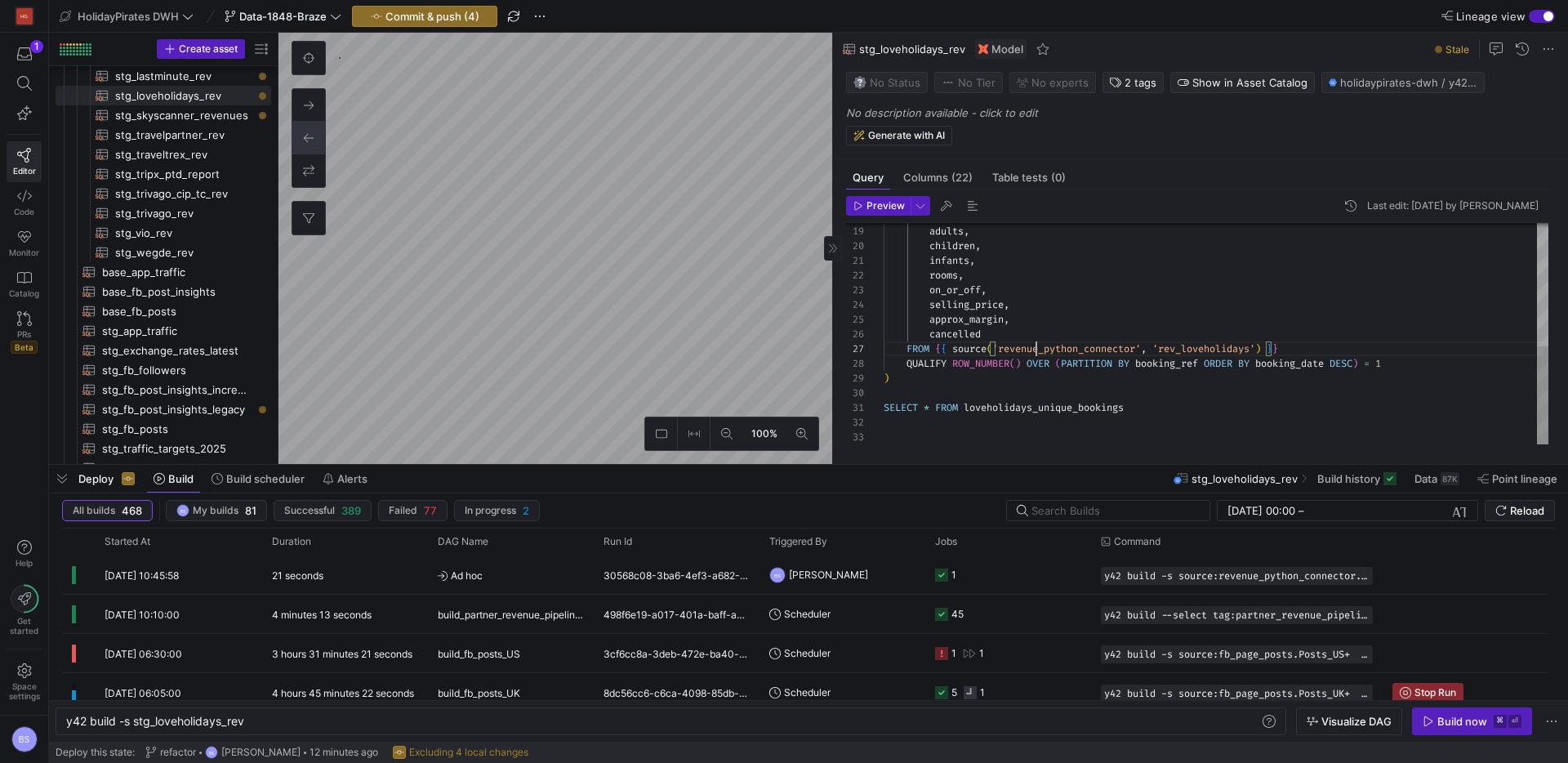
click at [1036, 349] on div "pax , adults , children , infants , rooms , on_or_off , selling_price , approx_…" at bounding box center [1215, 195] width 665 height 498
type textarea "infants, rooms, on_or_off, selling_price, approx_margin, cancelled FROM {{ sour…"
type textarea "y42 build -s stg_skyscanner_revenues"
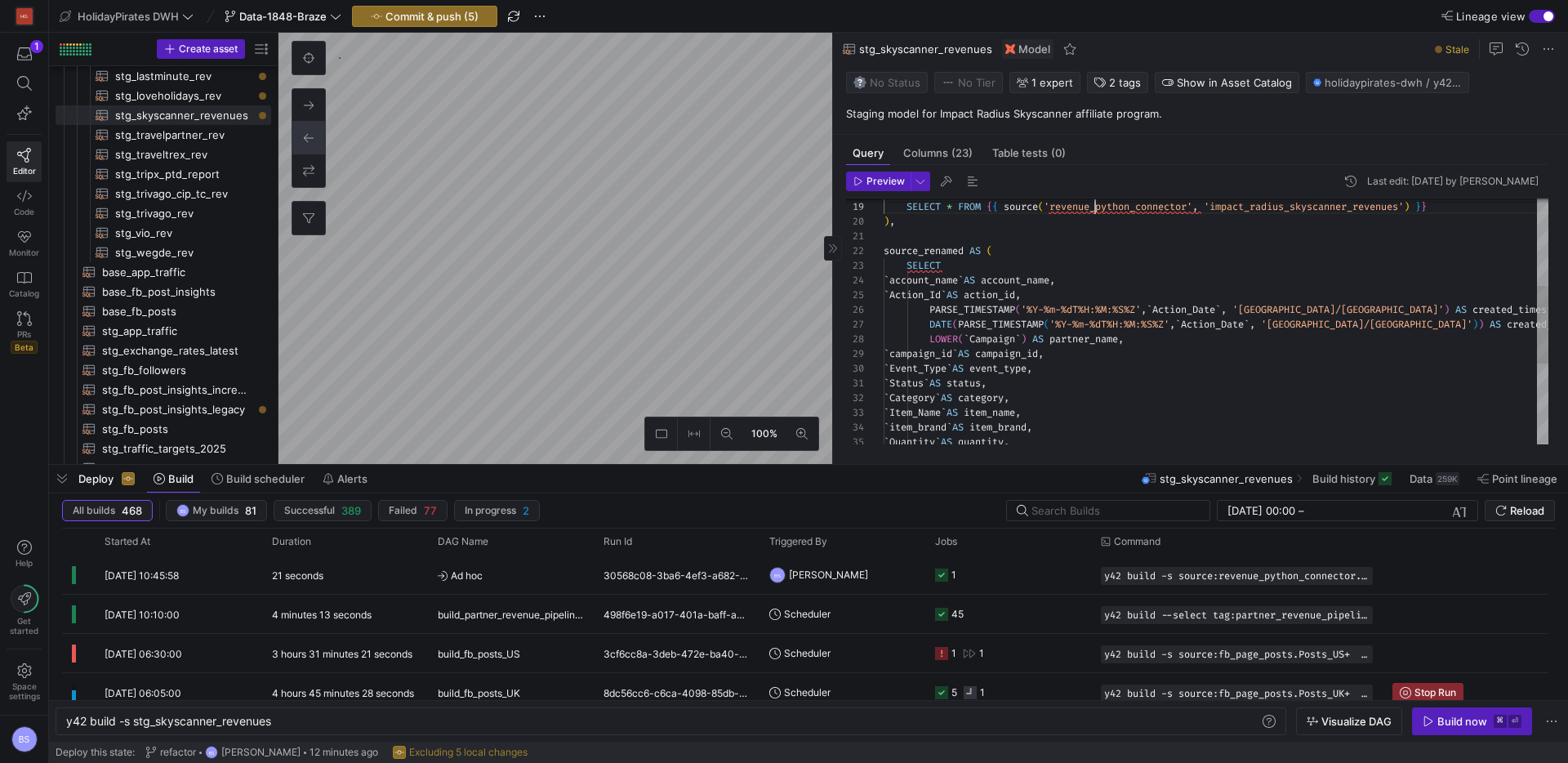
click at [1092, 206] on div "impact_radius_skyscanner_revenues AS ( SELECT * FROM { { source ( 'revenue_pyth…" at bounding box center [1215, 310] width 665 height 777
type textarea "on_schema_change='append_new_columns' ) }} WITH impact_radius_skyscanner_revenu…"
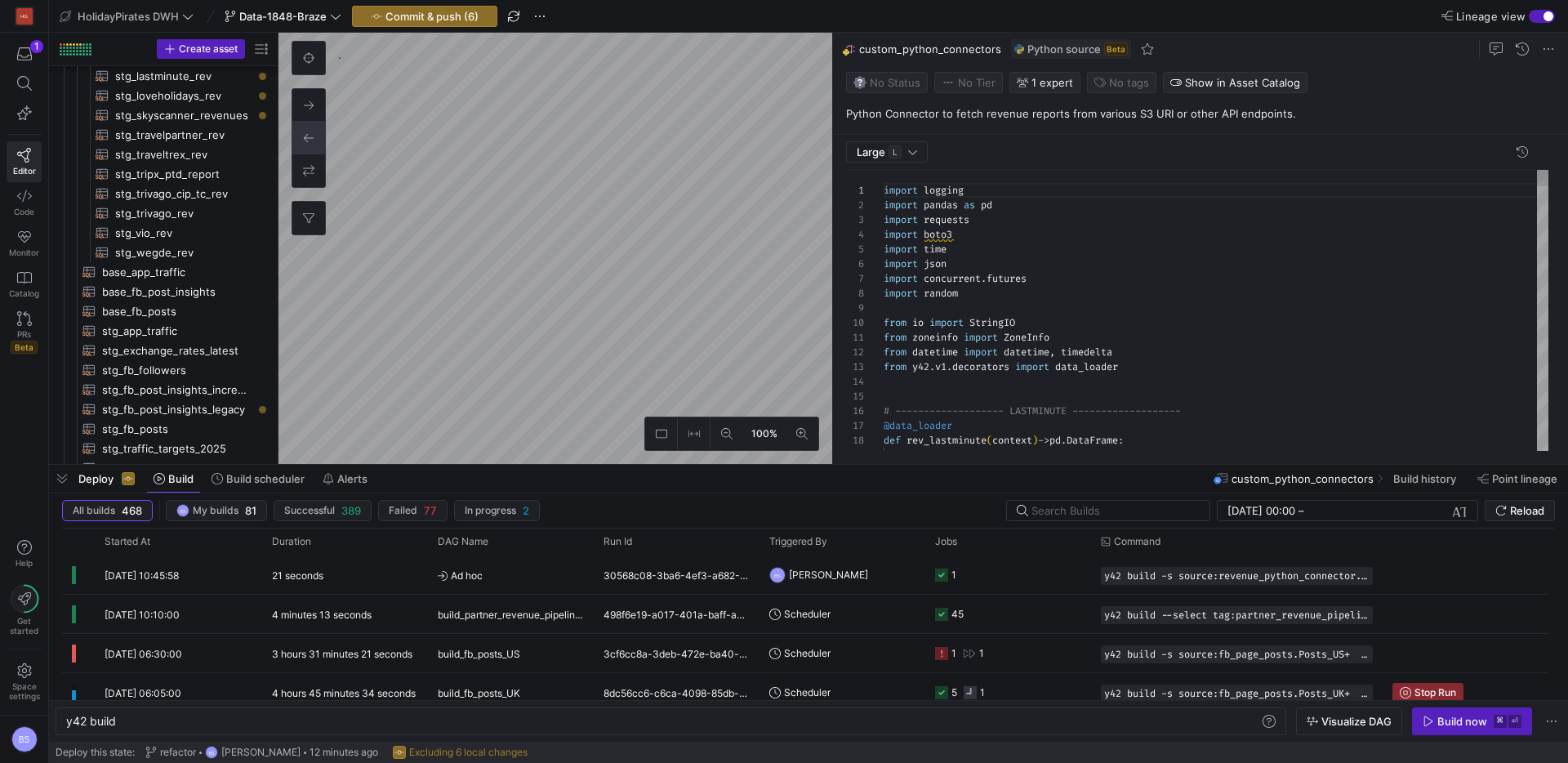
scroll to position [778, 0]
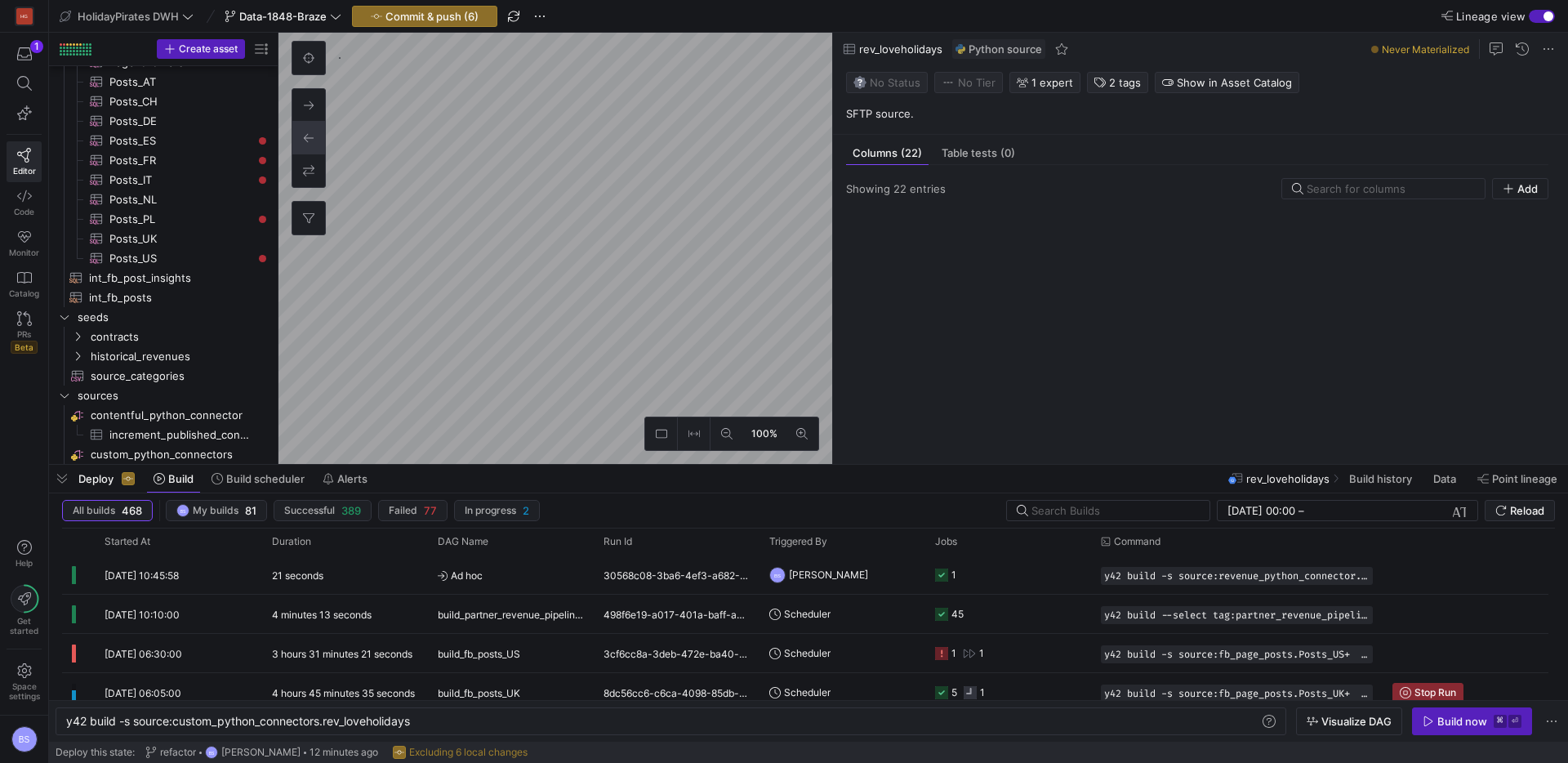
scroll to position [856, 0]
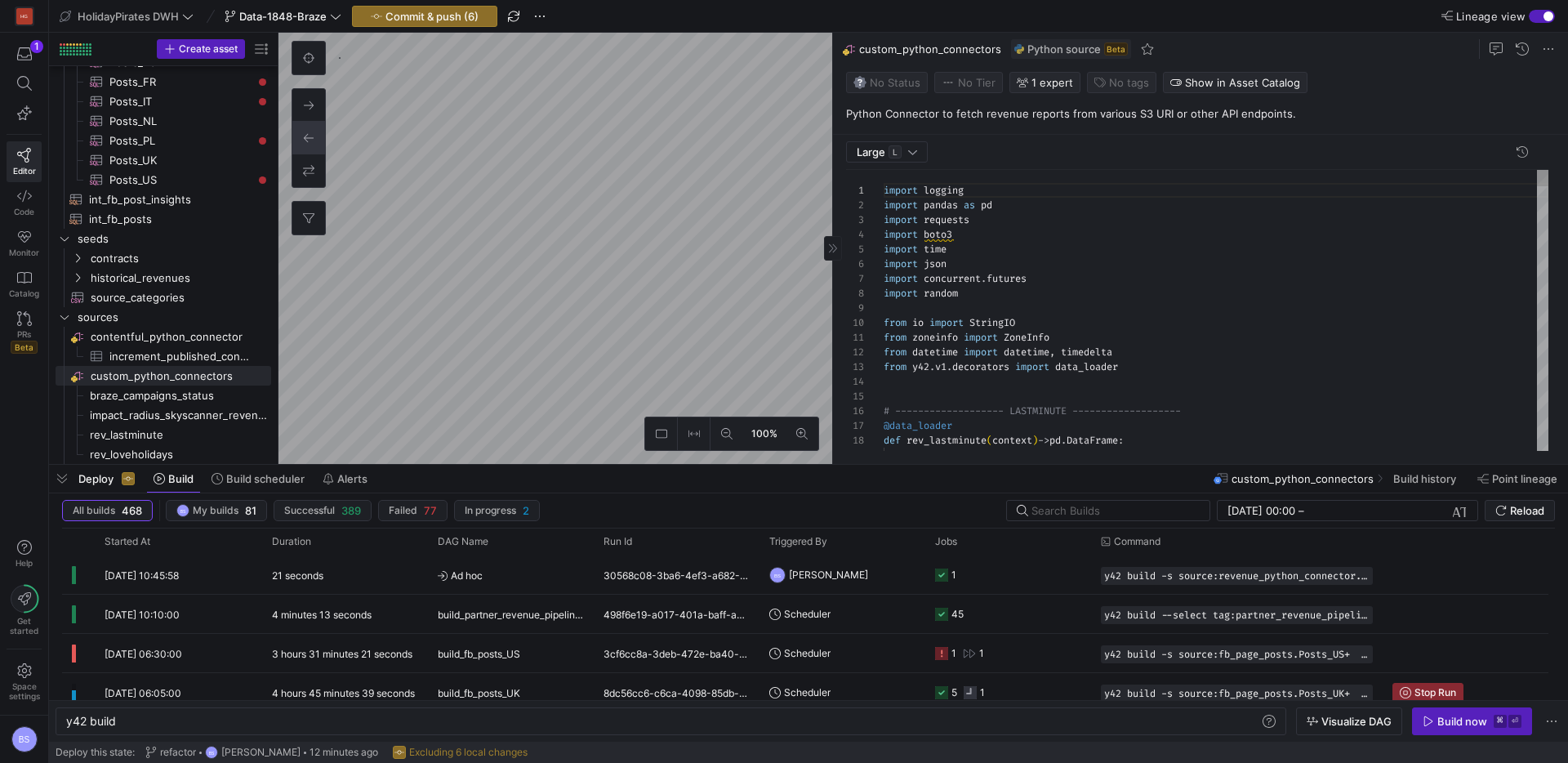
scroll to position [147, 0]
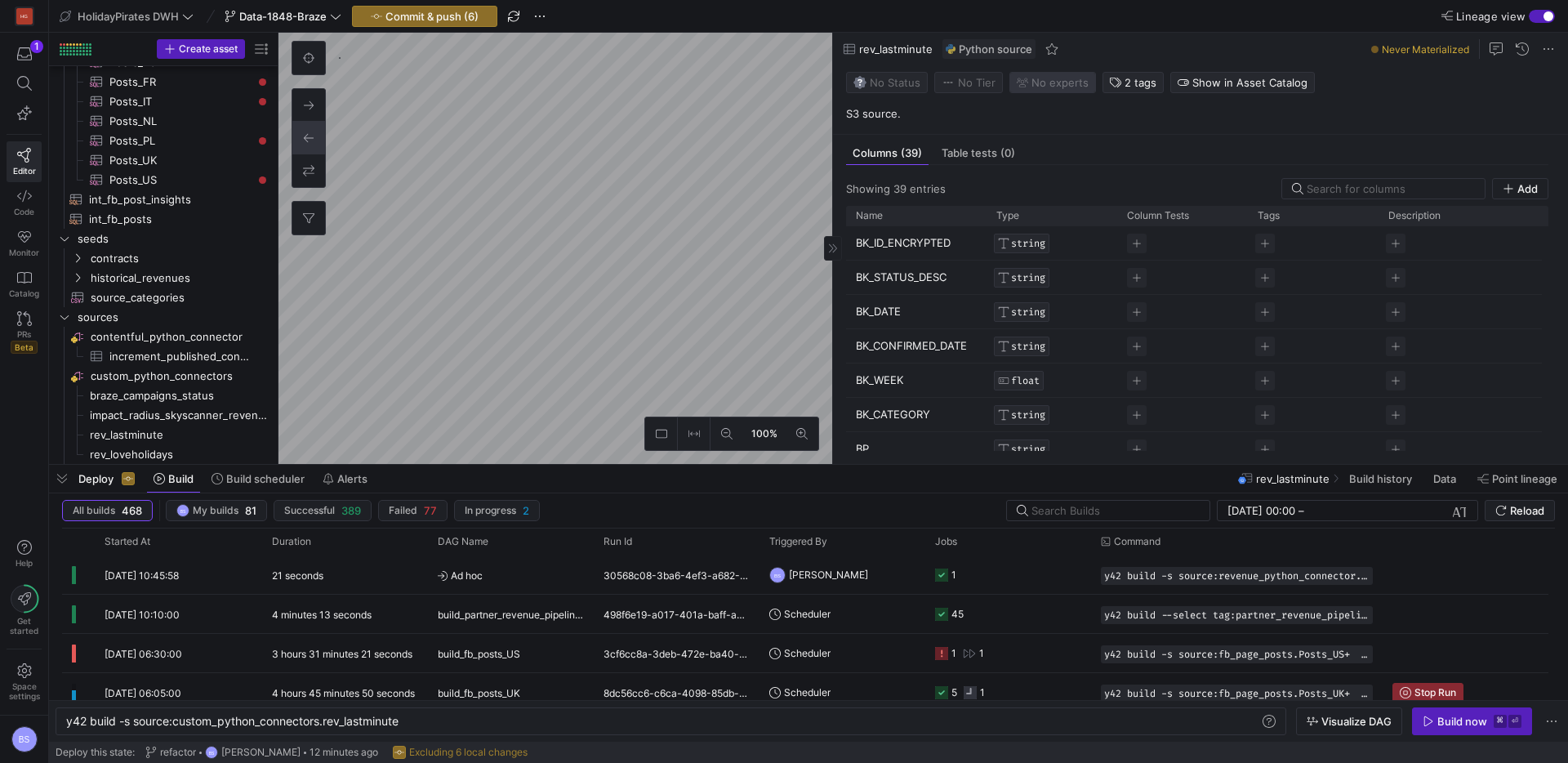
click at [1031, 80] on span "No expert s" at bounding box center [1059, 82] width 57 height 13
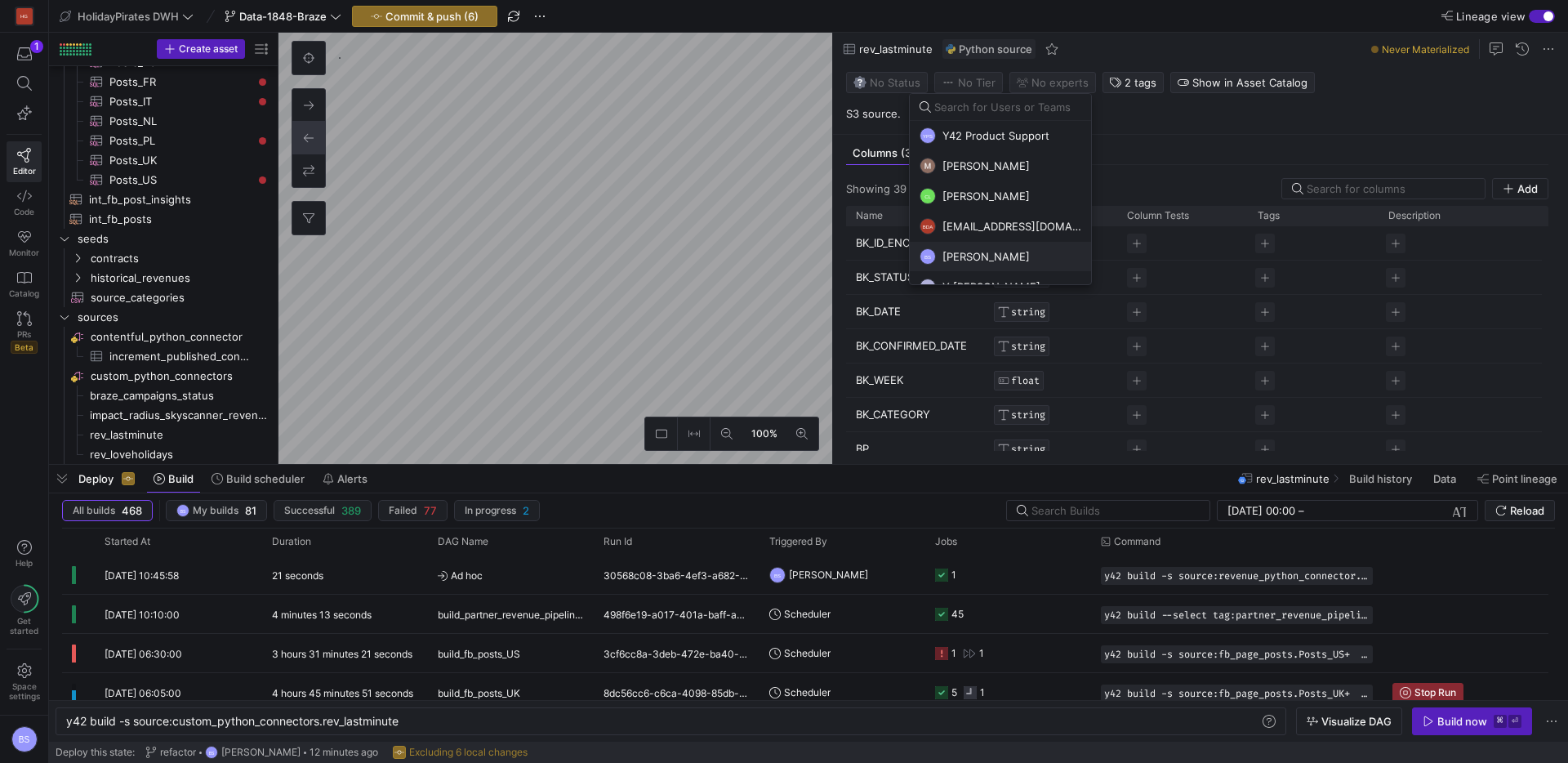
click at [976, 251] on span "Boris Salvati" at bounding box center [985, 256] width 87 height 13
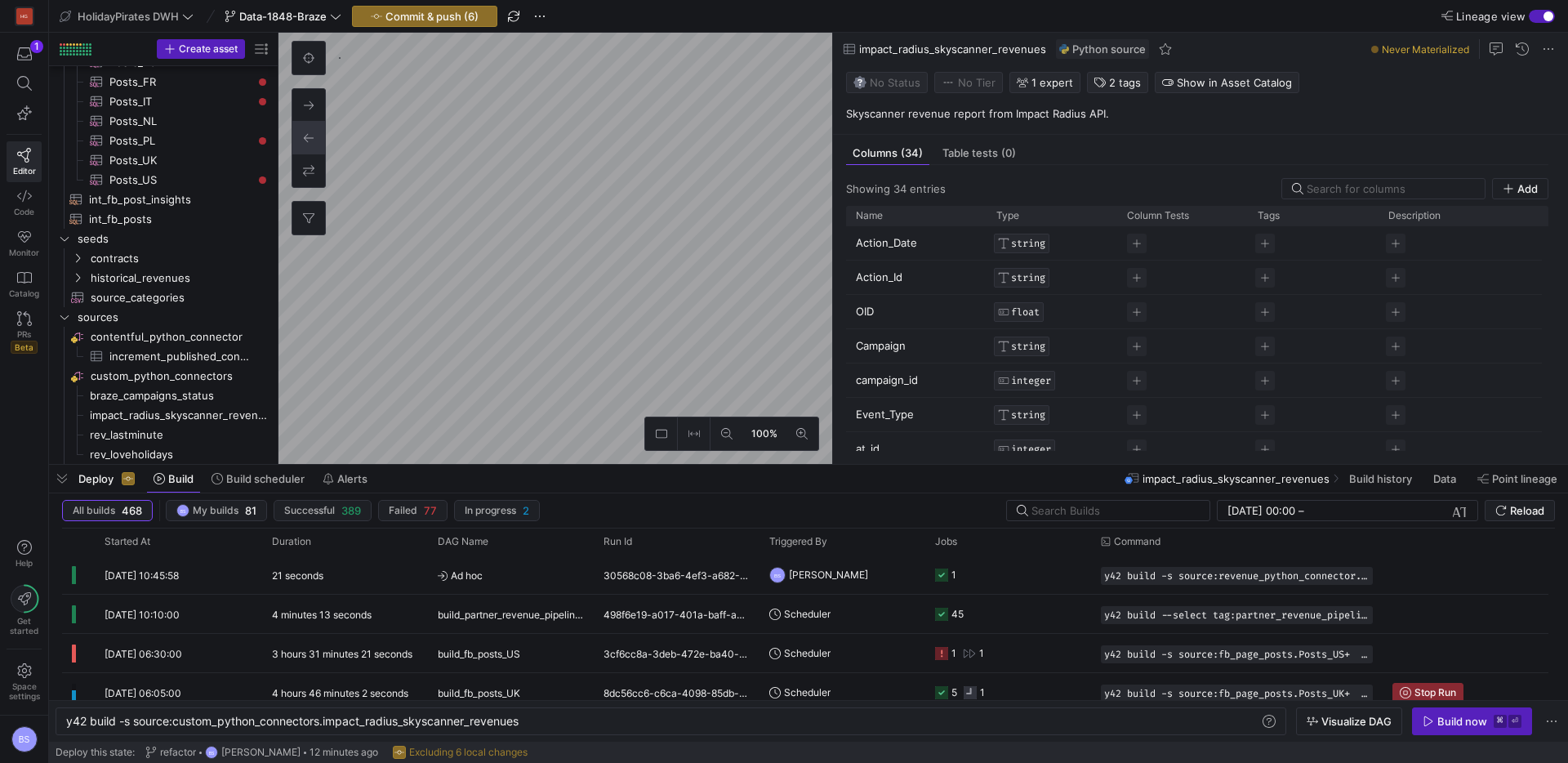
type textarea "y42 build -s source:custom_python_connectors.braze_campaigns_status"
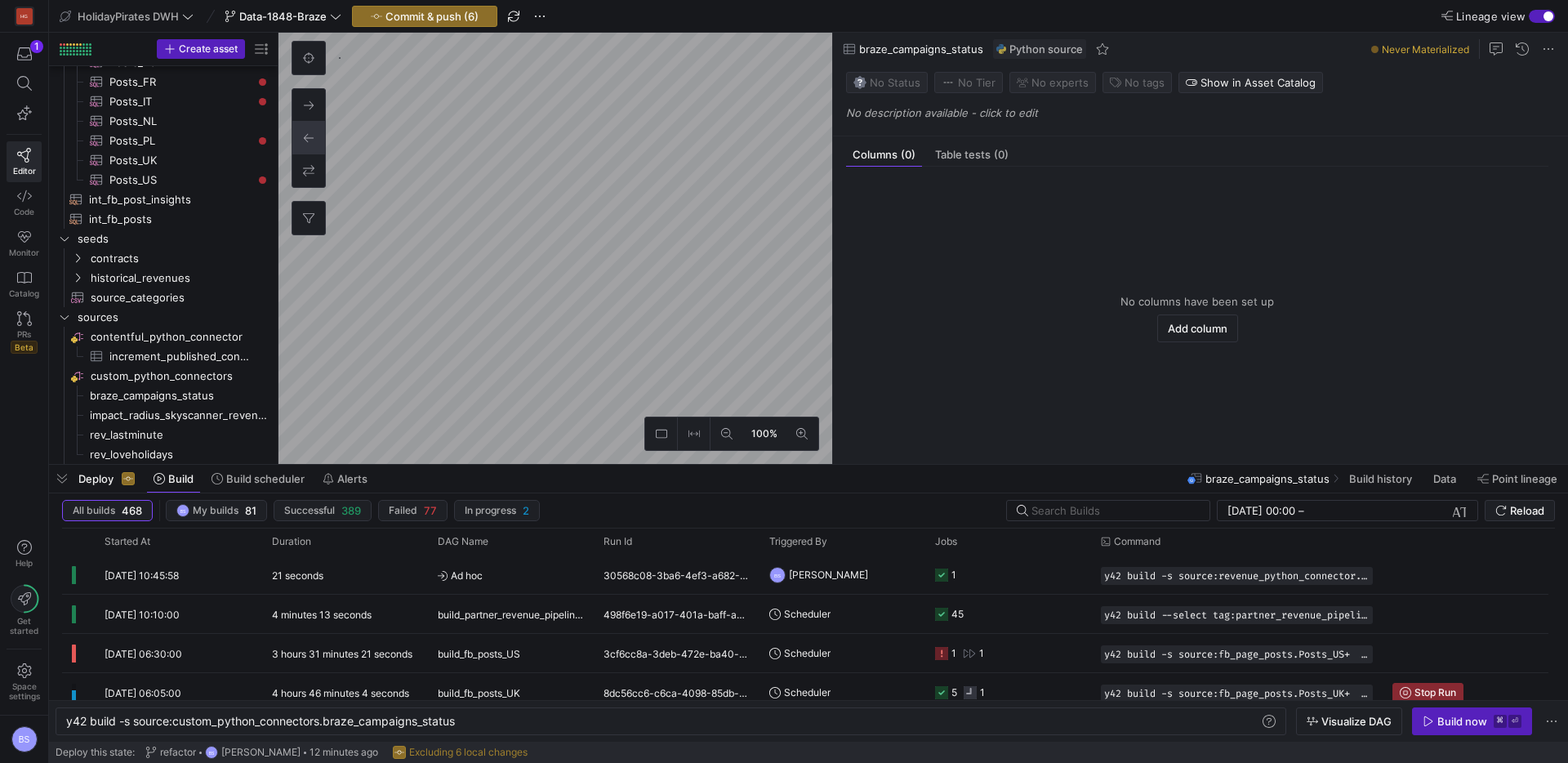
click at [905, 112] on p "No description available - click to edit" at bounding box center [1203, 112] width 715 height 13
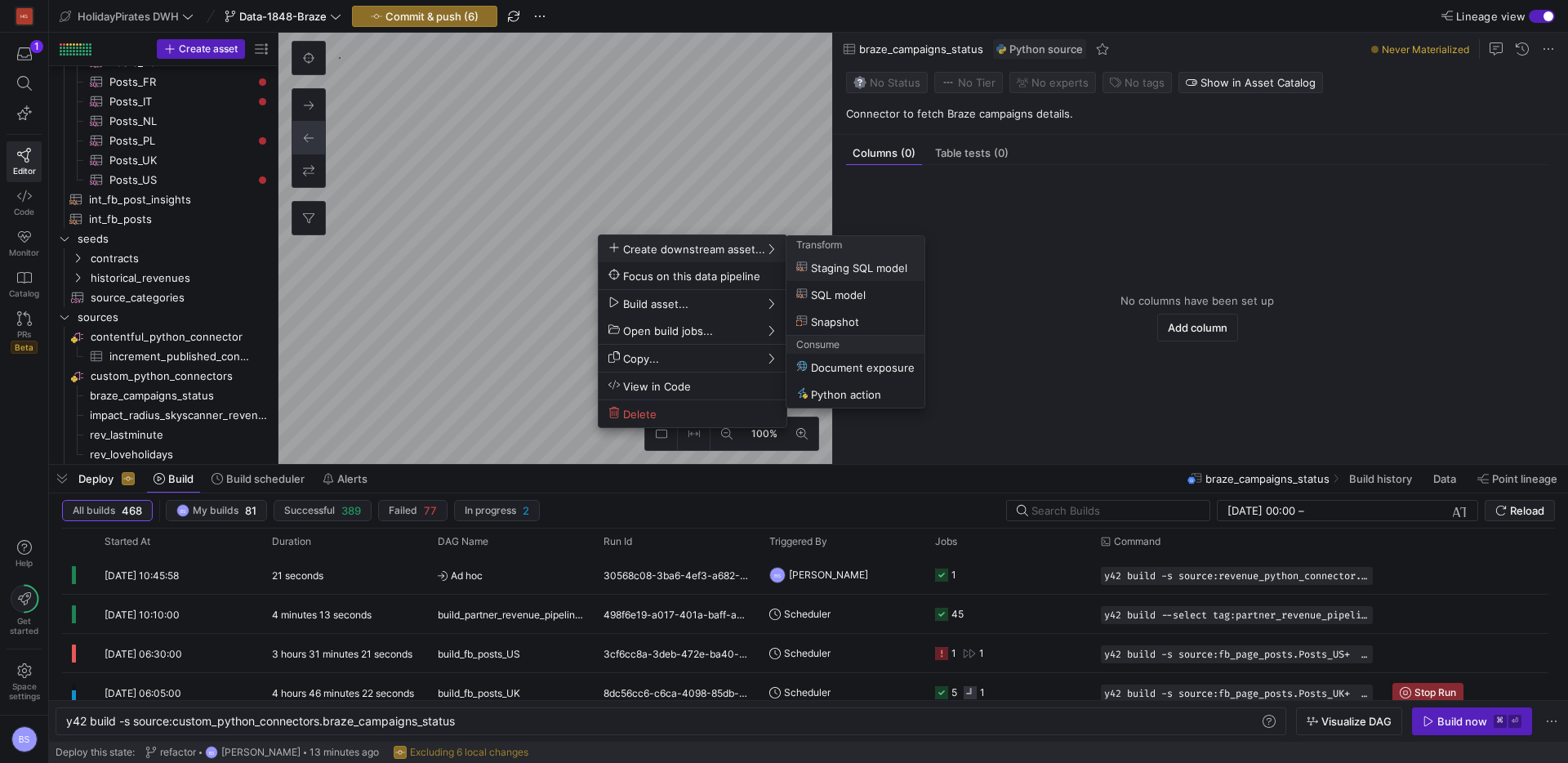
click at [445, 16] on div at bounding box center [784, 381] width 1568 height 763
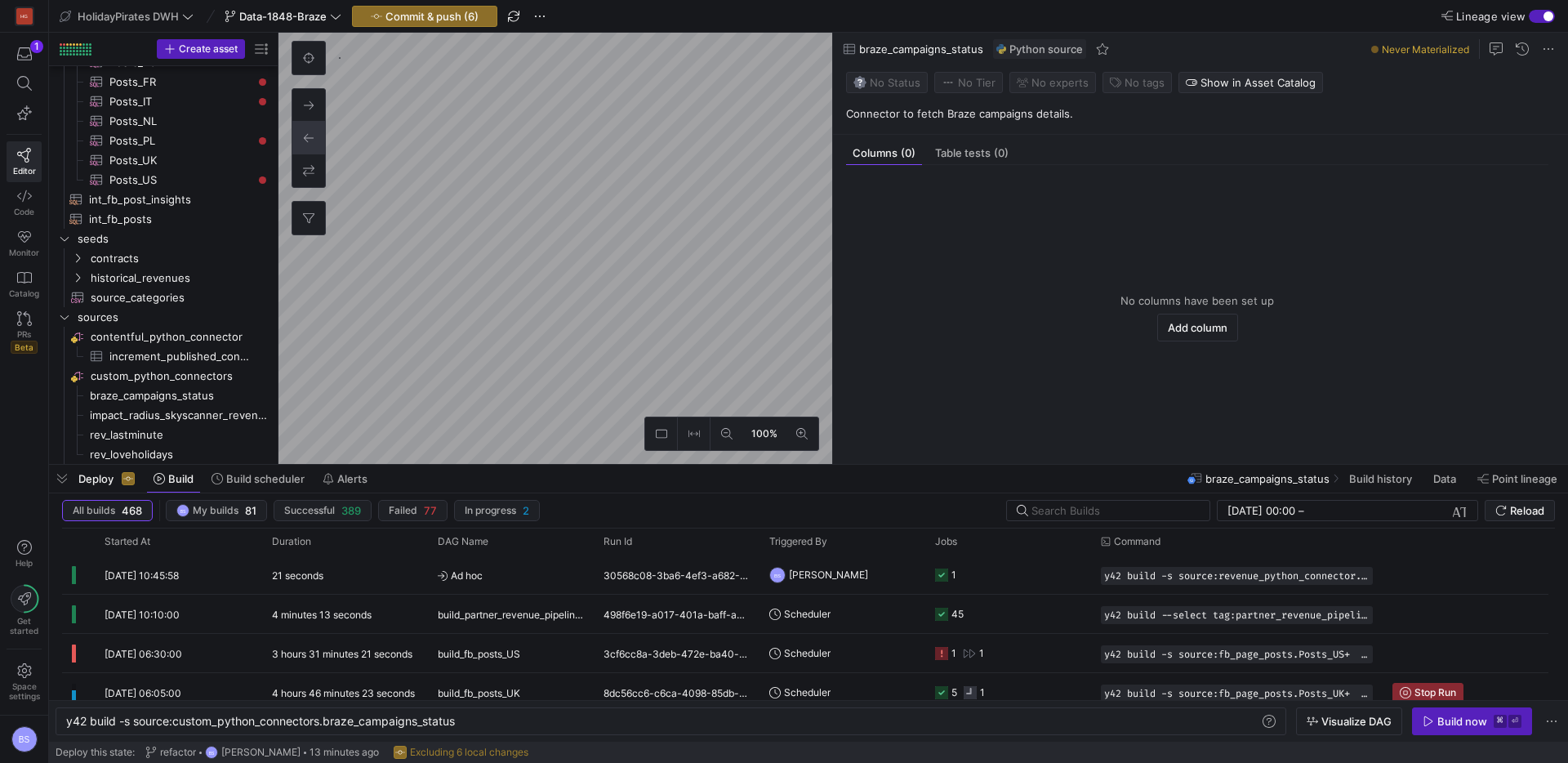
click at [445, 16] on span "Commit & push (6)" at bounding box center [431, 16] width 93 height 13
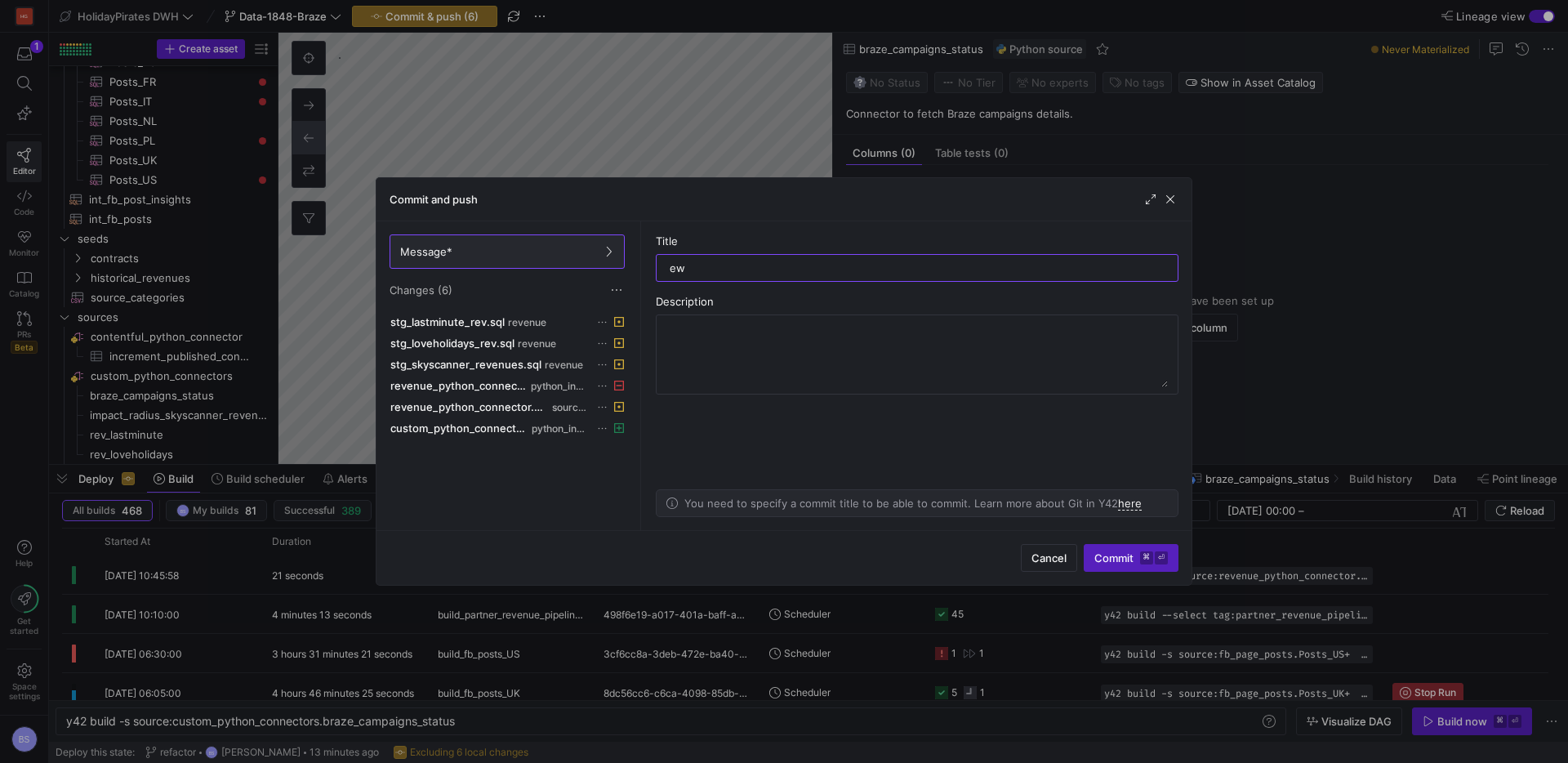
type input "e"
type input "rename connector"
click at [1094, 554] on span "Commit ⌘ ⏎" at bounding box center [1130, 557] width 73 height 13
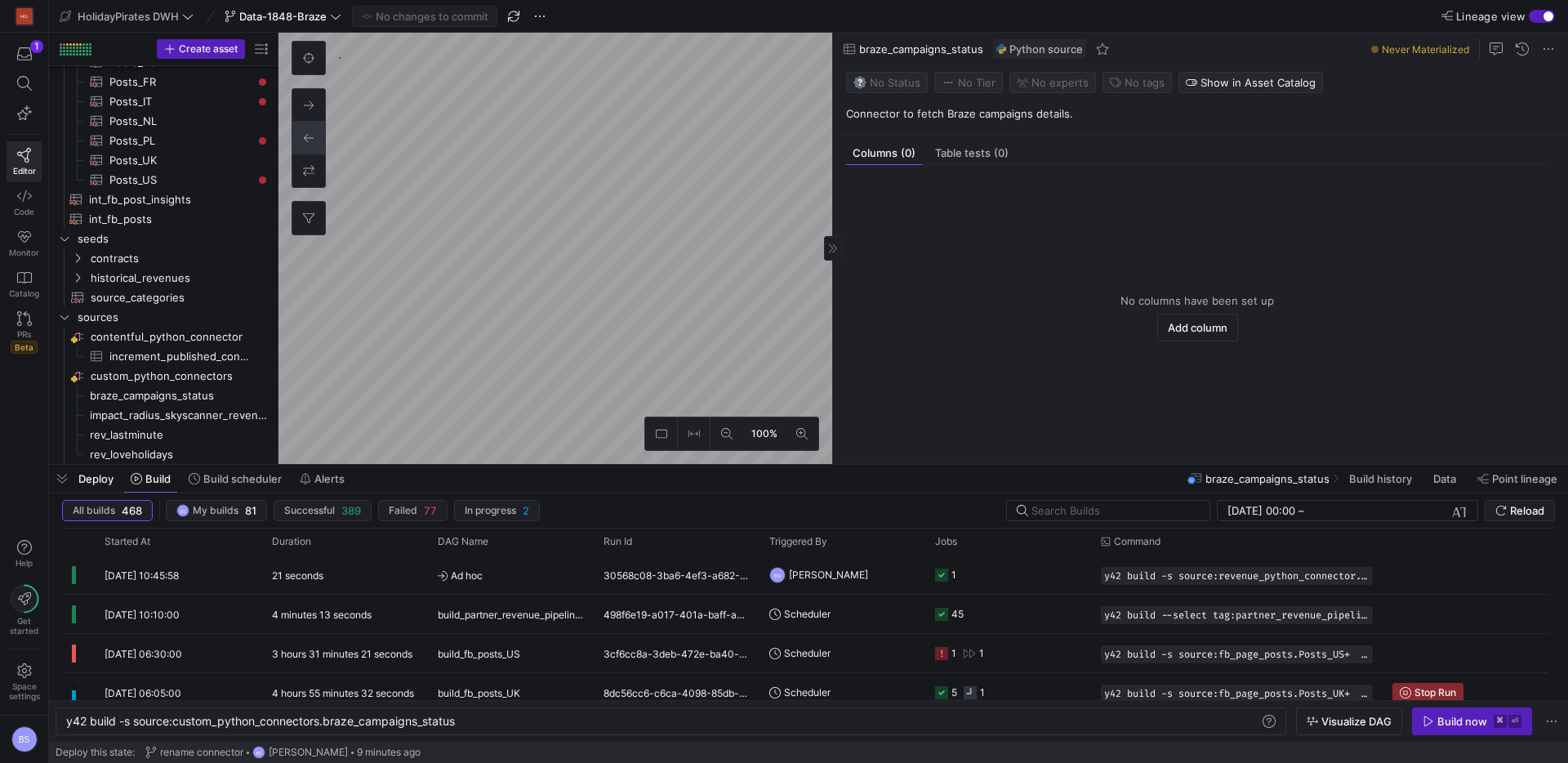
scroll to position [856, 0]
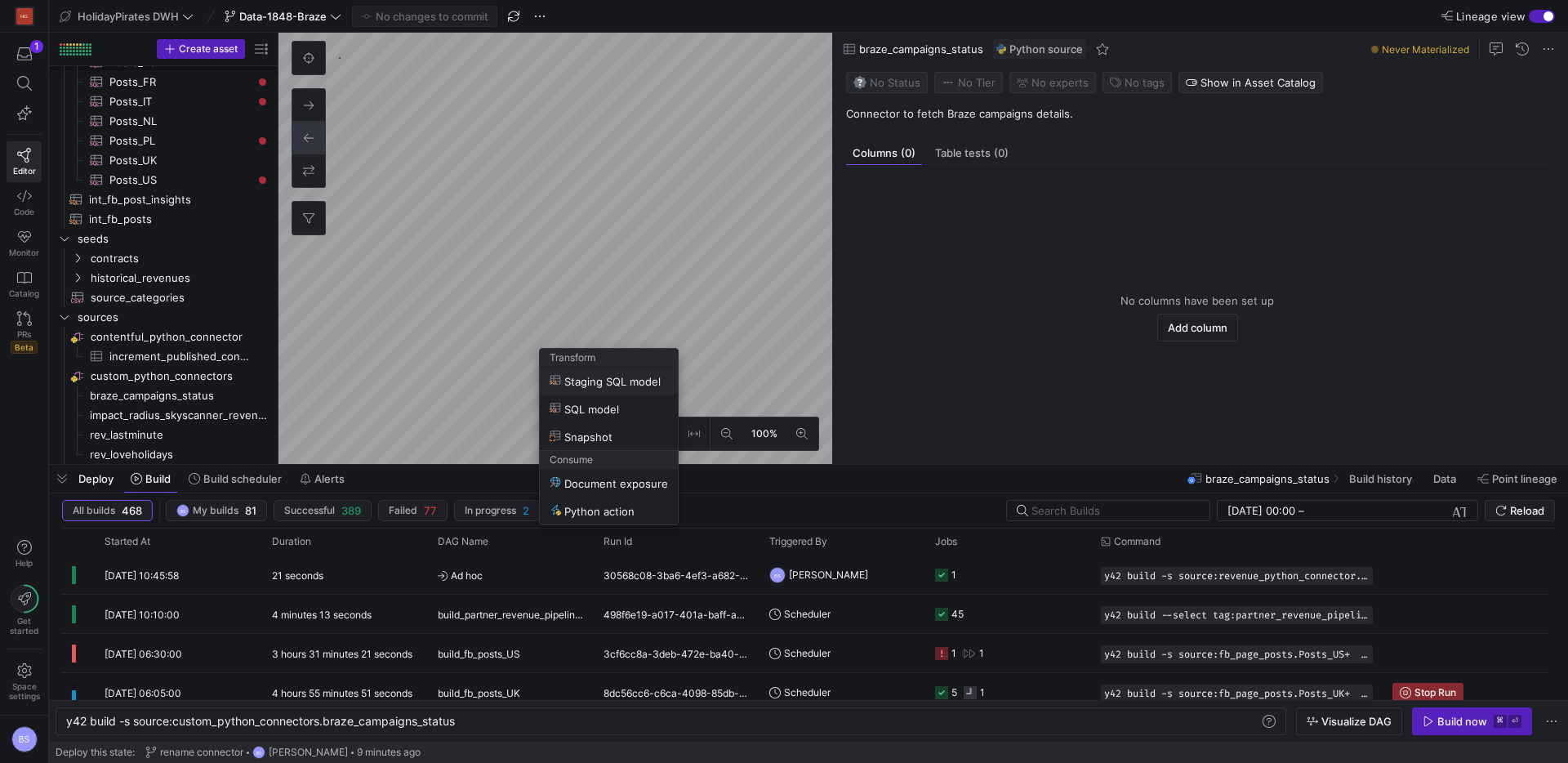
click at [607, 384] on span "Staging SQL model" at bounding box center [604, 381] width 111 height 14
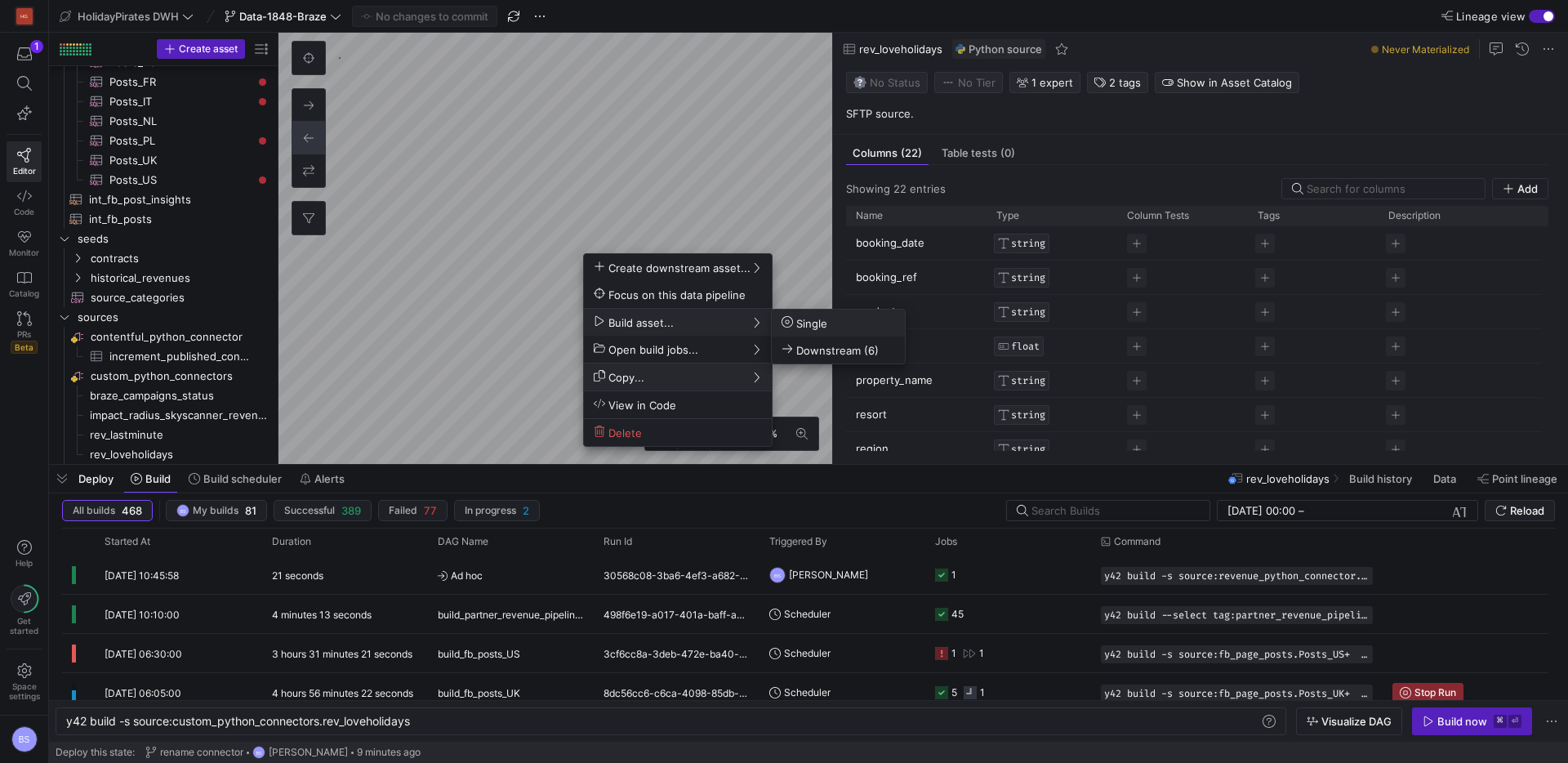
click at [819, 320] on span "Single" at bounding box center [804, 323] width 46 height 14
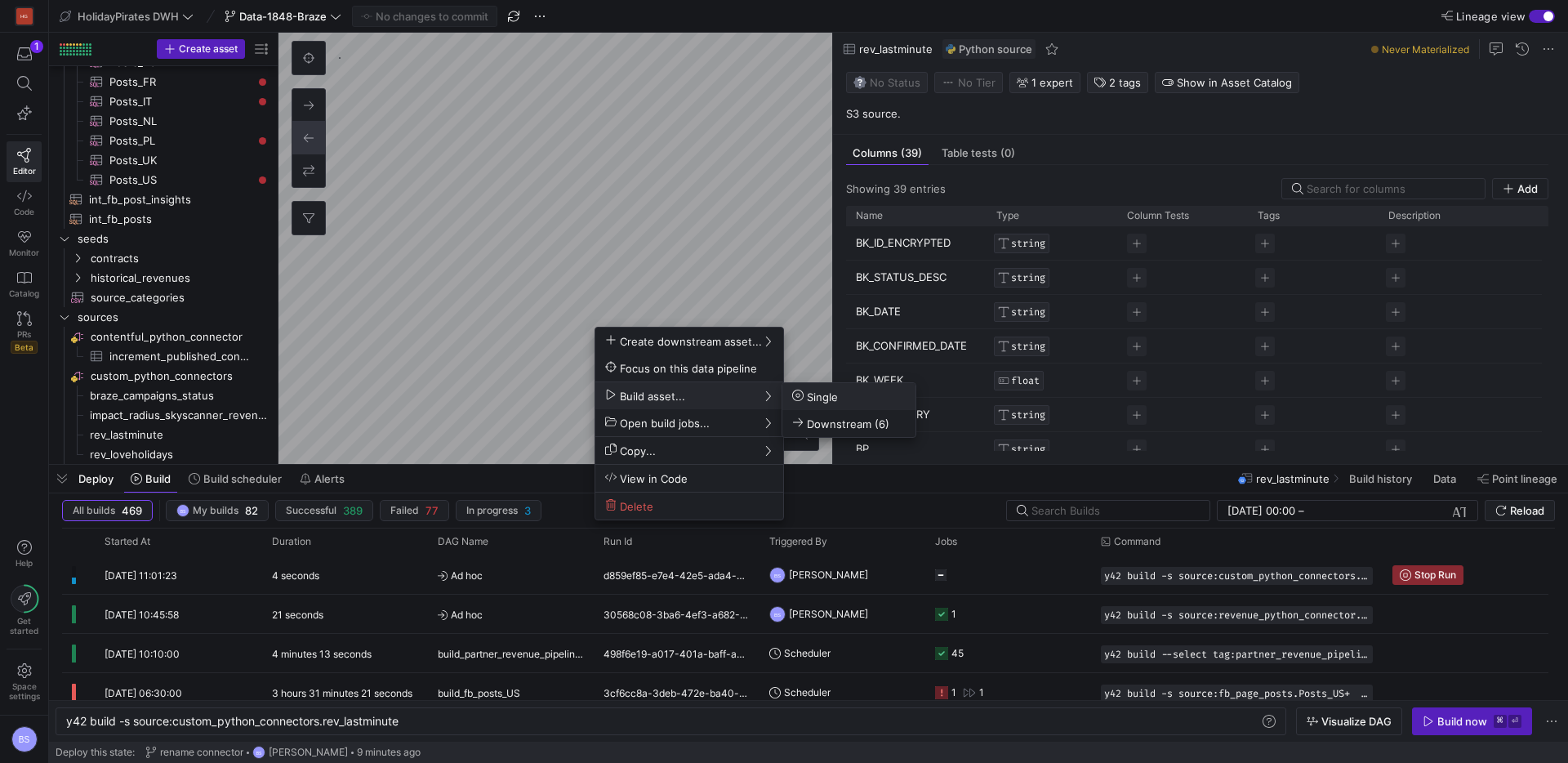
click at [816, 398] on span "Single" at bounding box center [815, 396] width 46 height 14
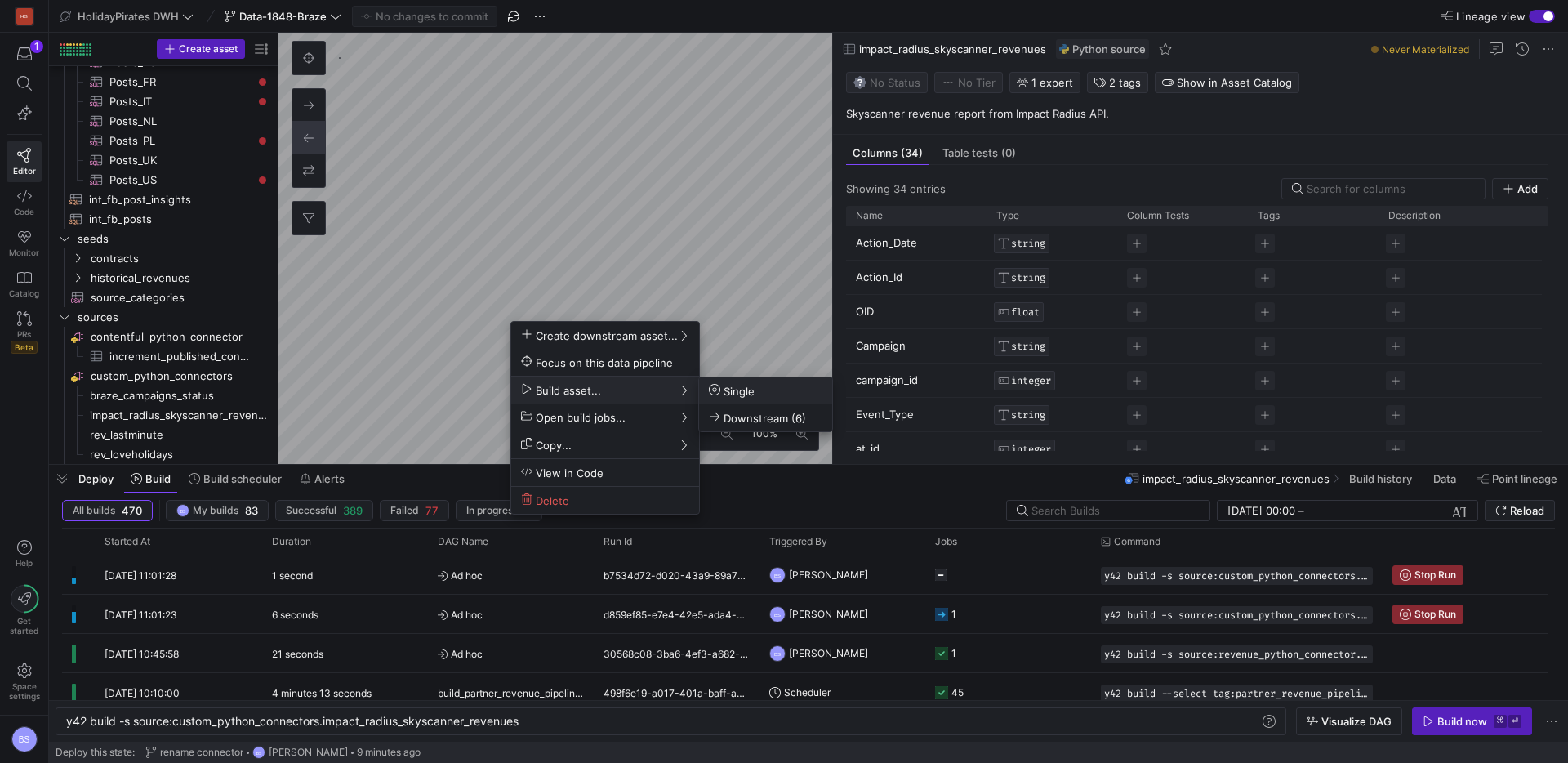
click at [799, 389] on span "Single" at bounding box center [765, 391] width 113 height 14
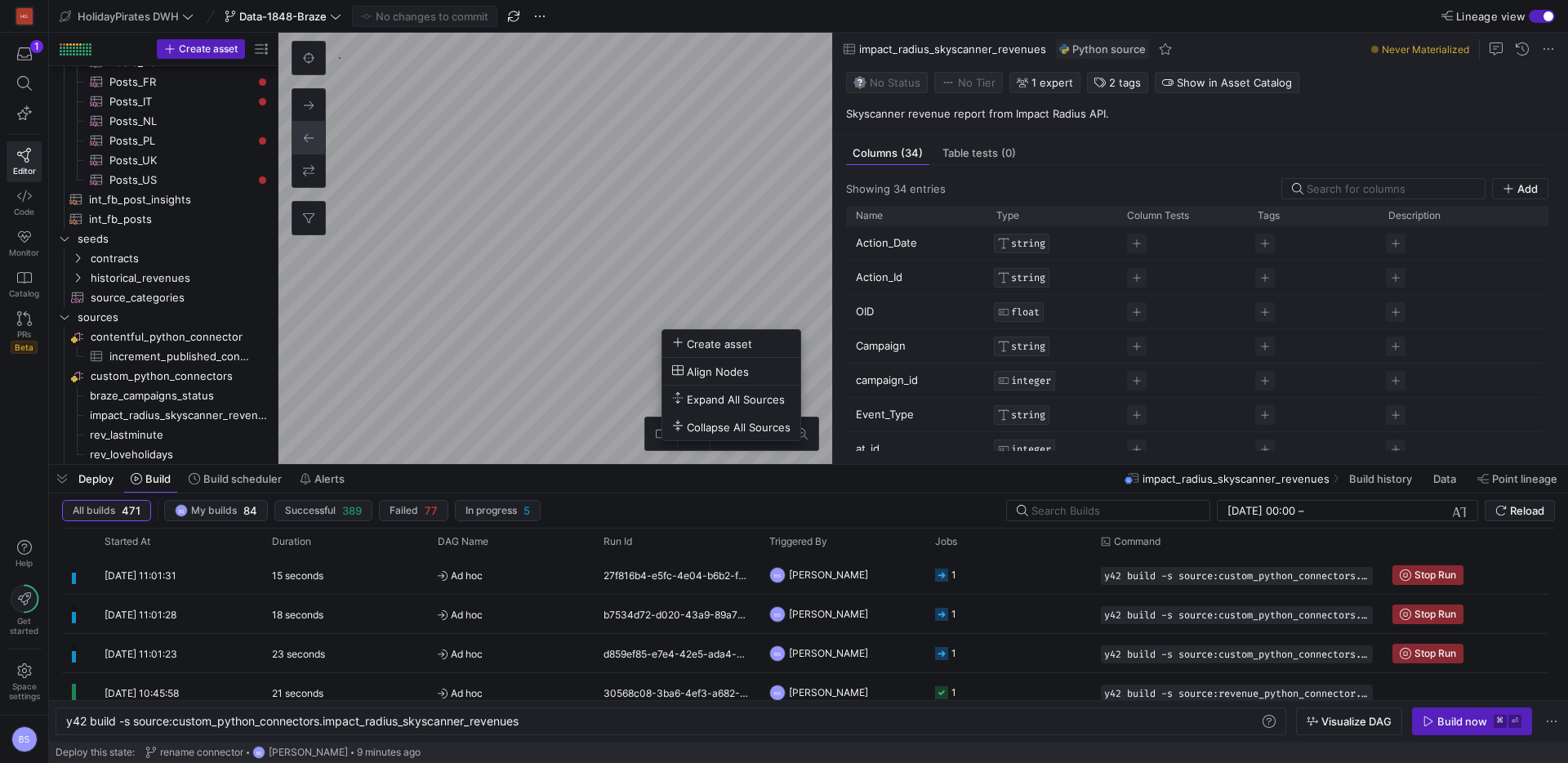
click at [709, 260] on div at bounding box center [784, 381] width 1568 height 763
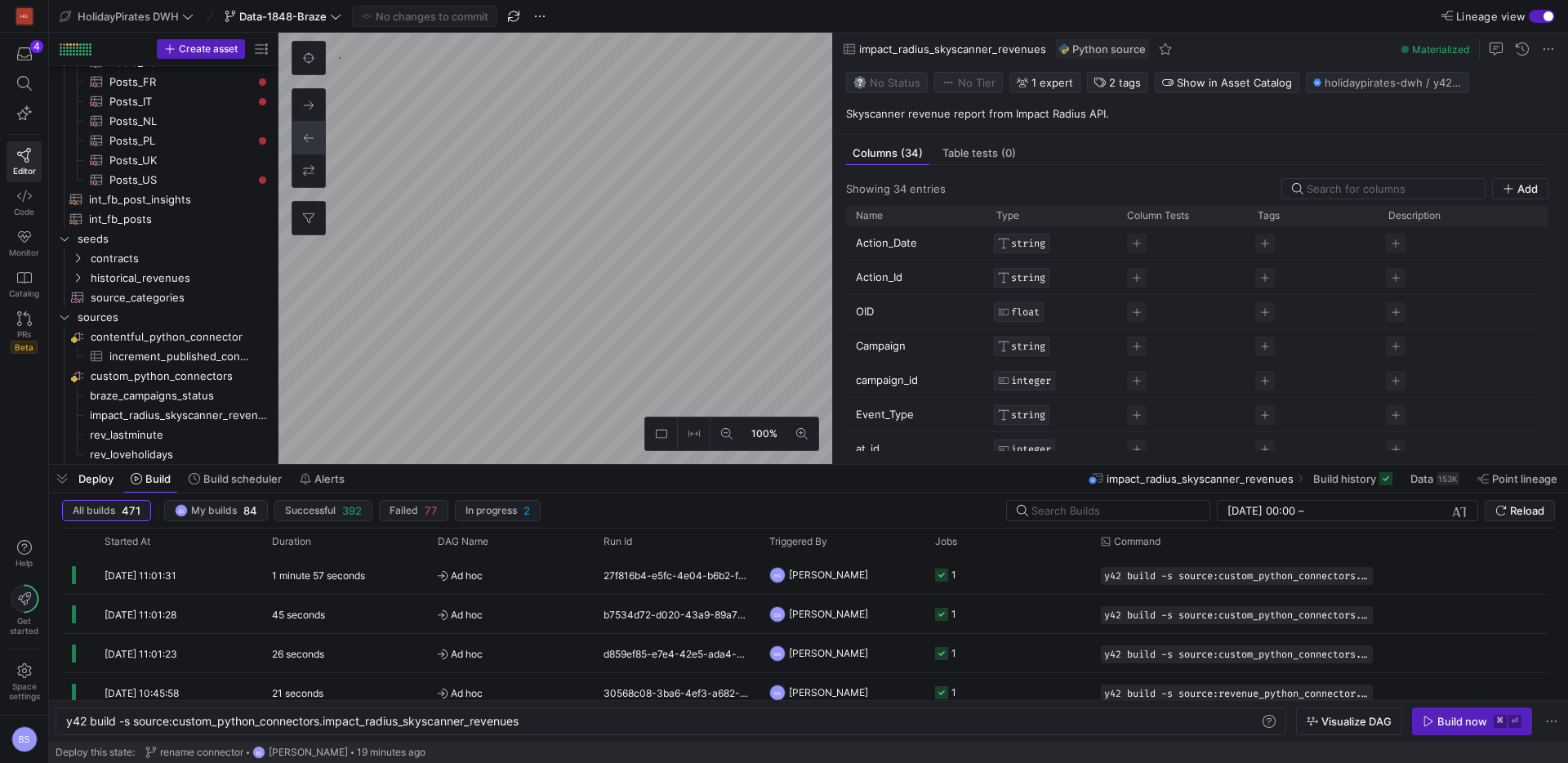
scroll to position [856, 0]
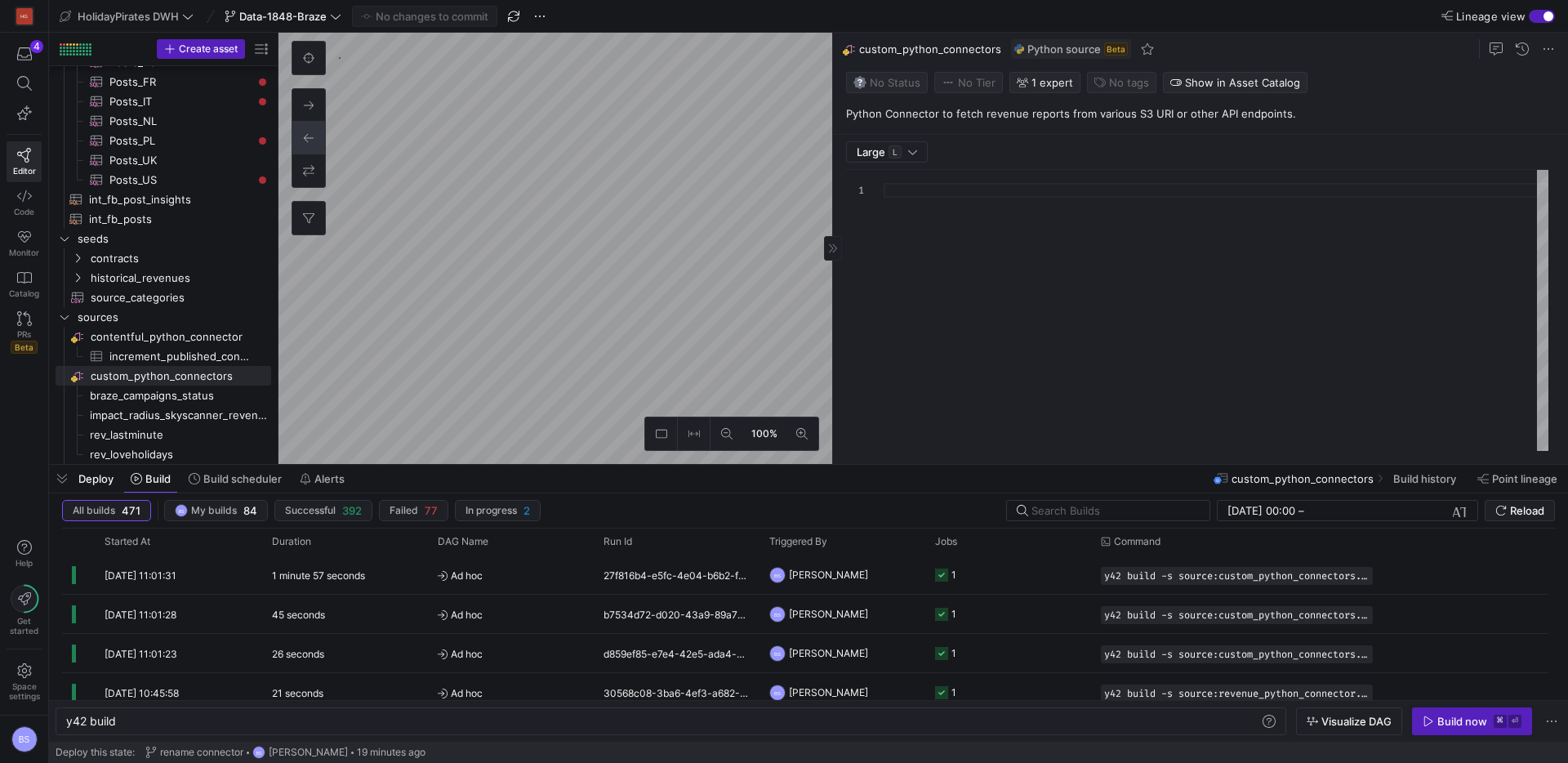
type textarea "y42 build"
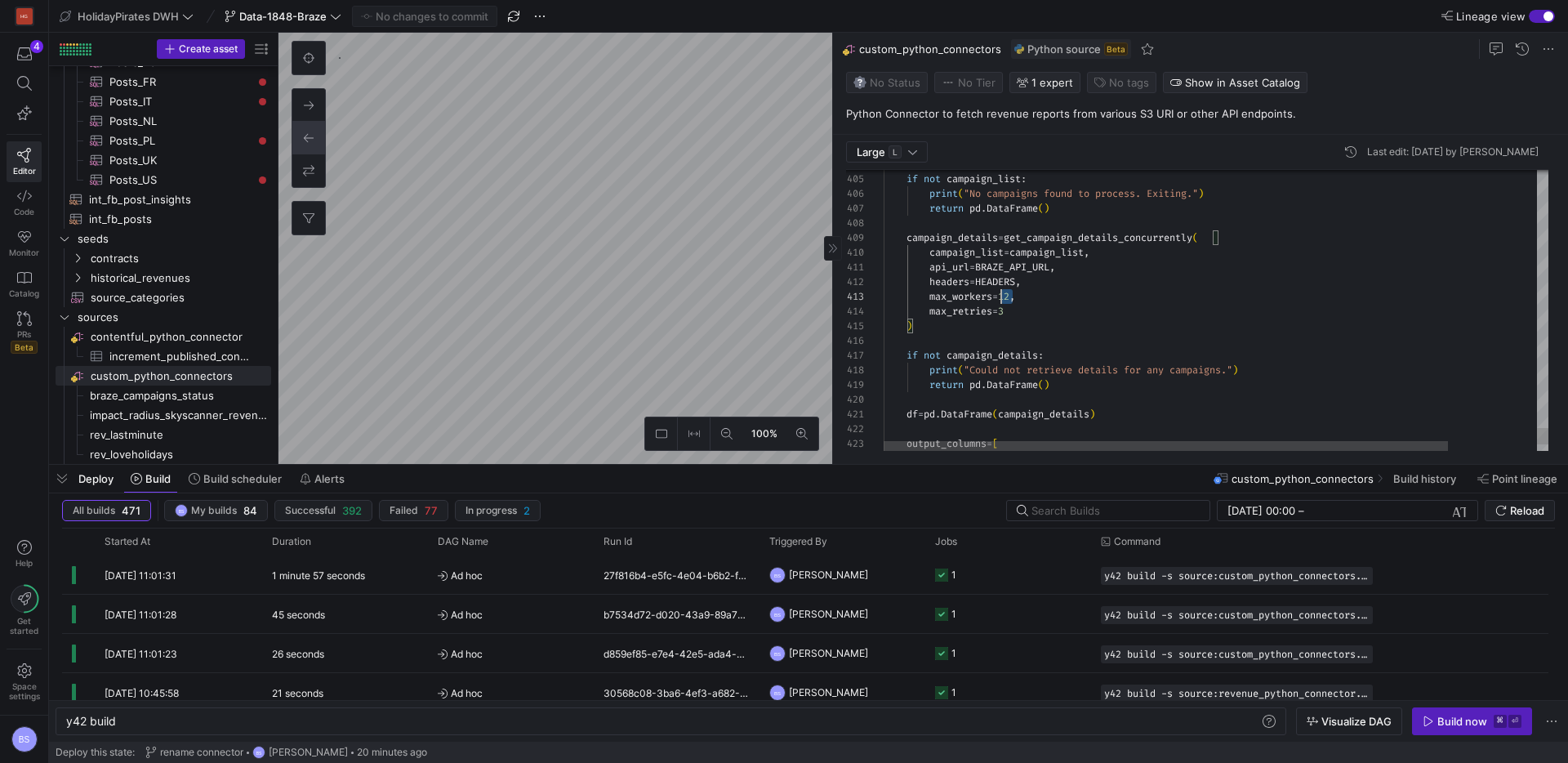
scroll to position [29, 118]
drag, startPoint x: 1011, startPoint y: 295, endPoint x: 1000, endPoint y: 296, distance: 10.6
type textarea "api_url=BRAZE_API_URL, headers=HEADERS, max_workers=6, max_retries=3 ) if not c…"
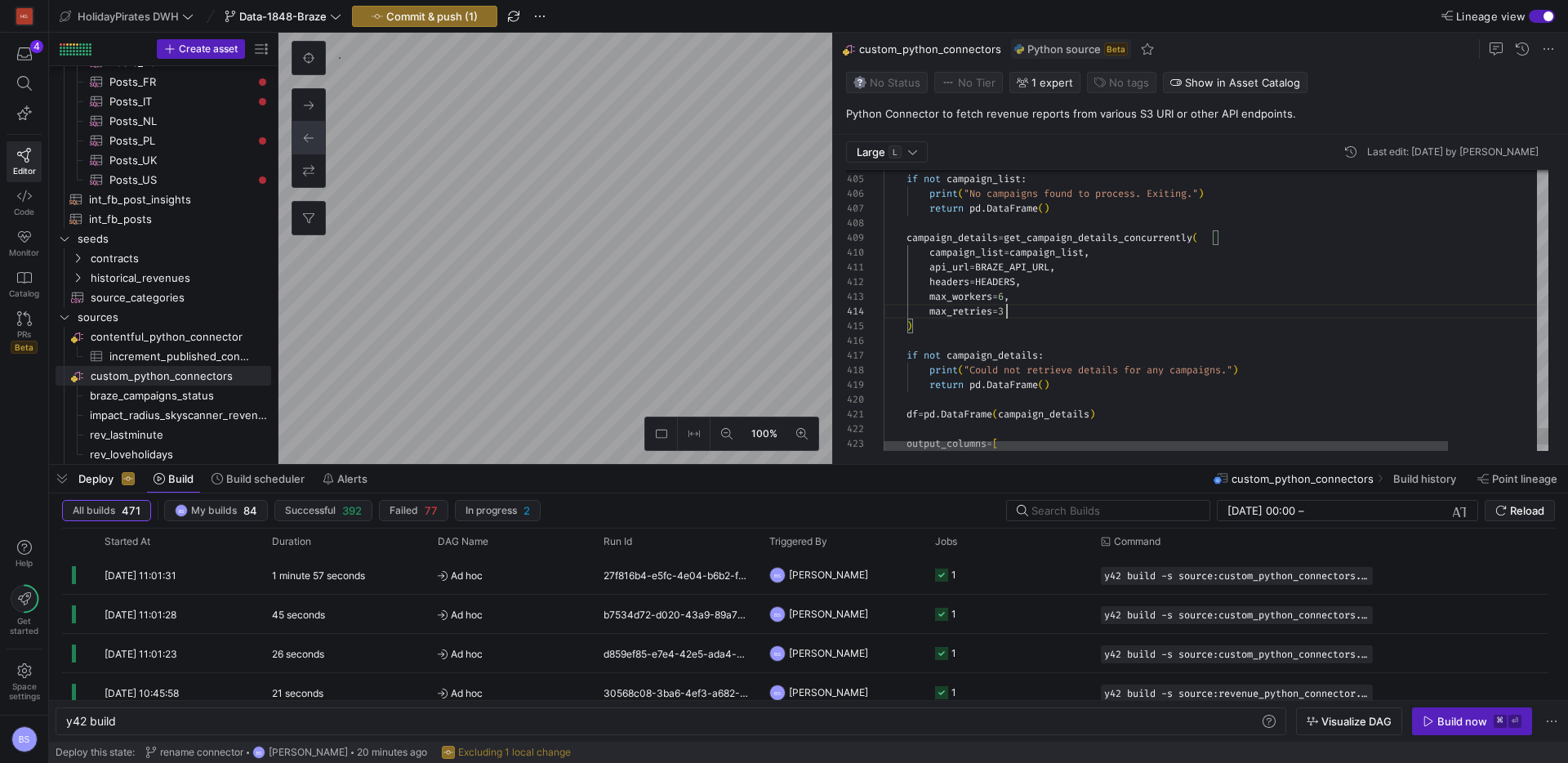
type textarea "api_url=BRAZE_API_URL, headers=HEADERS, max_workers=6, max_retries=3 ) if not c…"
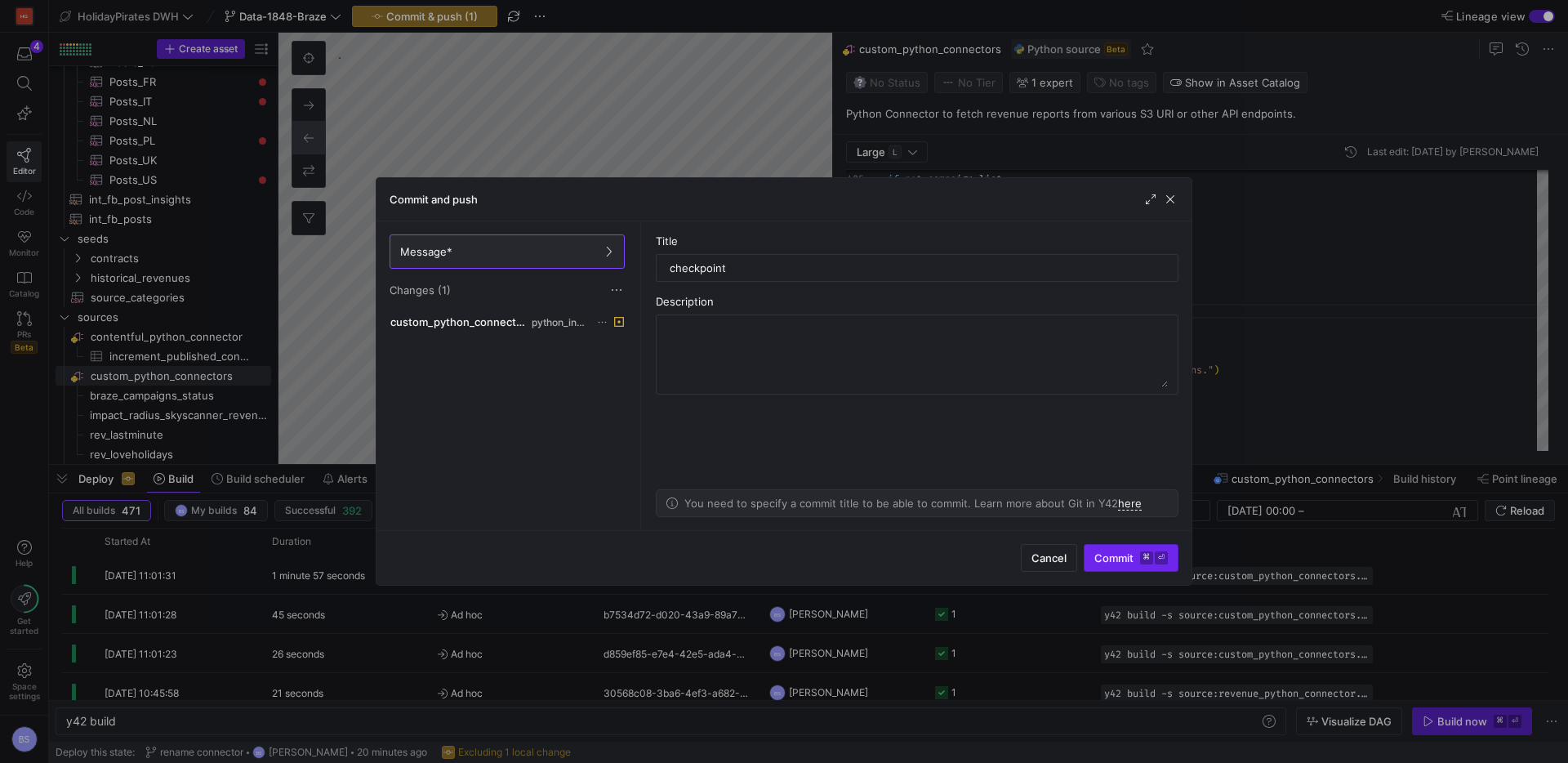
click at [1115, 551] on span "Commit ⌘ ⏎" at bounding box center [1130, 557] width 73 height 13
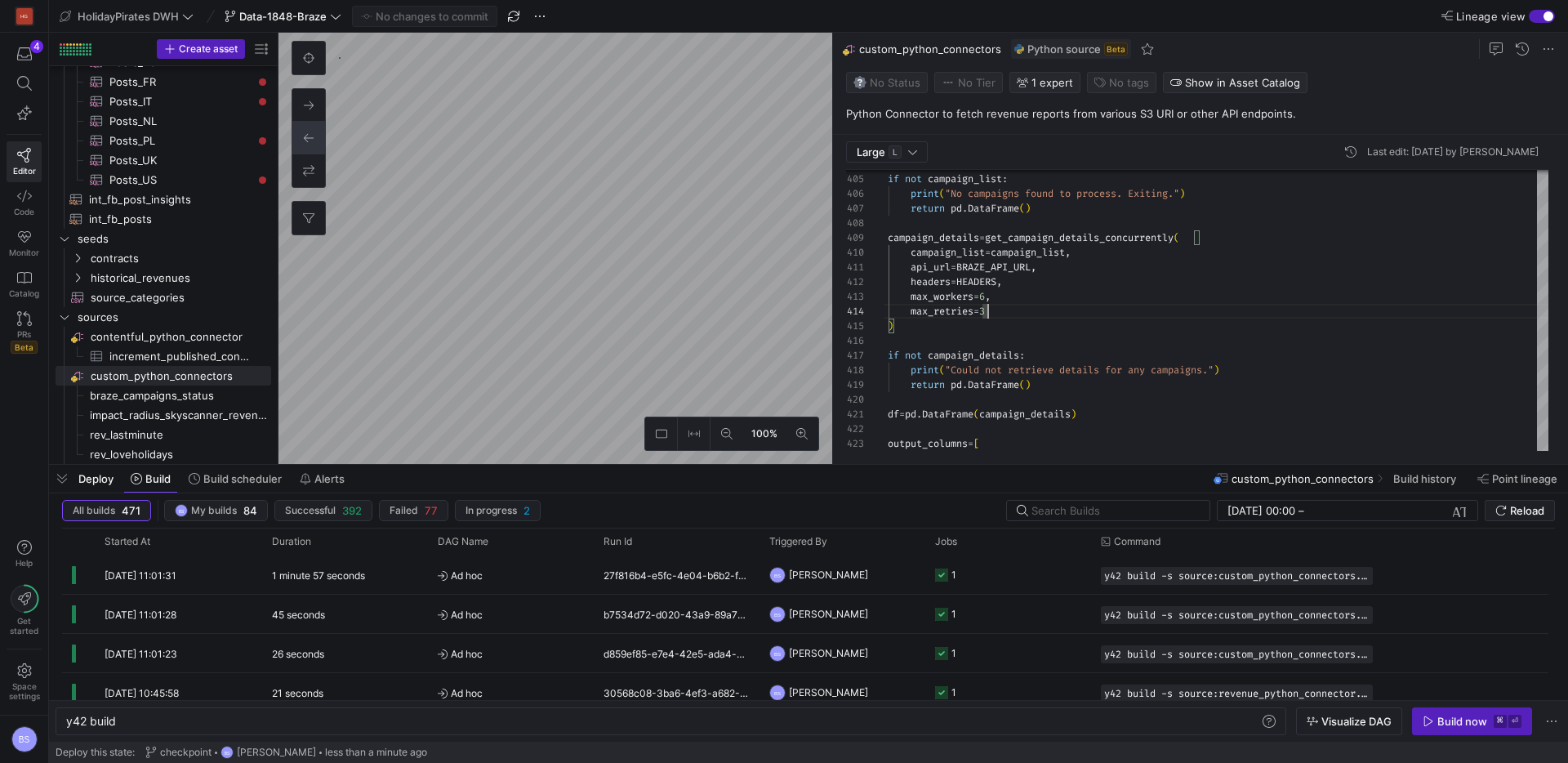
type textarea "y42 build -s source:custom_python_connectors.braze_campaigns_status"
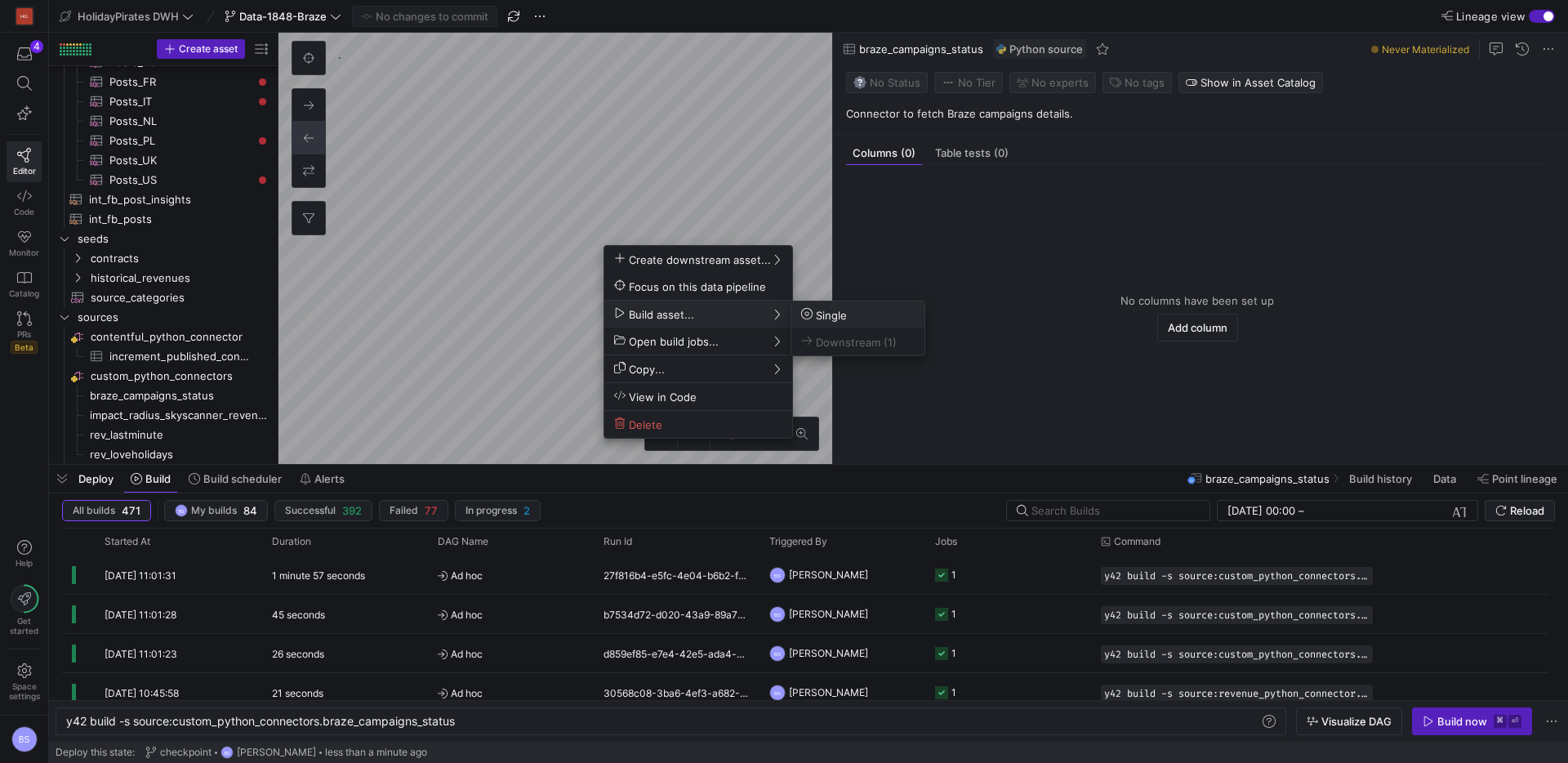
click at [855, 314] on span "Single" at bounding box center [857, 315] width 113 height 14
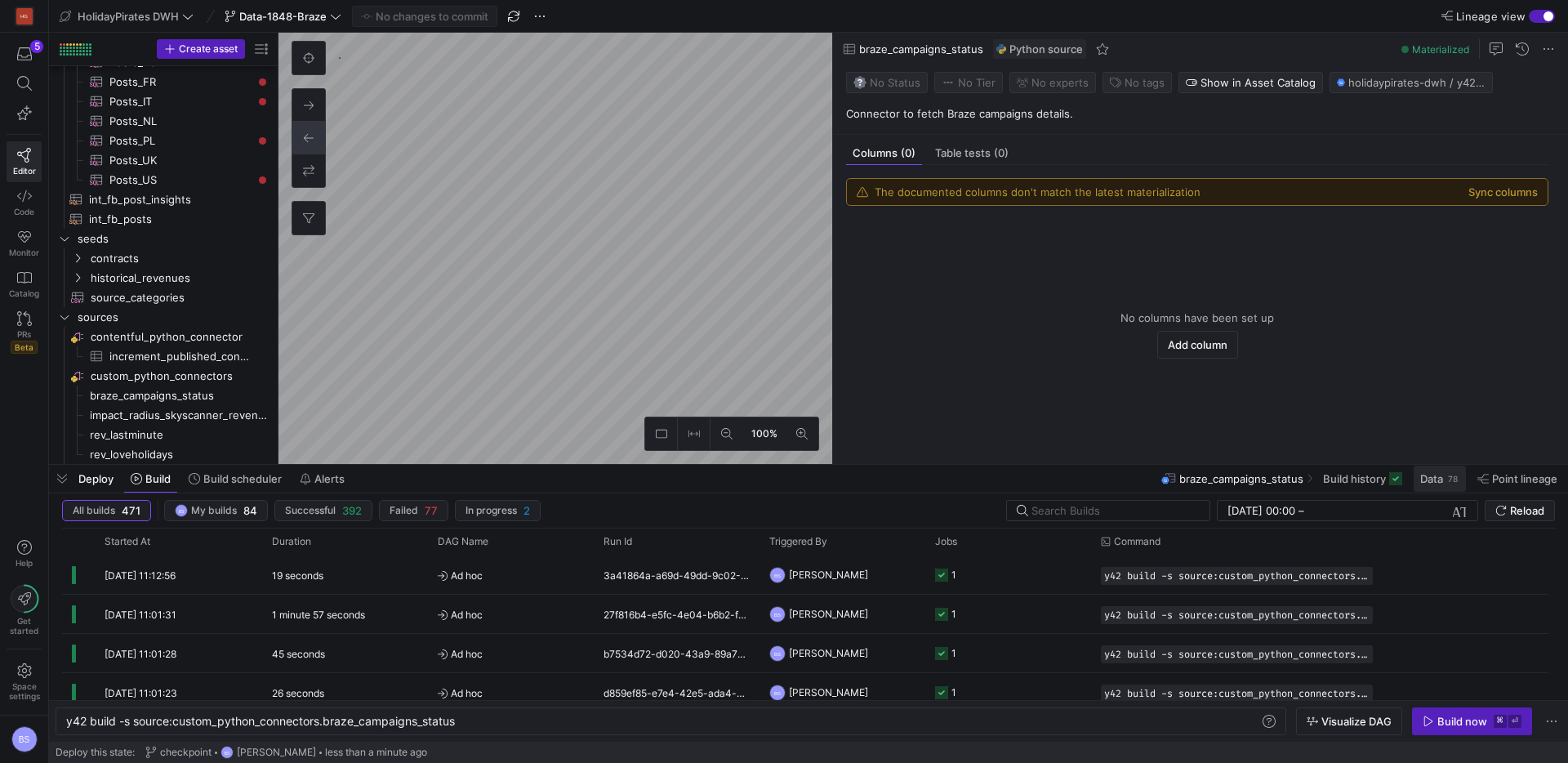
click at [1425, 486] on span at bounding box center [1439, 478] width 52 height 26
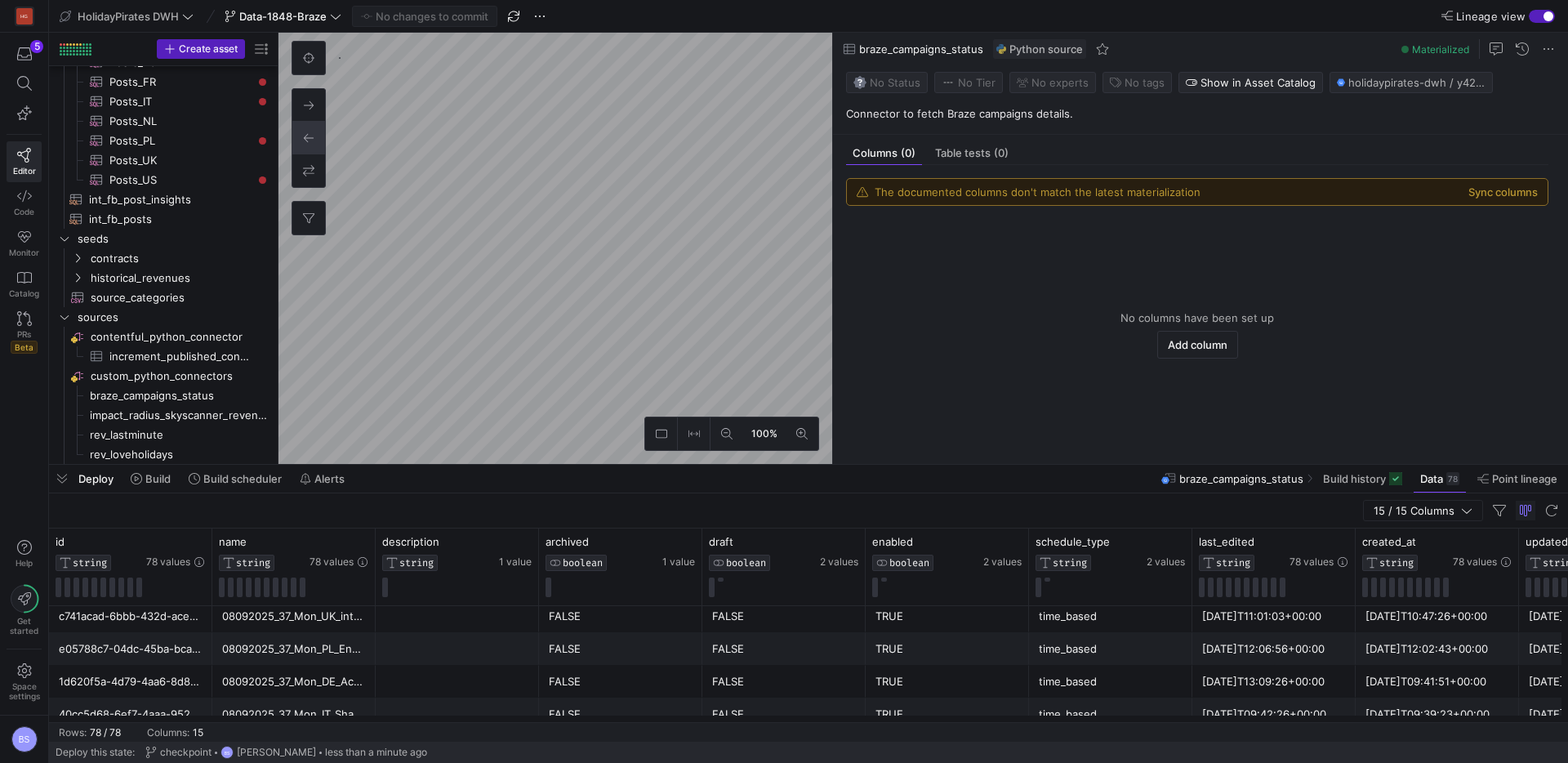
scroll to position [1259, 0]
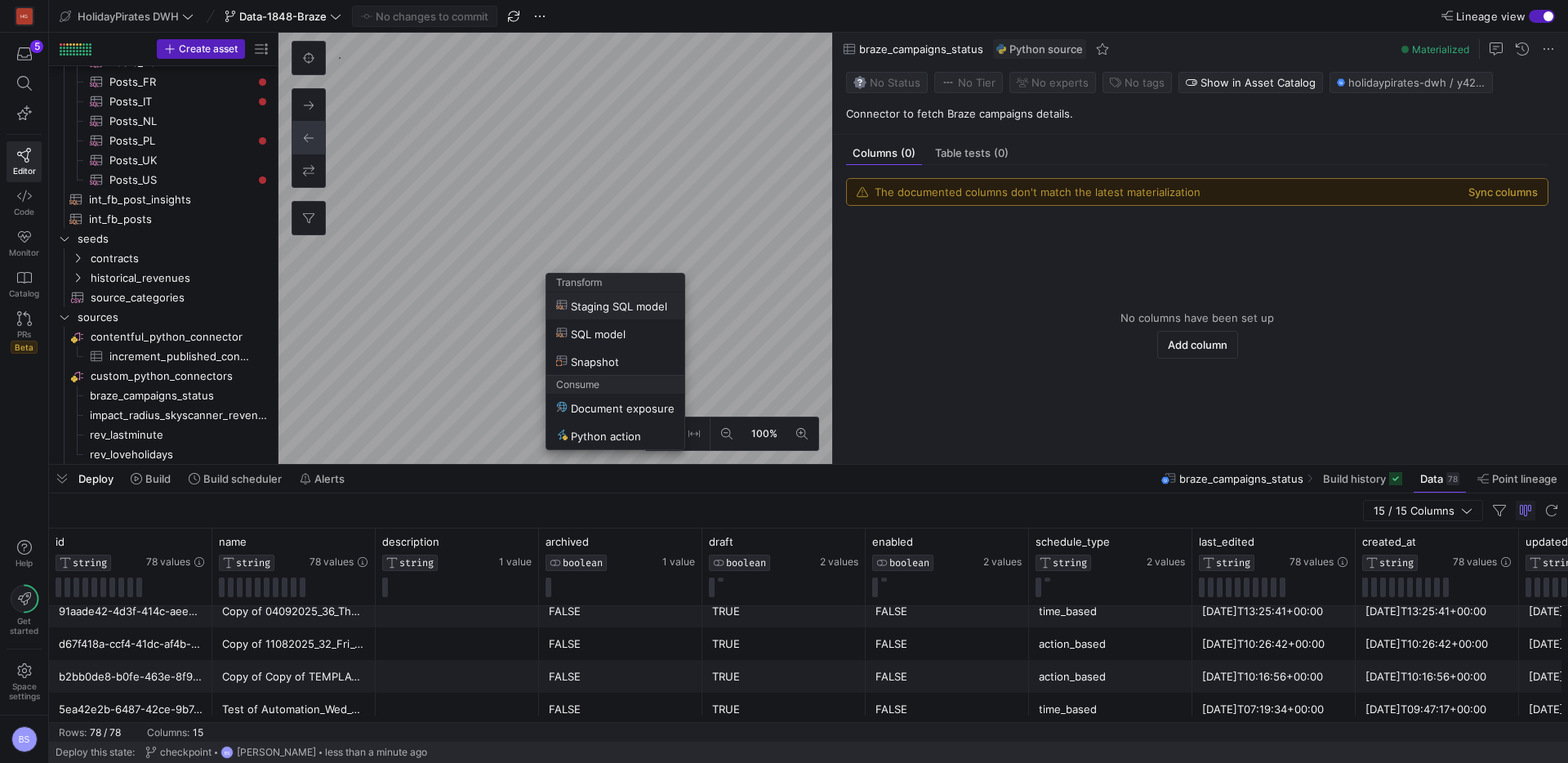
click at [601, 309] on span "Staging SQL model" at bounding box center [611, 306] width 111 height 14
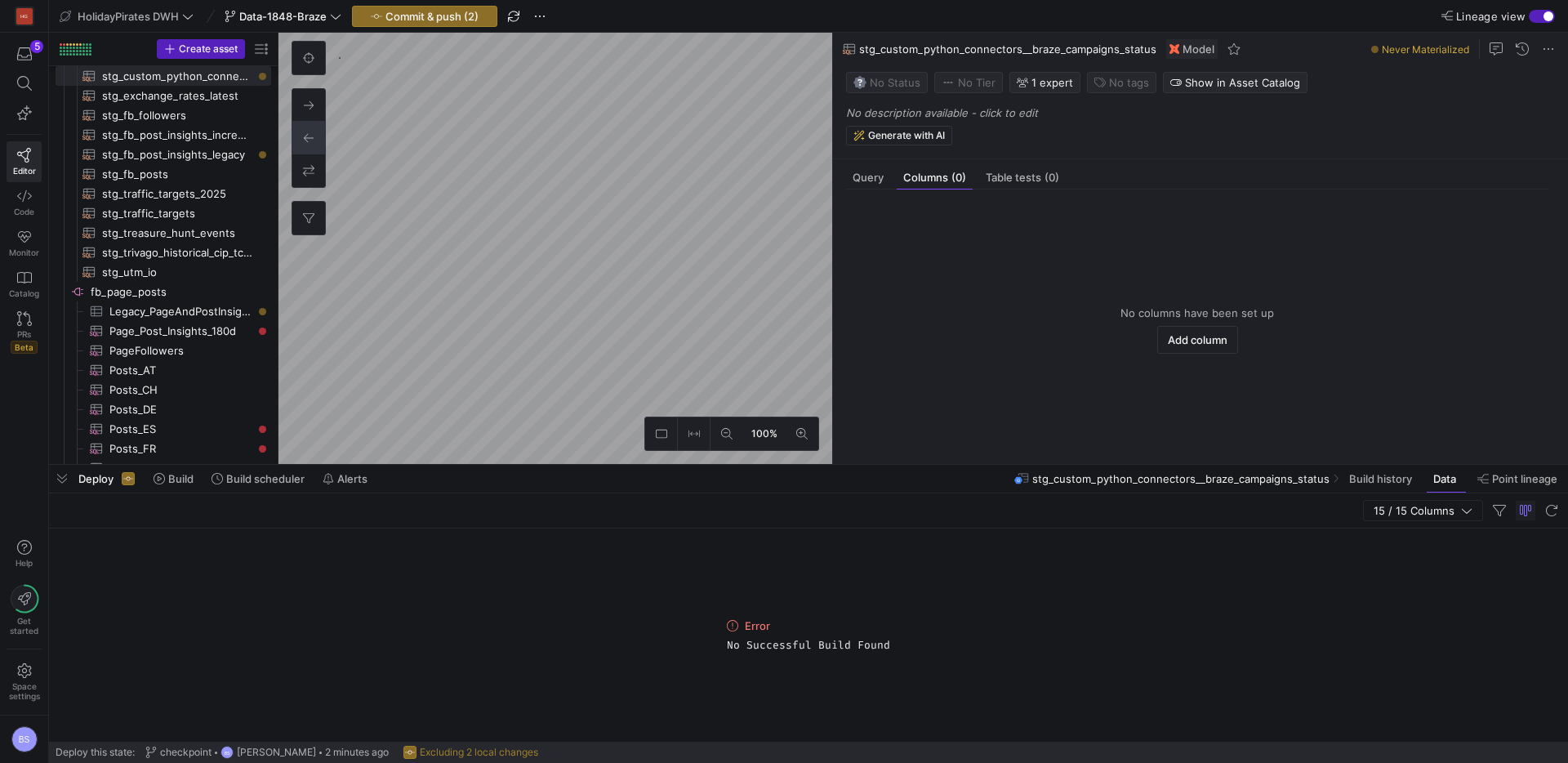
click at [1541, 48] on span at bounding box center [1548, 49] width 20 height 20
click at [1487, 78] on span "Rename" at bounding box center [1490, 72] width 113 height 13
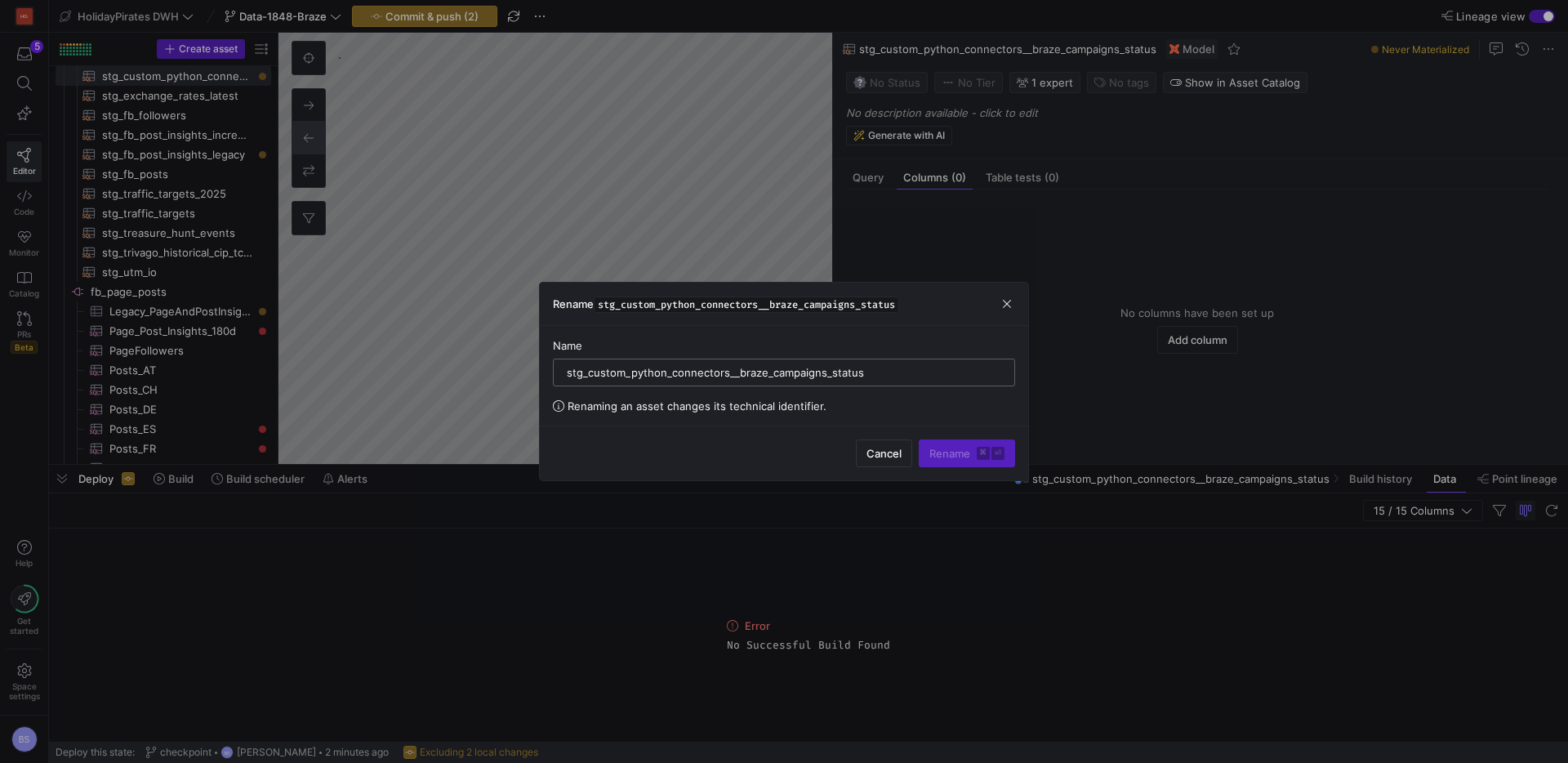
click at [589, 376] on input "stg_custom_python_connectors__braze_campaigns_status" at bounding box center [784, 372] width 434 height 13
drag, startPoint x: 586, startPoint y: 376, endPoint x: 898, endPoint y: 376, distance: 311.9
click at [898, 376] on input "stg_custom_python_connectors__braze_campaigns_status" at bounding box center [784, 372] width 434 height 13
type input "stg_dim_braze_campaigns"
click at [945, 460] on span "submit" at bounding box center [966, 453] width 95 height 26
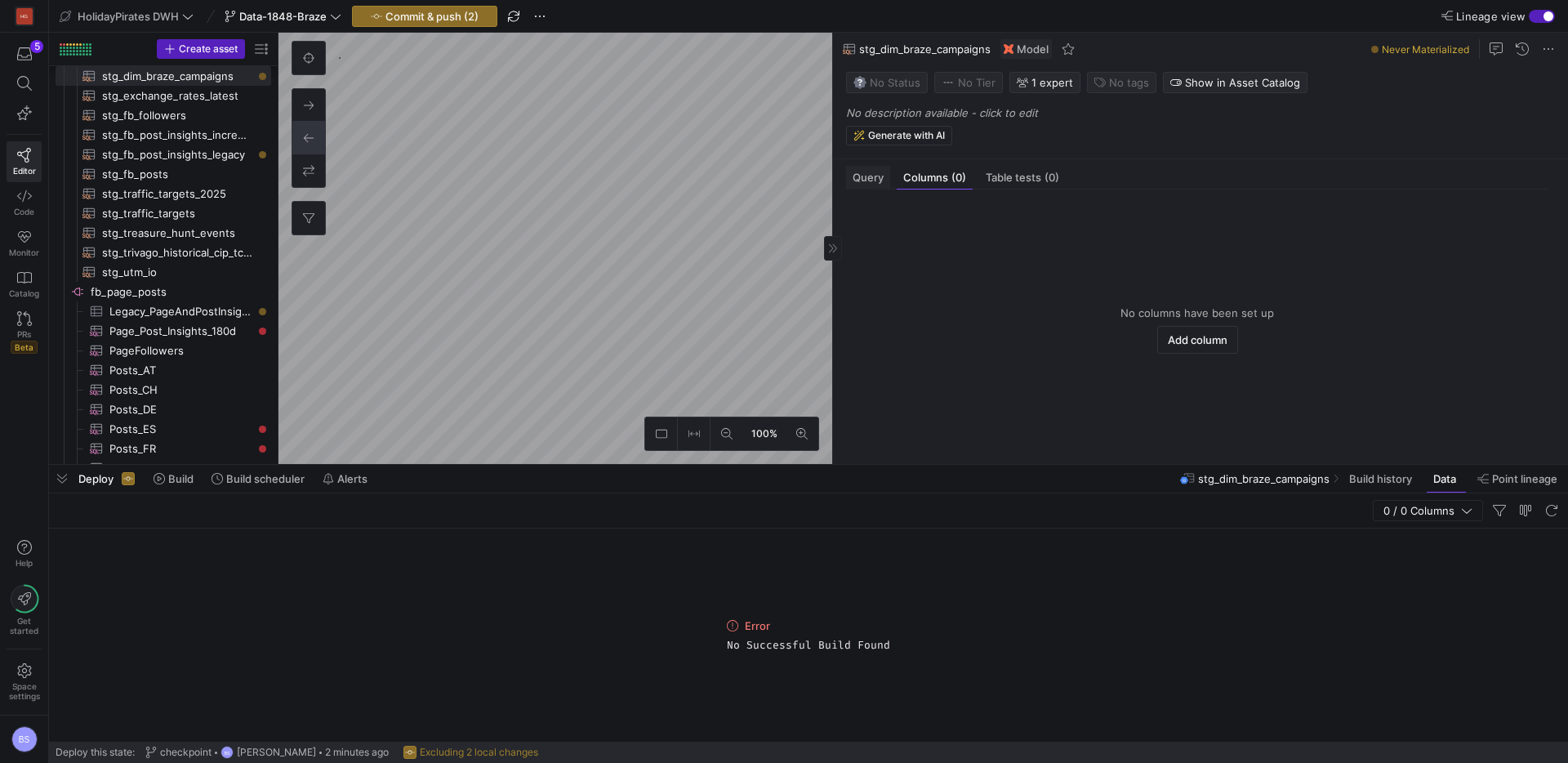
click at [859, 180] on span "Query" at bounding box center [867, 177] width 31 height 11
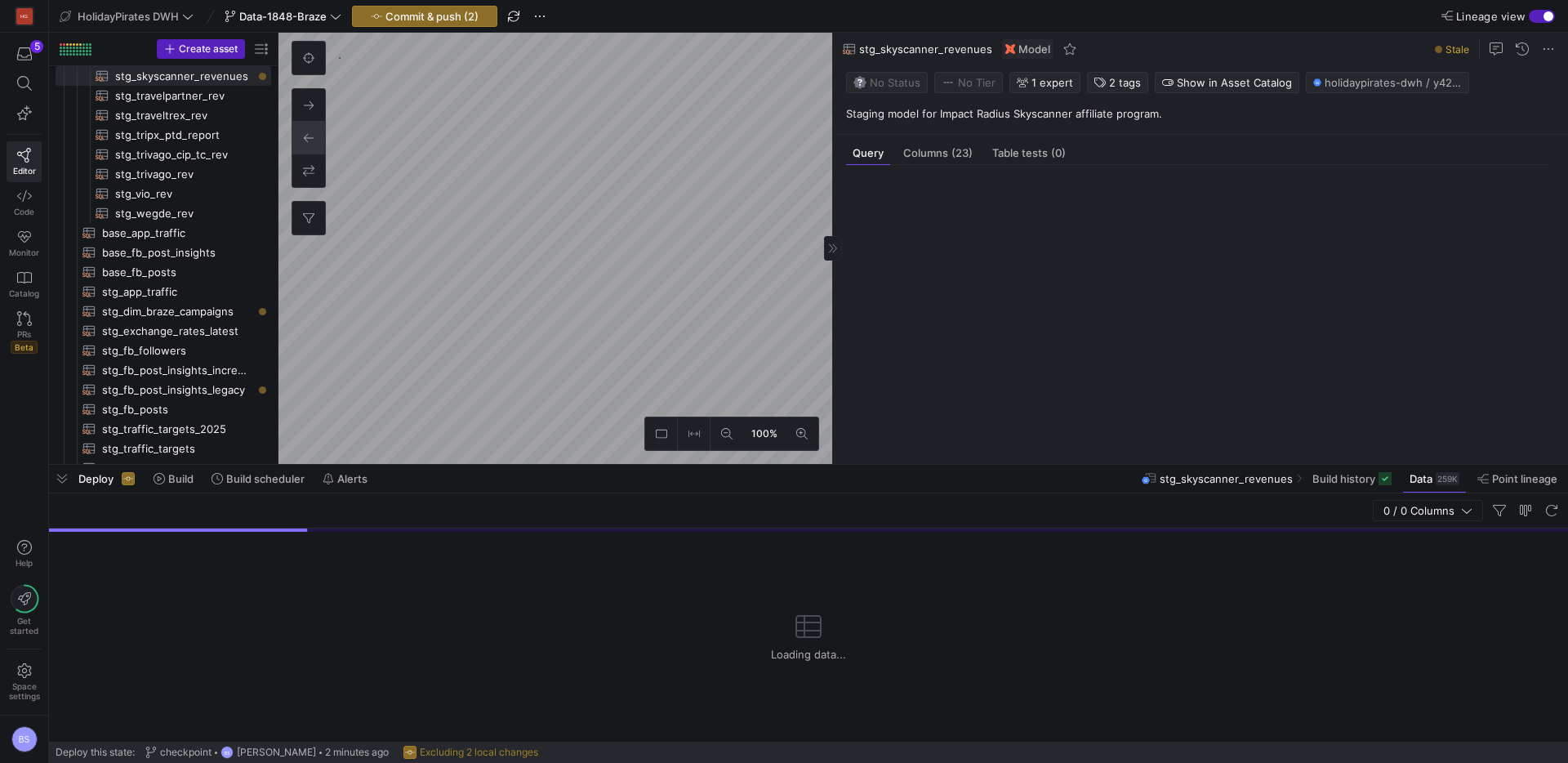
type textarea "WITH source AS ( SELECT * FROM {{ source('custom_python_connectors', 'braze_cam…"
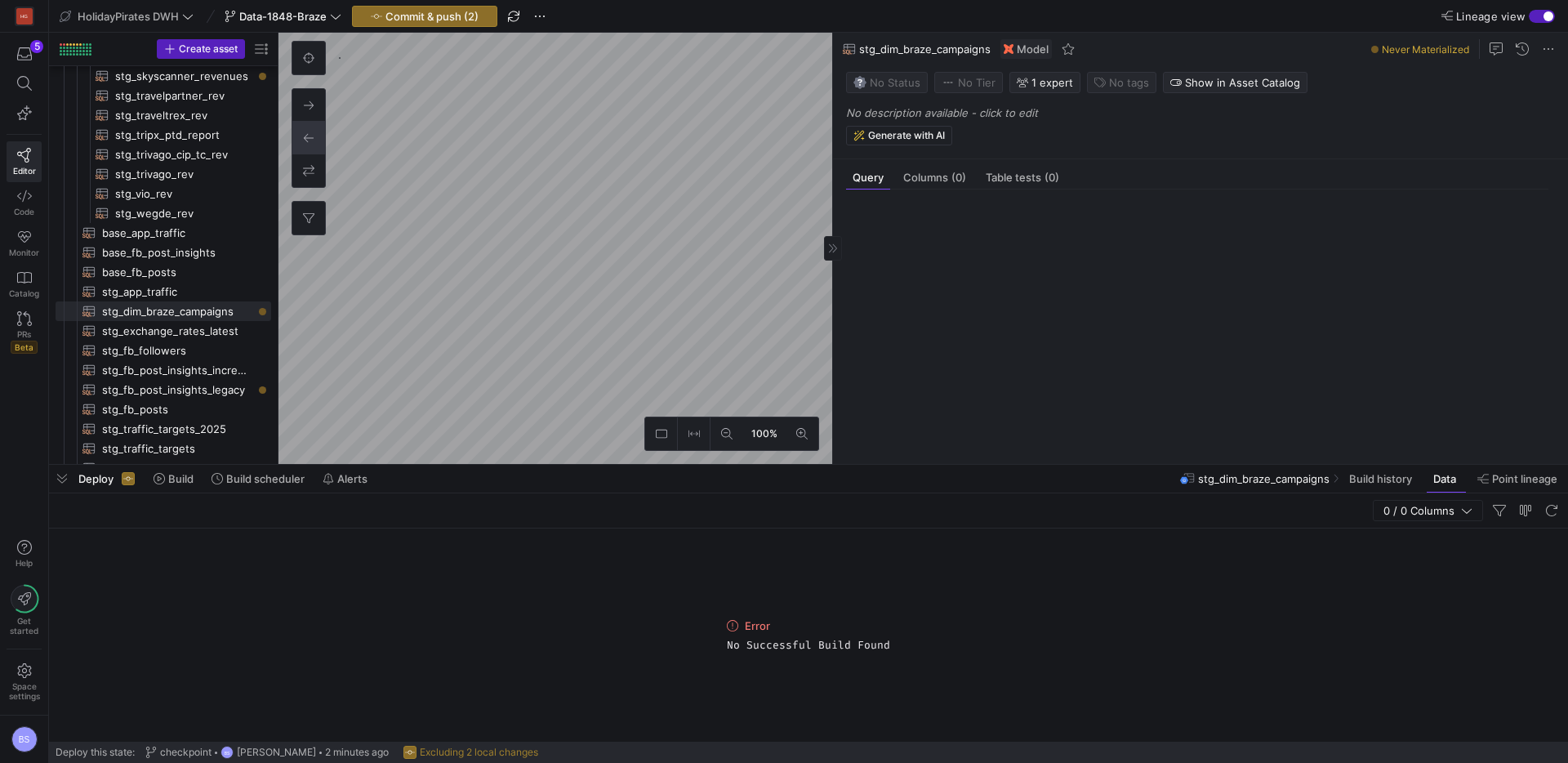
click at [904, 228] on mat-tab-body "Preview 1 2 3 4 5 6 7 8 9 10 11 12 13 14 15 WITH source AS ( SELECT * FROM { { …" at bounding box center [1197, 319] width 728 height 261
click at [453, 20] on span "Commit & push (2)" at bounding box center [431, 16] width 93 height 13
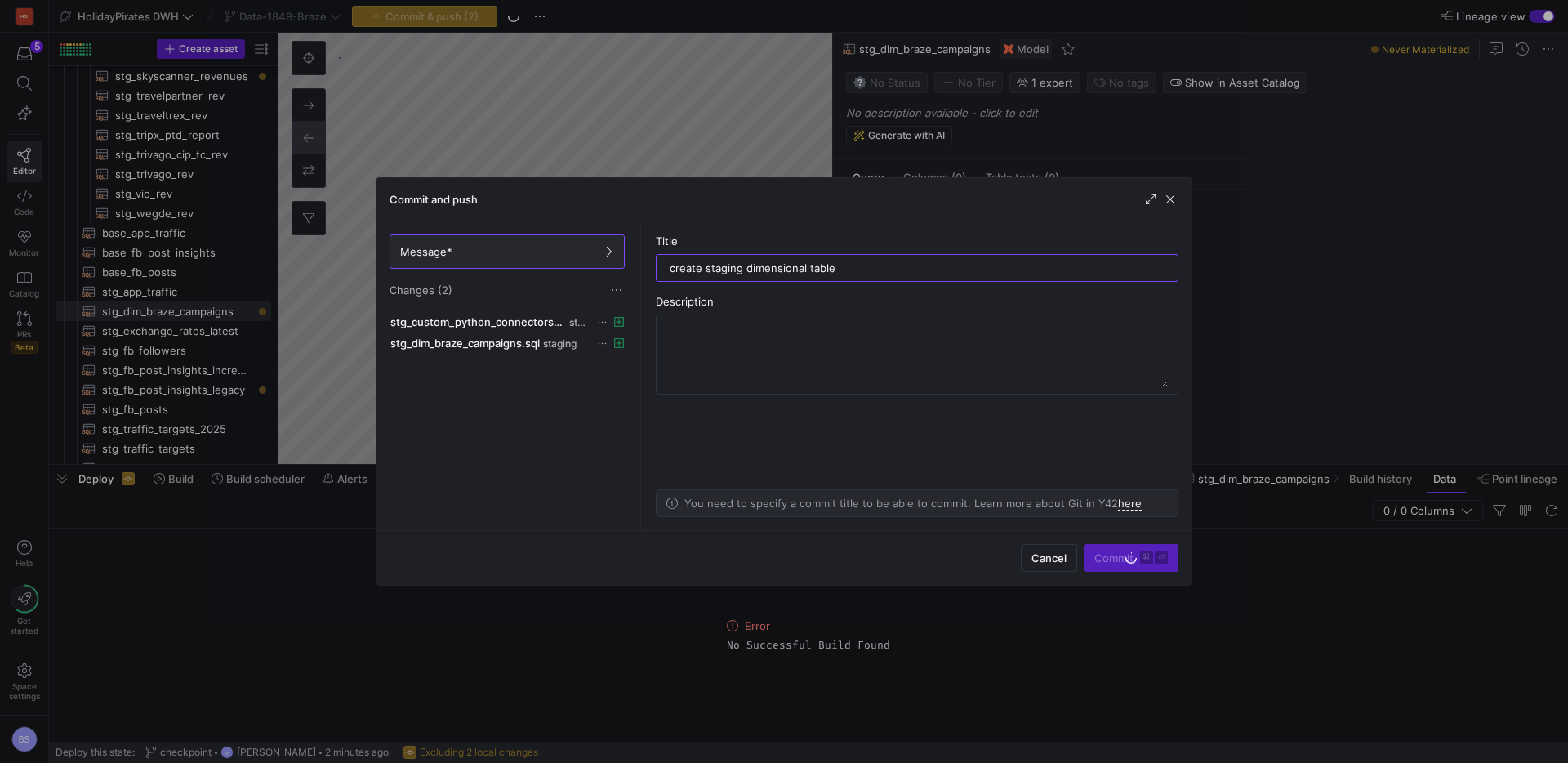
type input "create staging dimensional table"
click at [1124, 558] on div "Commit ⌘ ⏎" at bounding box center [1130, 558] width 95 height 28
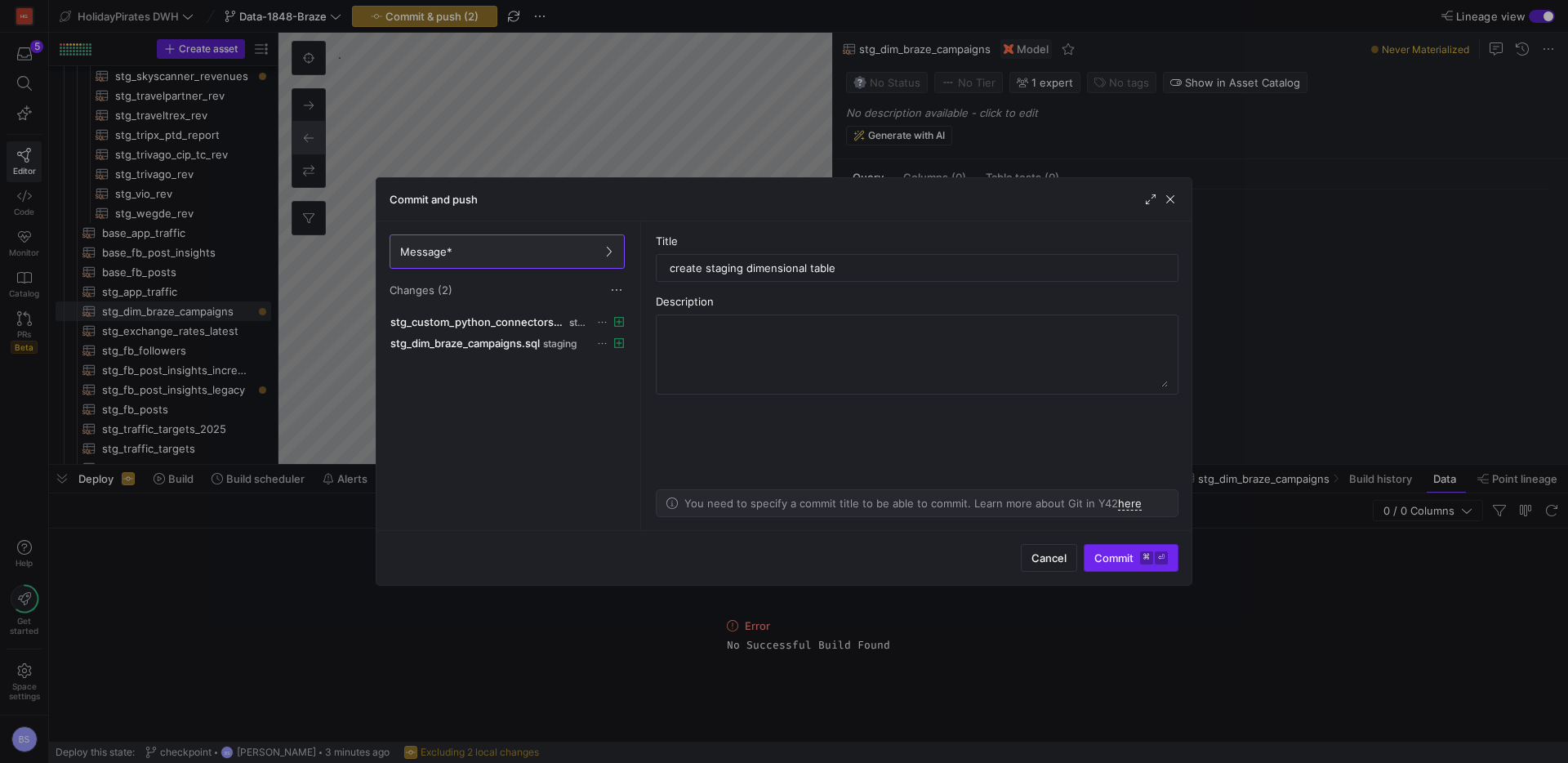
click at [1105, 557] on span "Commit ⌘ ⏎" at bounding box center [1130, 557] width 73 height 13
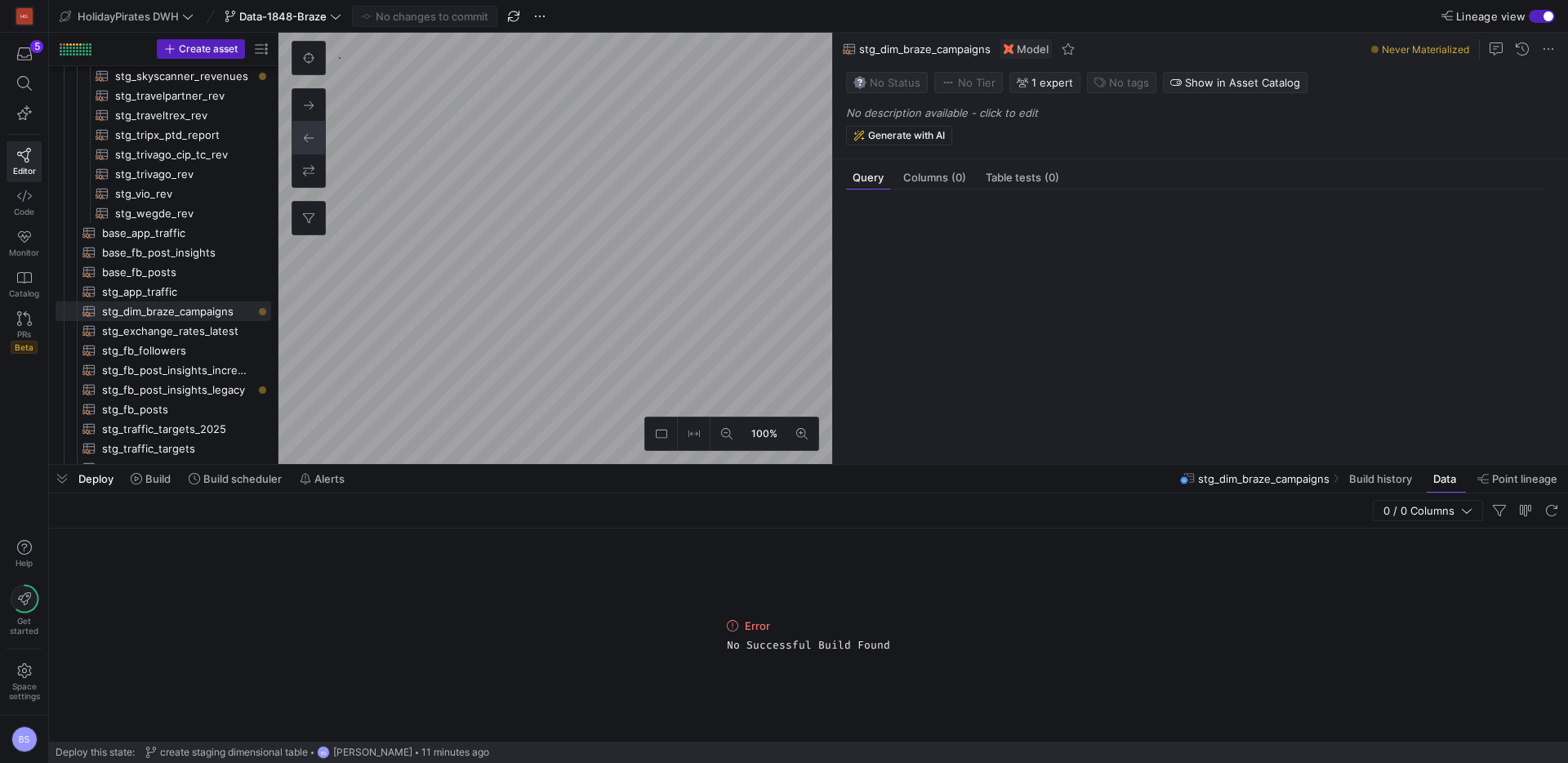
scroll to position [147, 0]
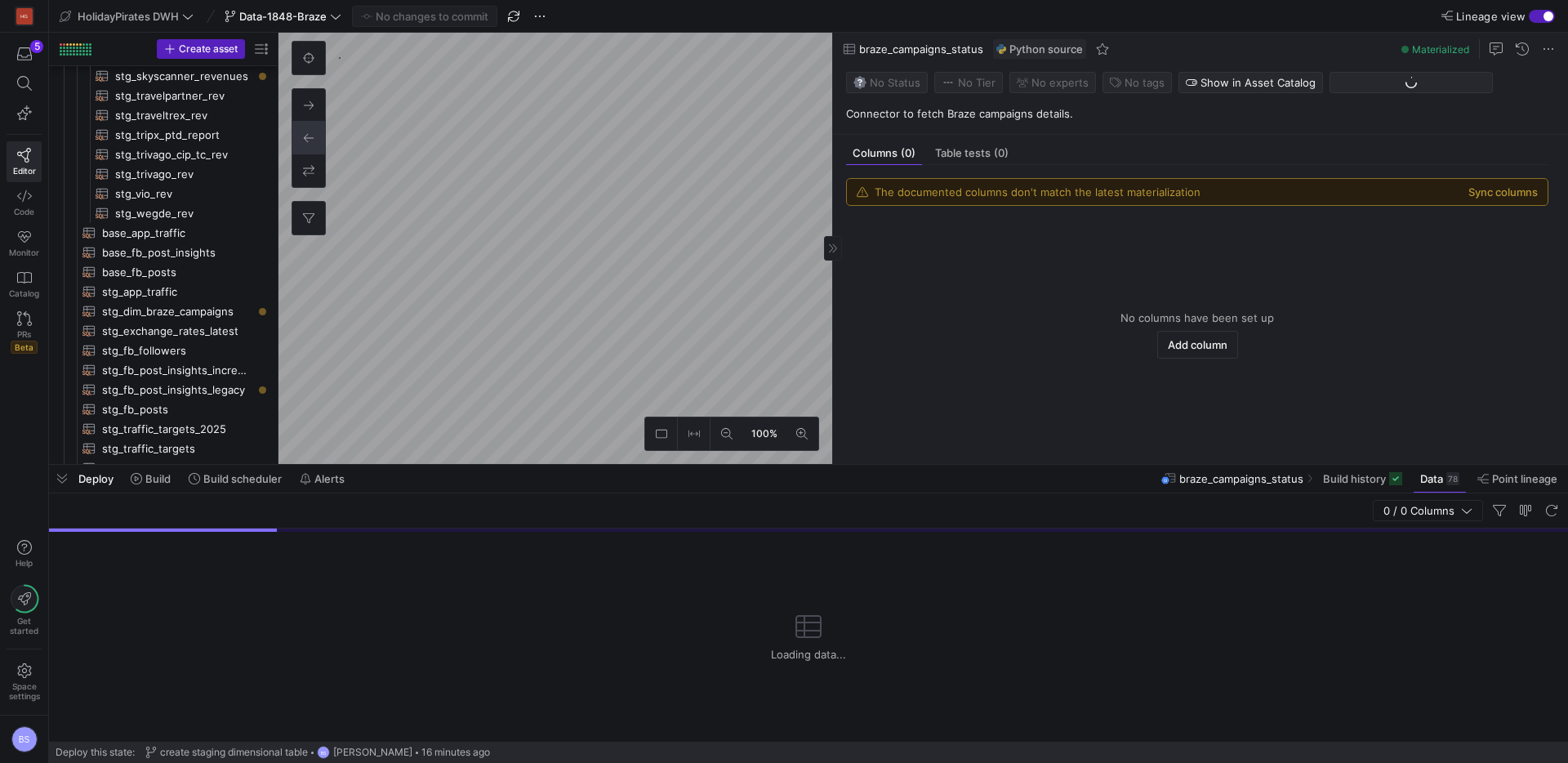
scroll to position [817, 0]
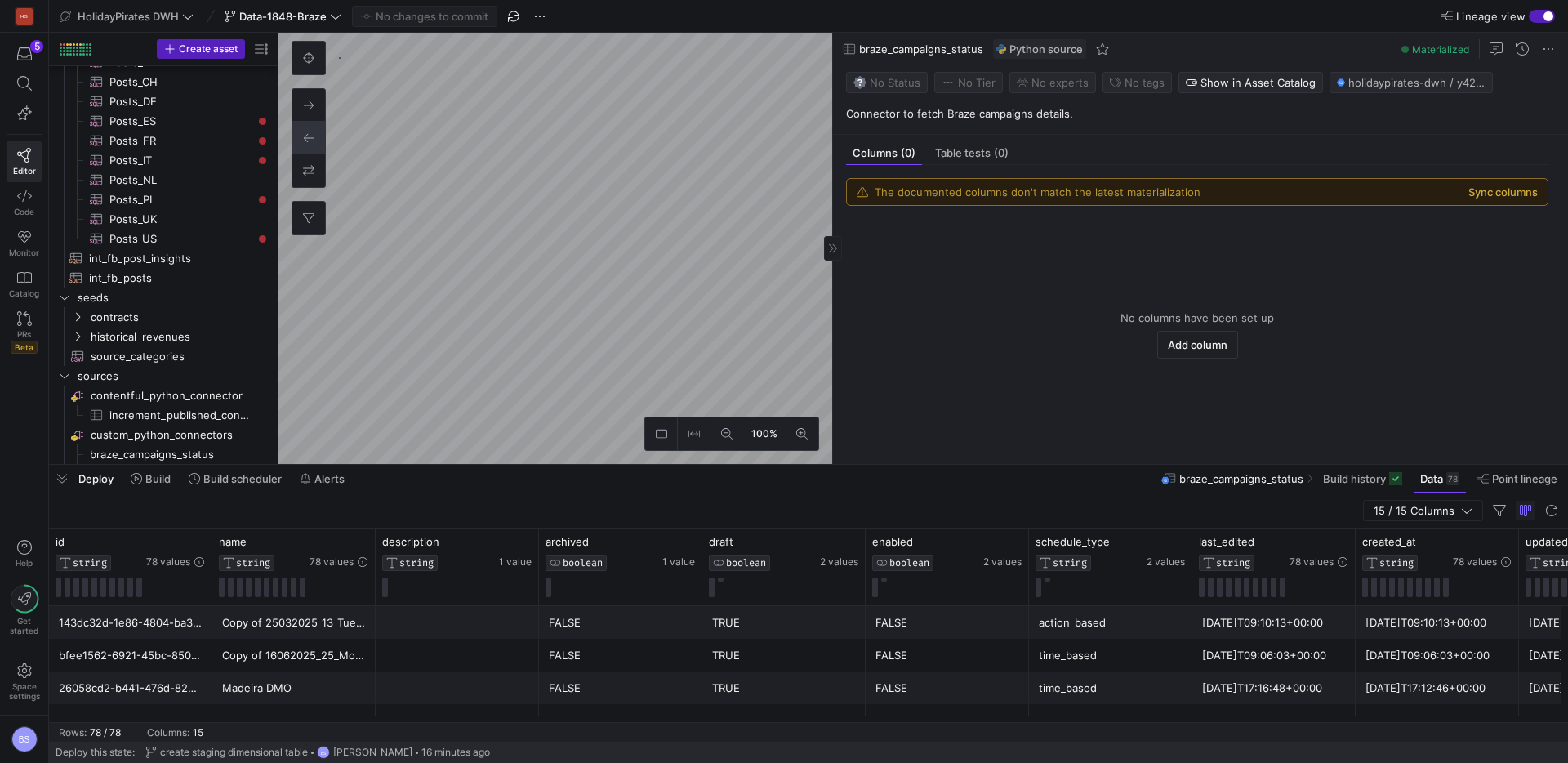
click at [1498, 195] on button "Sync columns" at bounding box center [1502, 191] width 69 height 13
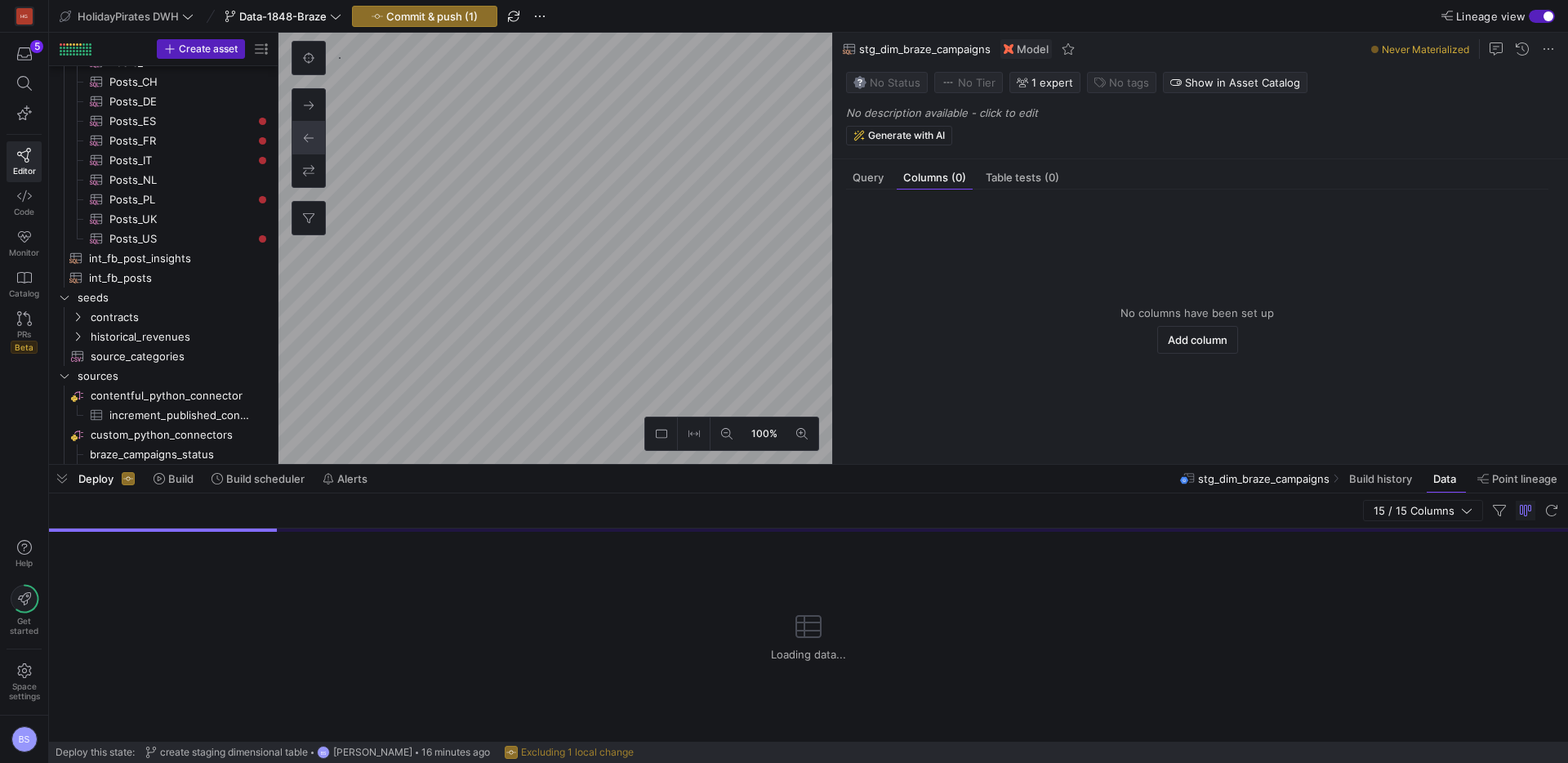
scroll to position [509, 0]
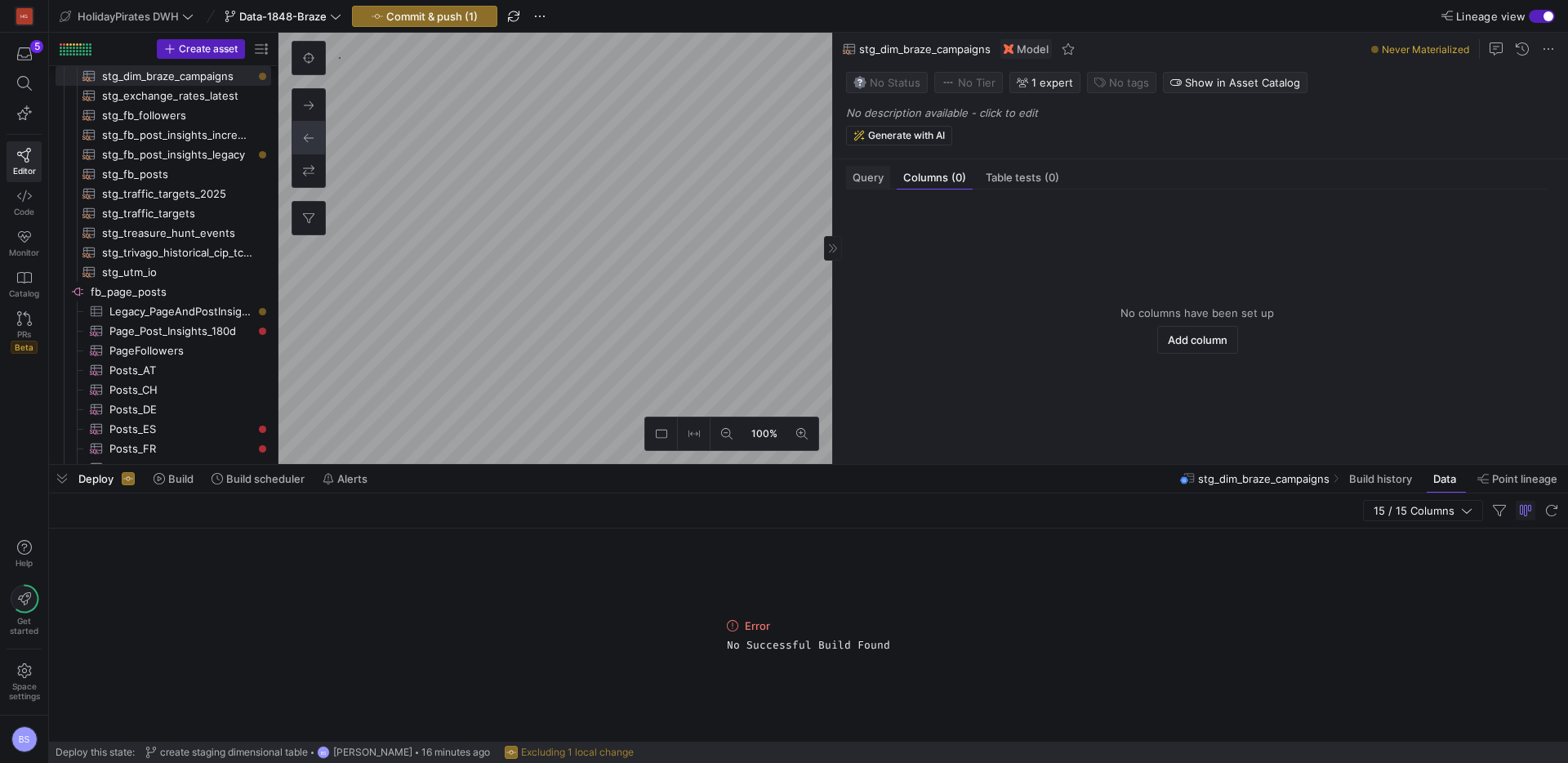
click at [879, 185] on div "Query" at bounding box center [868, 178] width 44 height 24
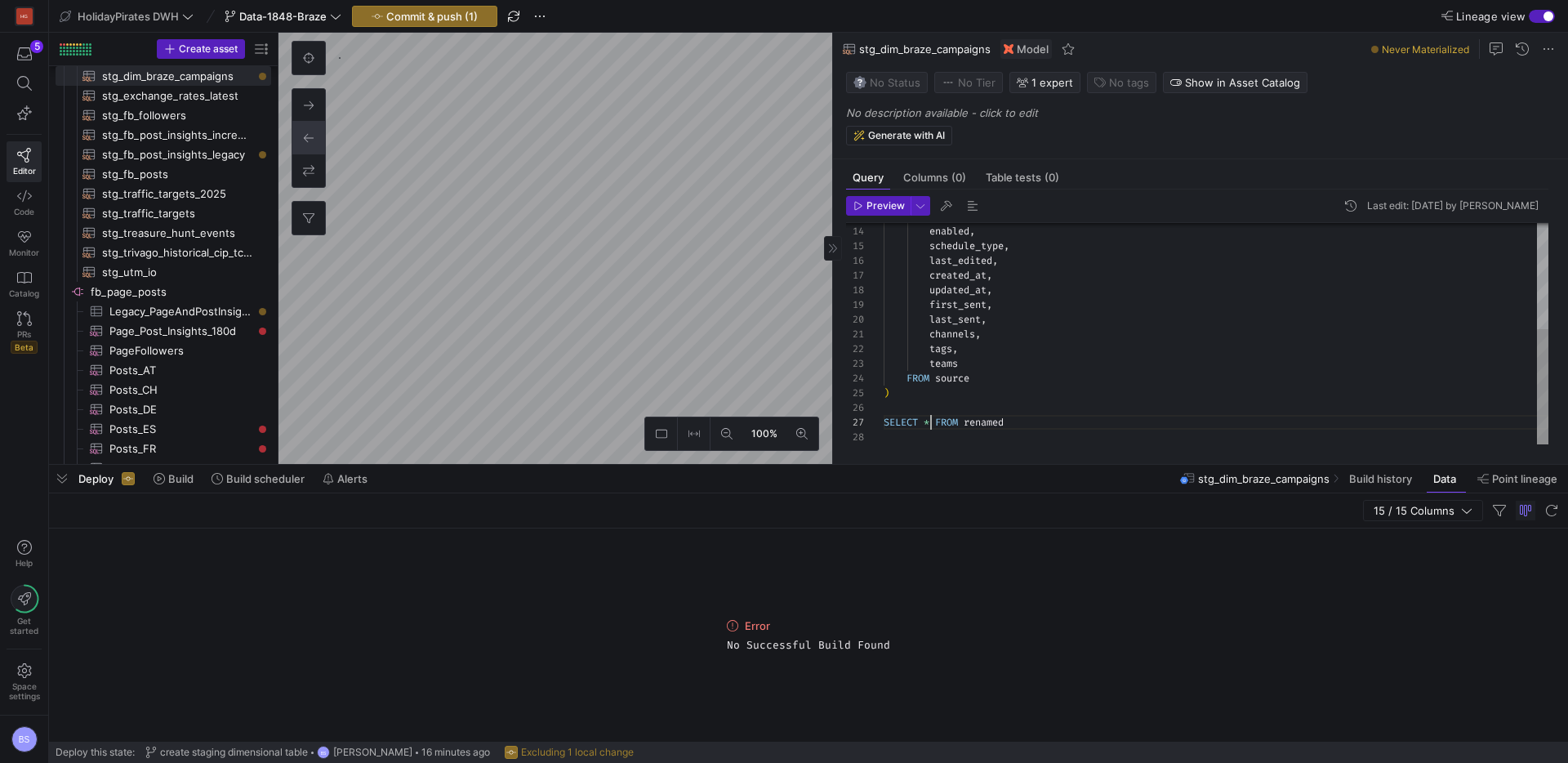
scroll to position [88, 47]
click at [932, 425] on div "draft , enabled , schedule_type , last_edited , created_at , updated_at , first…" at bounding box center [1215, 232] width 665 height 425
click at [886, 425] on div "draft , enabled , schedule_type , last_edited , created_at , updated_at , first…" at bounding box center [1215, 232] width 665 height 425
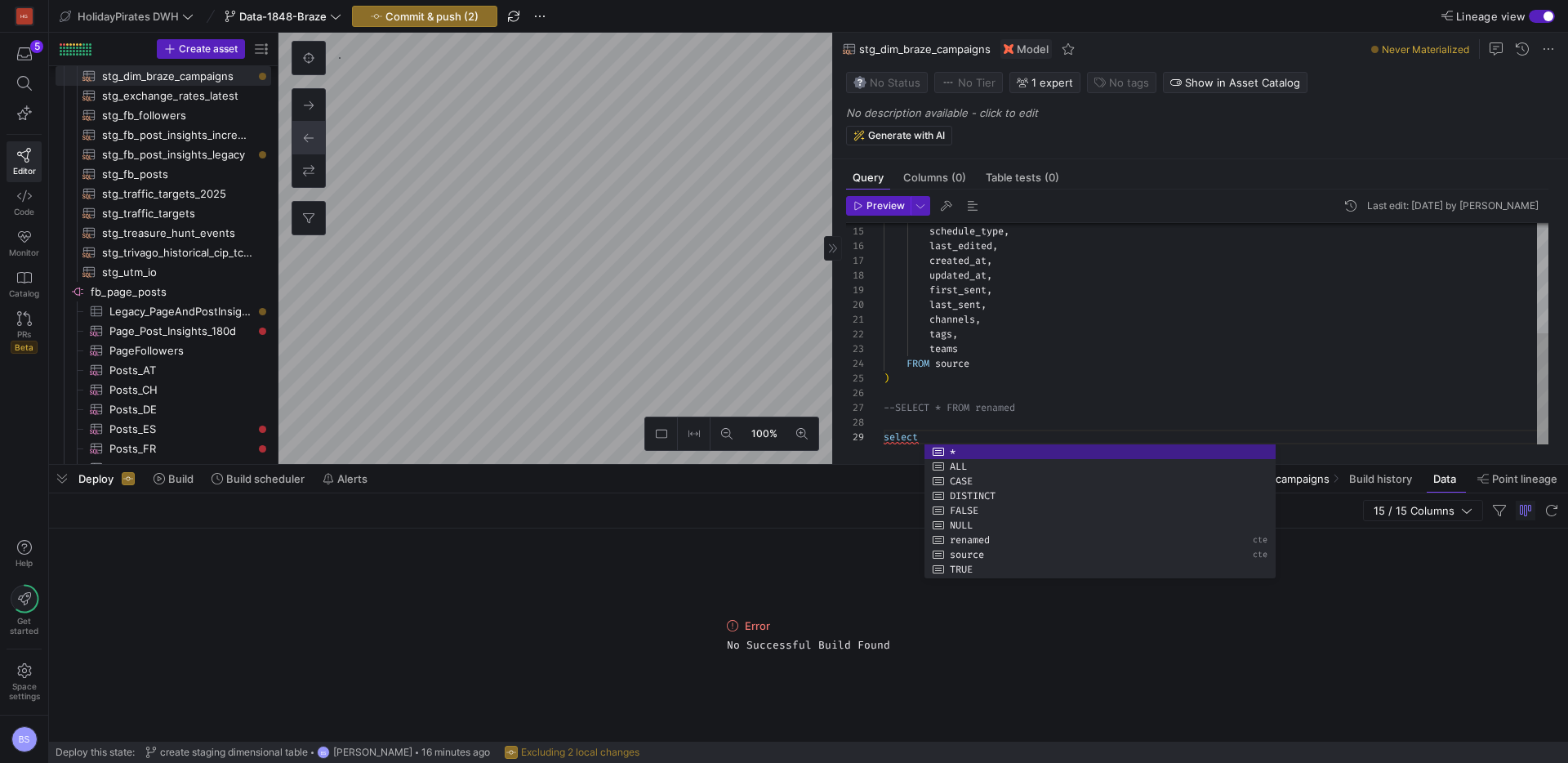
scroll to position [29, 77]
click at [981, 349] on div "enabled , schedule_type , last_edited , created_at , updated_at , first_sent , …" at bounding box center [1215, 224] width 665 height 439
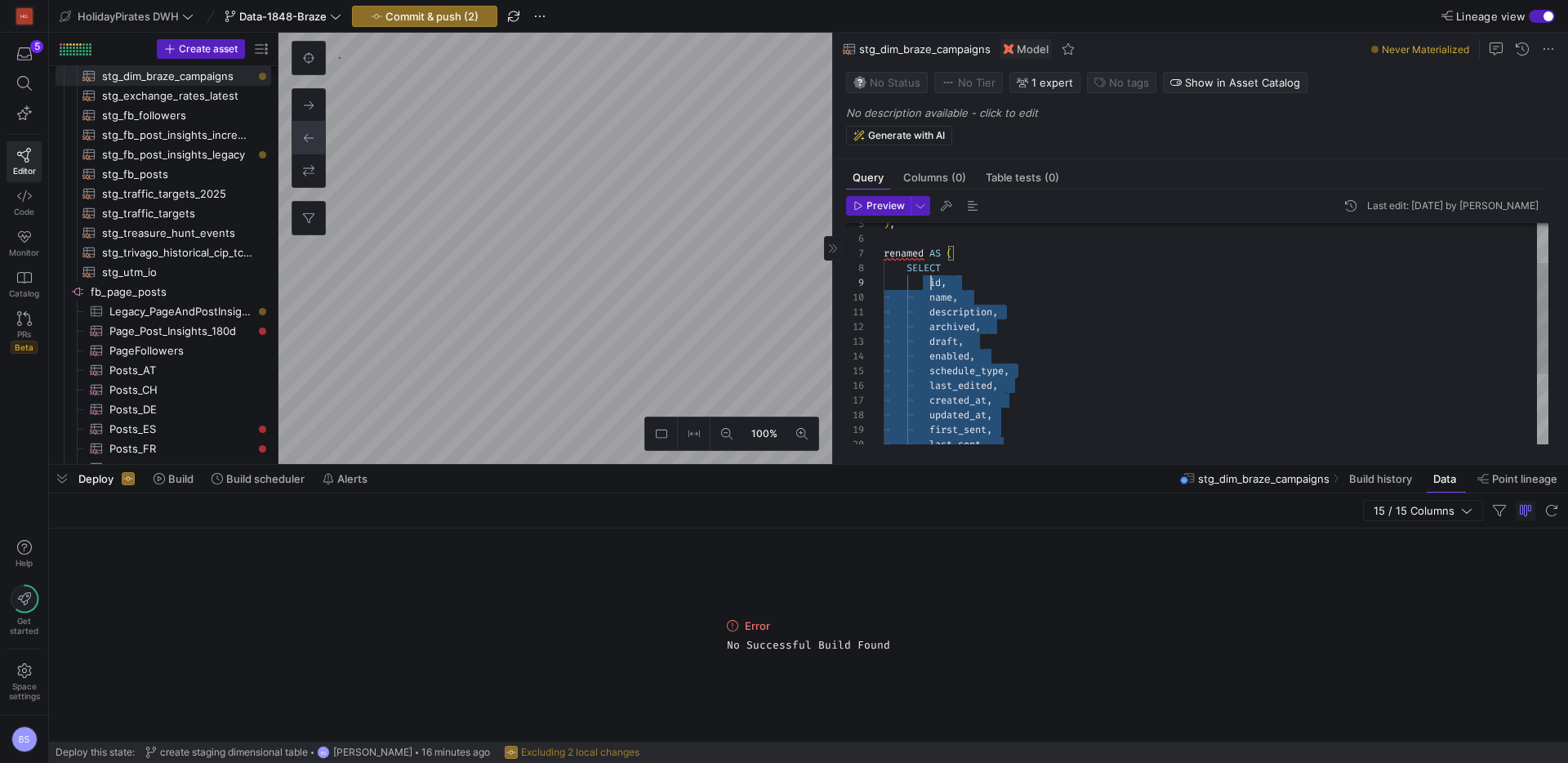
drag, startPoint x: 931, startPoint y: 279, endPoint x: 988, endPoint y: 295, distance: 59.2
click at [931, 279] on div "enabled , schedule_type , last_edited , created_at , updated_at , first_sent , …" at bounding box center [1215, 364] width 665 height 439
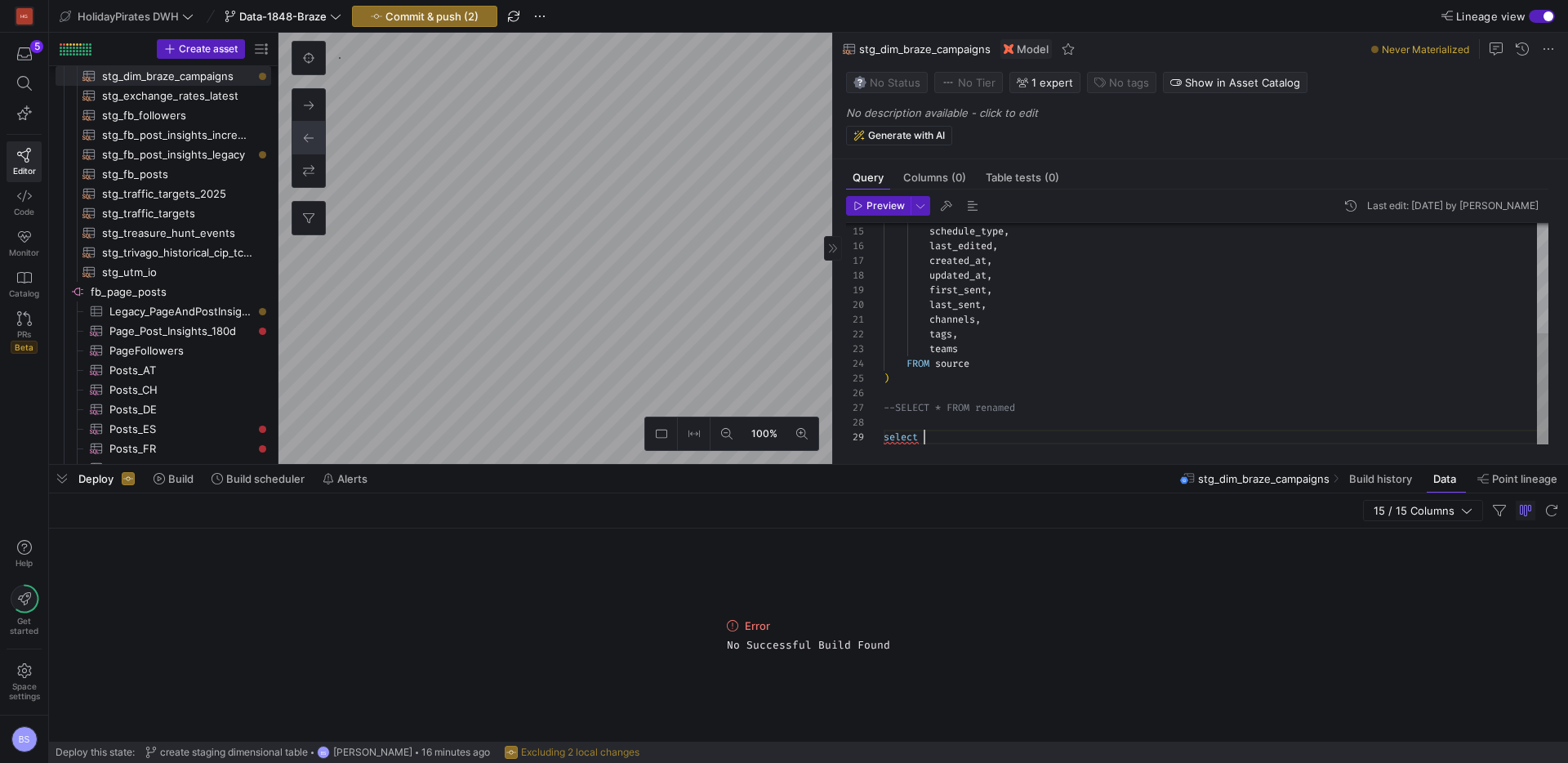
click at [928, 443] on div "enabled , schedule_type , last_edited , created_at , updated_at , first_sent , …" at bounding box center [1215, 224] width 665 height 439
drag, startPoint x: 892, startPoint y: 423, endPoint x: 998, endPoint y: 451, distance: 108.9
click at [892, 423] on span "--SELECT * FROM renamed" at bounding box center [948, 422] width 131 height 13
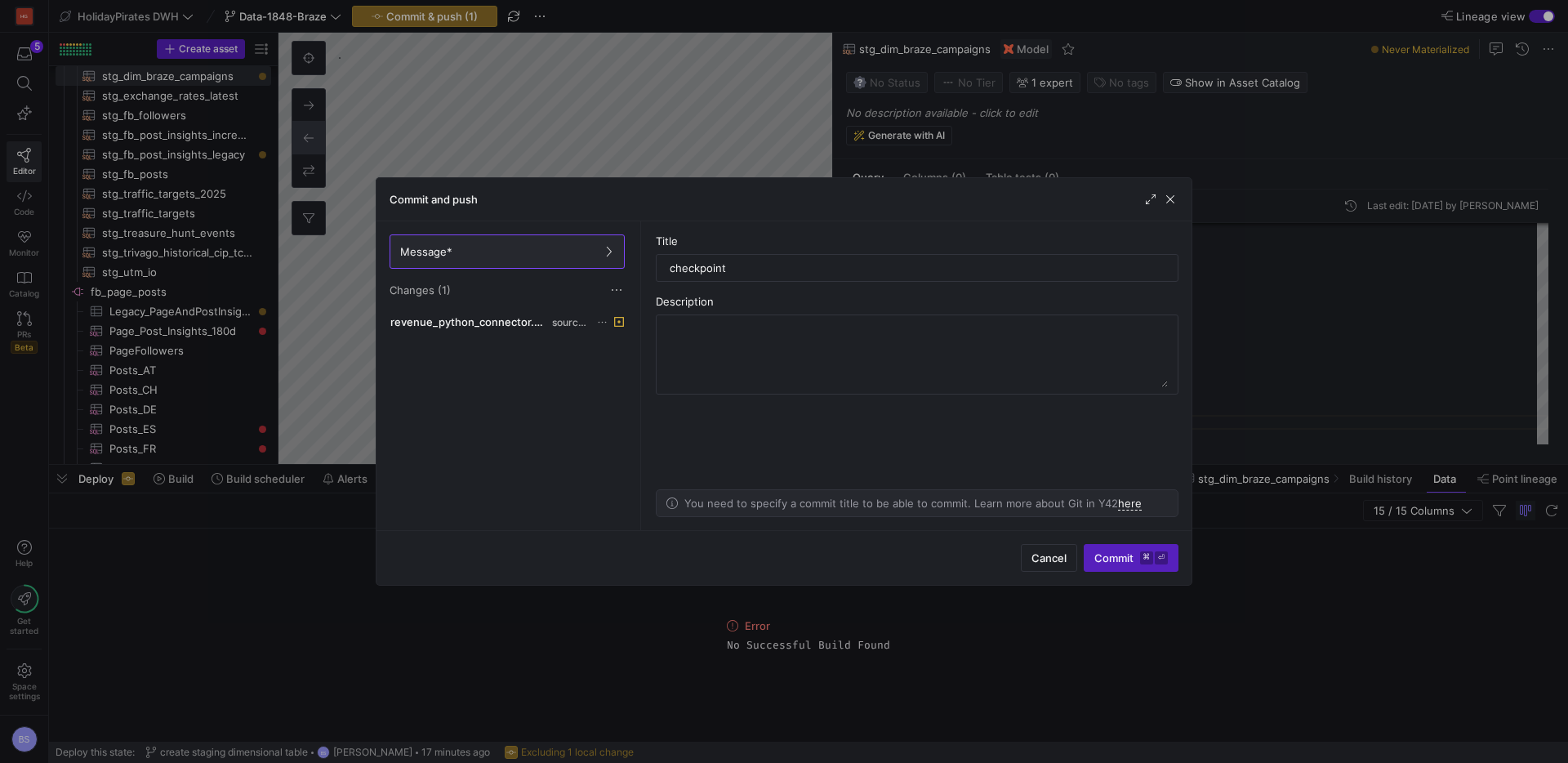
drag, startPoint x: 1169, startPoint y: 199, endPoint x: 1019, endPoint y: 259, distance: 161.6
click at [1169, 199] on span "button" at bounding box center [1170, 199] width 16 height 16
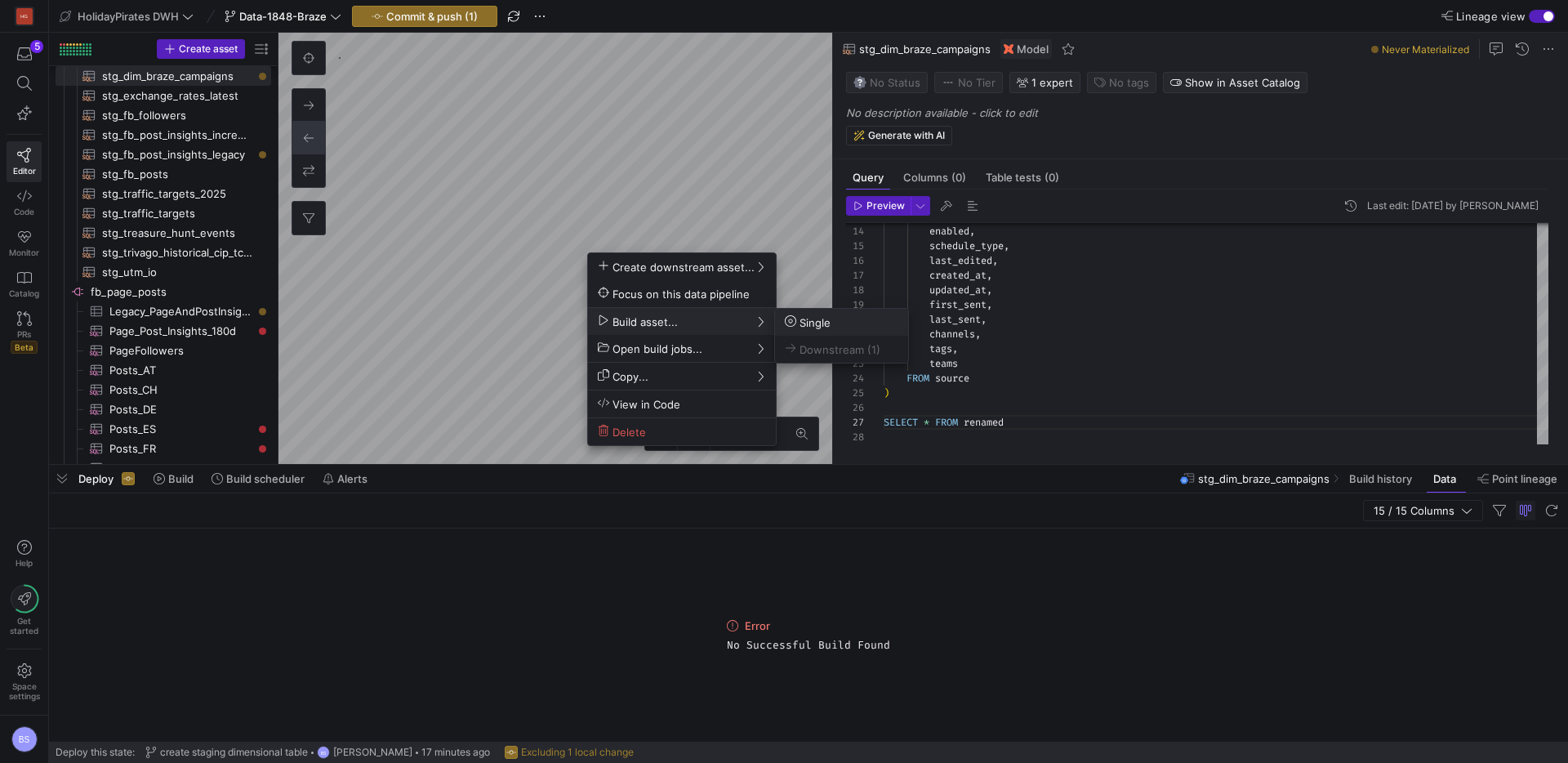
click at [812, 323] on span "Single" at bounding box center [808, 322] width 46 height 14
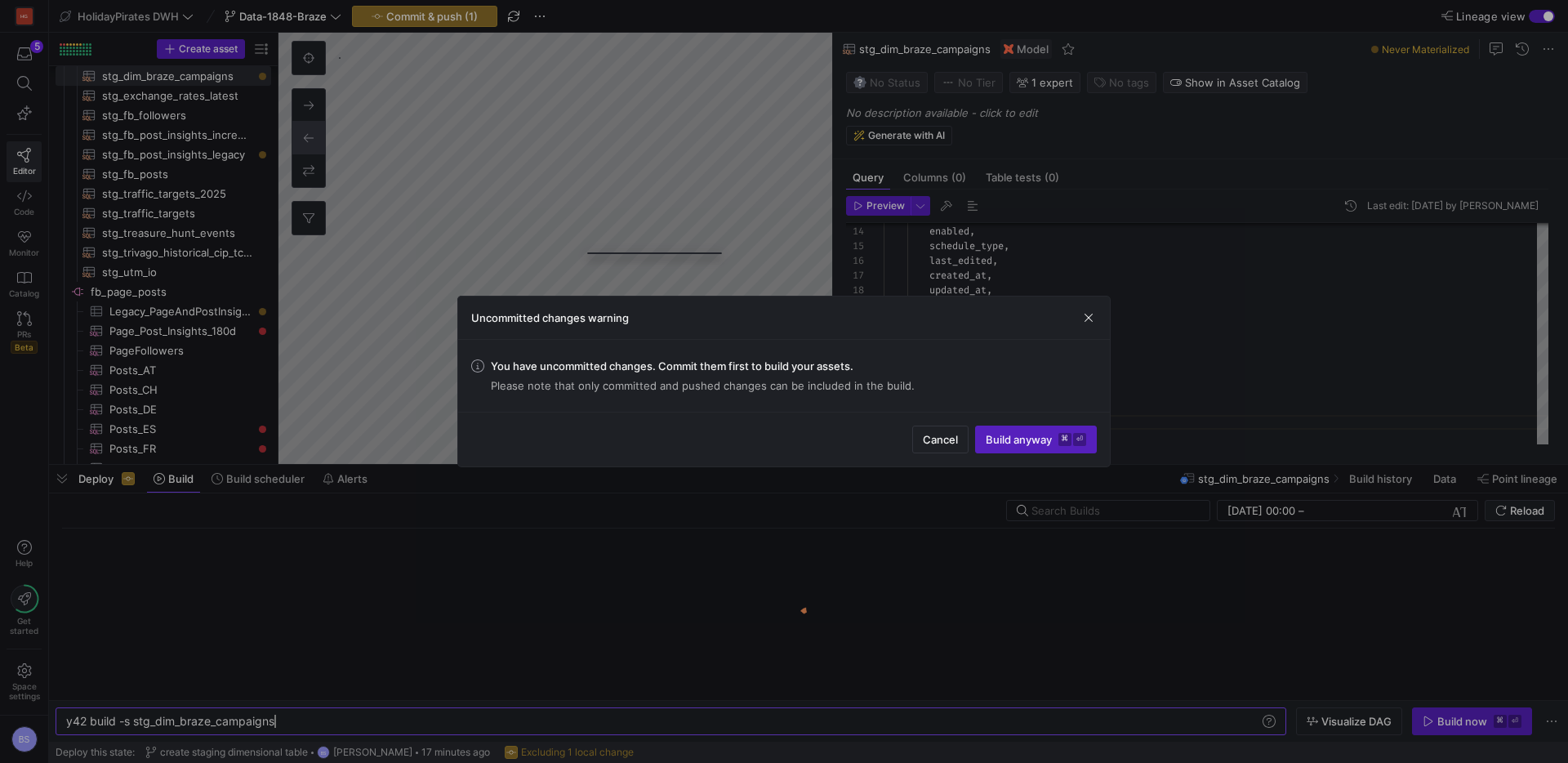
scroll to position [0, 208]
click at [993, 434] on span "Build anyway ⌘ ⏎" at bounding box center [1035, 439] width 100 height 13
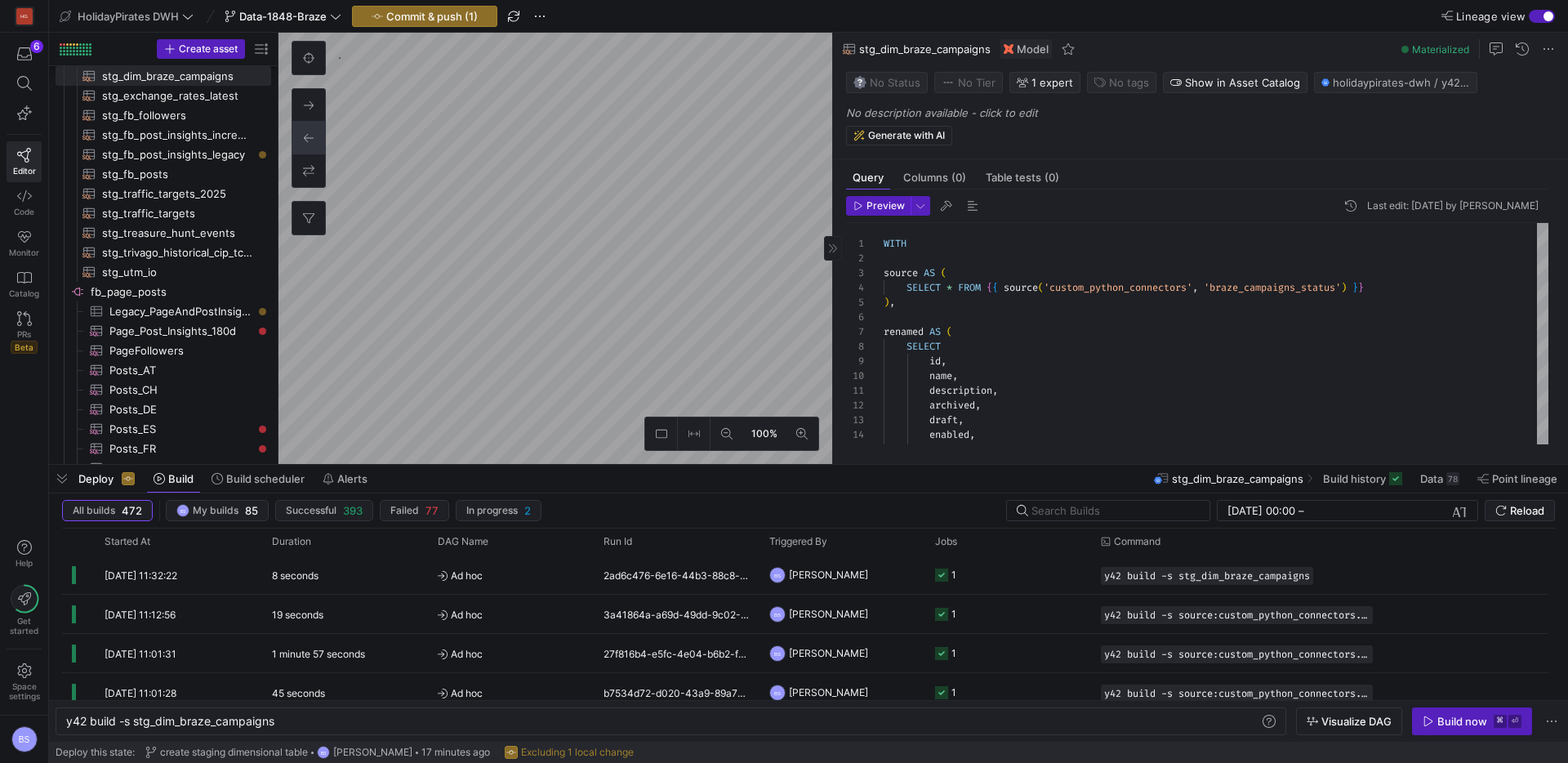
type textarea "{{ config( materialized='incremental', unique_key=['action_id'], incremental_st…"
type textarea "y42 build -s stg_skyscanner_revenues"
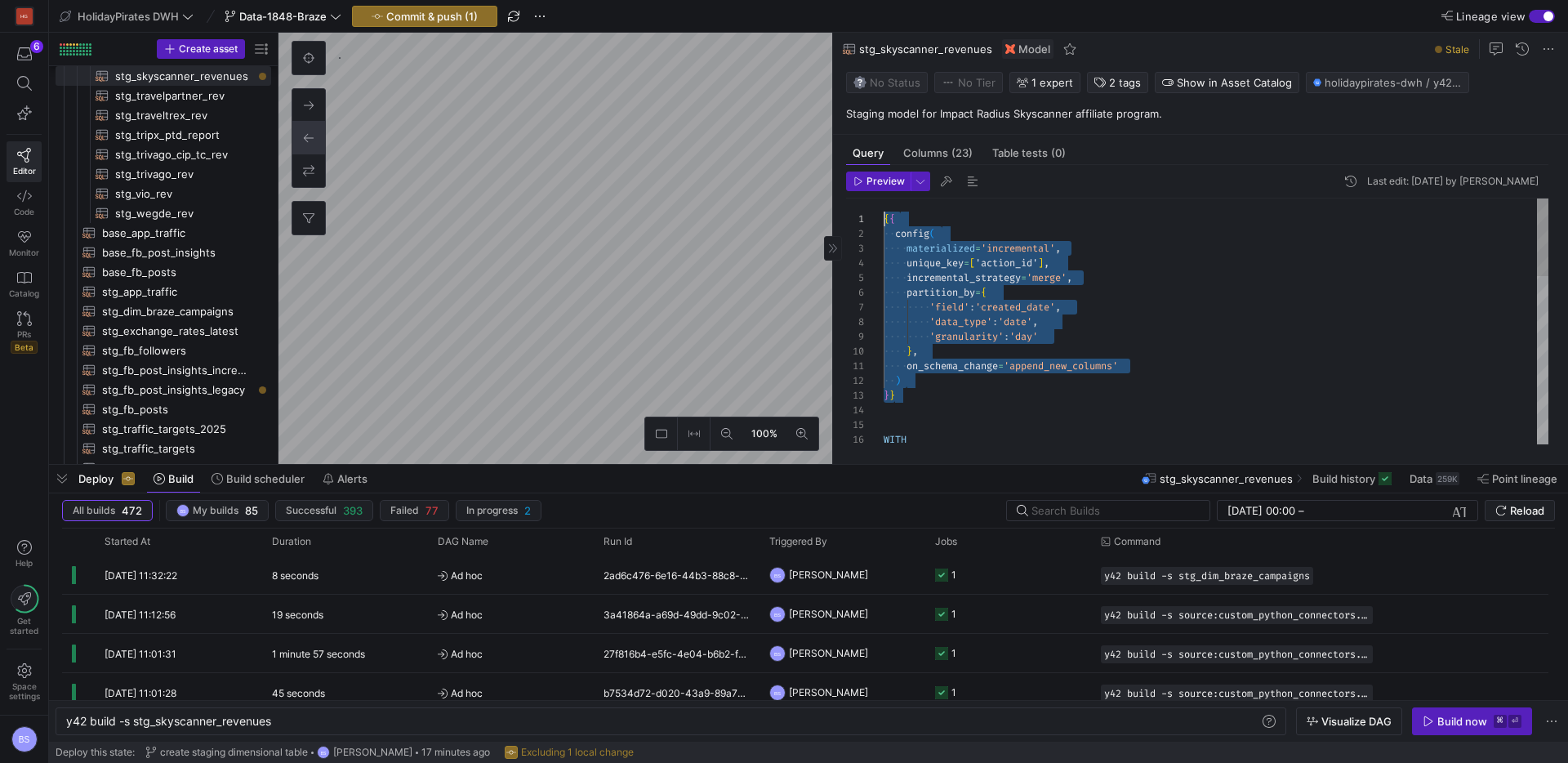
drag, startPoint x: 919, startPoint y: 395, endPoint x: 852, endPoint y: 209, distance: 197.8
click at [883, 209] on div "{ { config ( materialized = 'incremental' , unique_key = [ 'action_id' ] , incr…" at bounding box center [1215, 586] width 665 height 777
type textarea "WITH source AS ( SELECT * FROM {{ source('custom_python_connectors', 'braze_cam…"
type textarea "y42 build -s stg_dim_braze_campaigns"
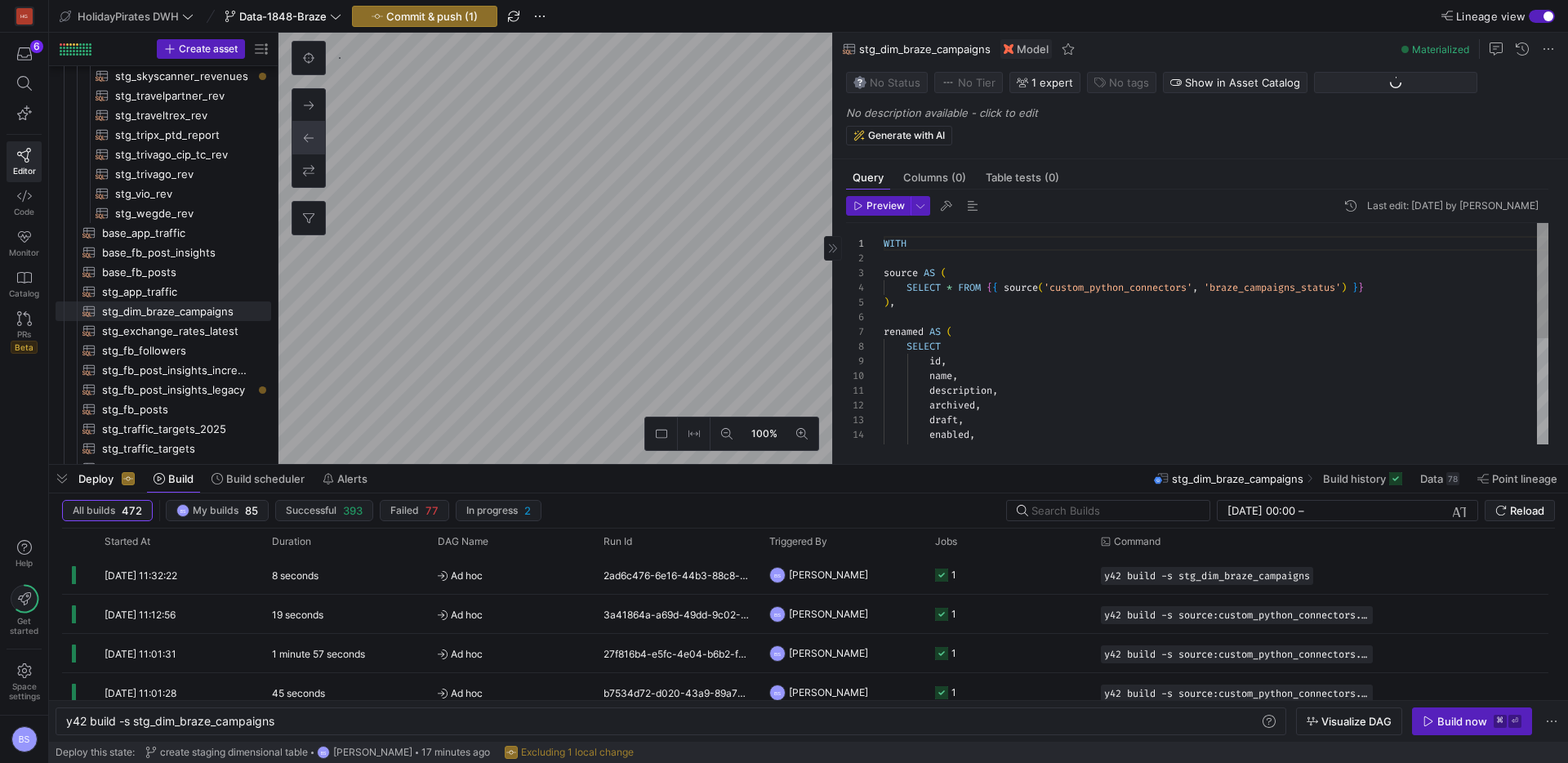
click at [976, 242] on div "WITH source AS ( SELECT * FROM { { source ( 'custom_python_connectors' , 'braze…" at bounding box center [1215, 435] width 665 height 425
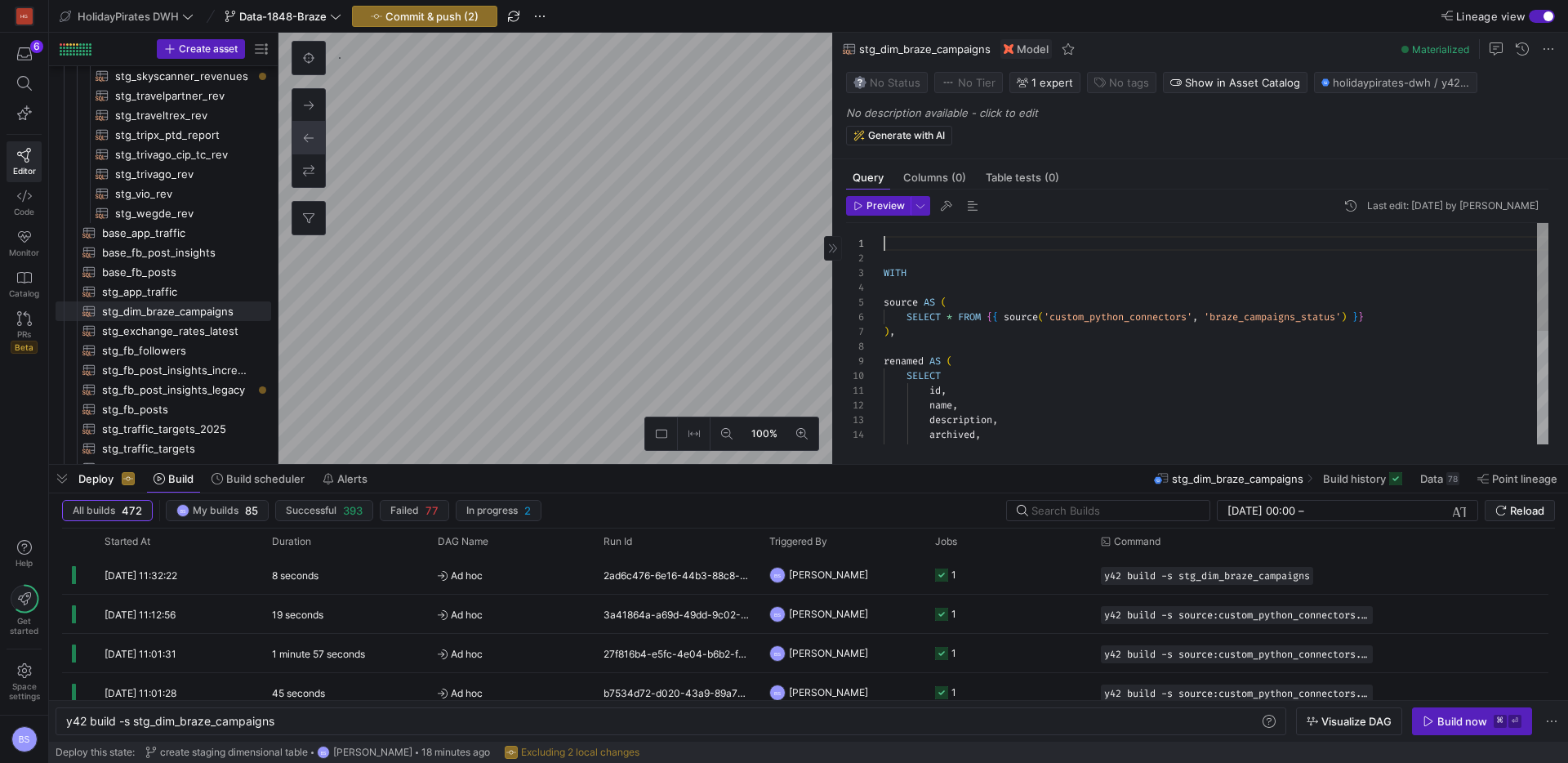
scroll to position [29, 11]
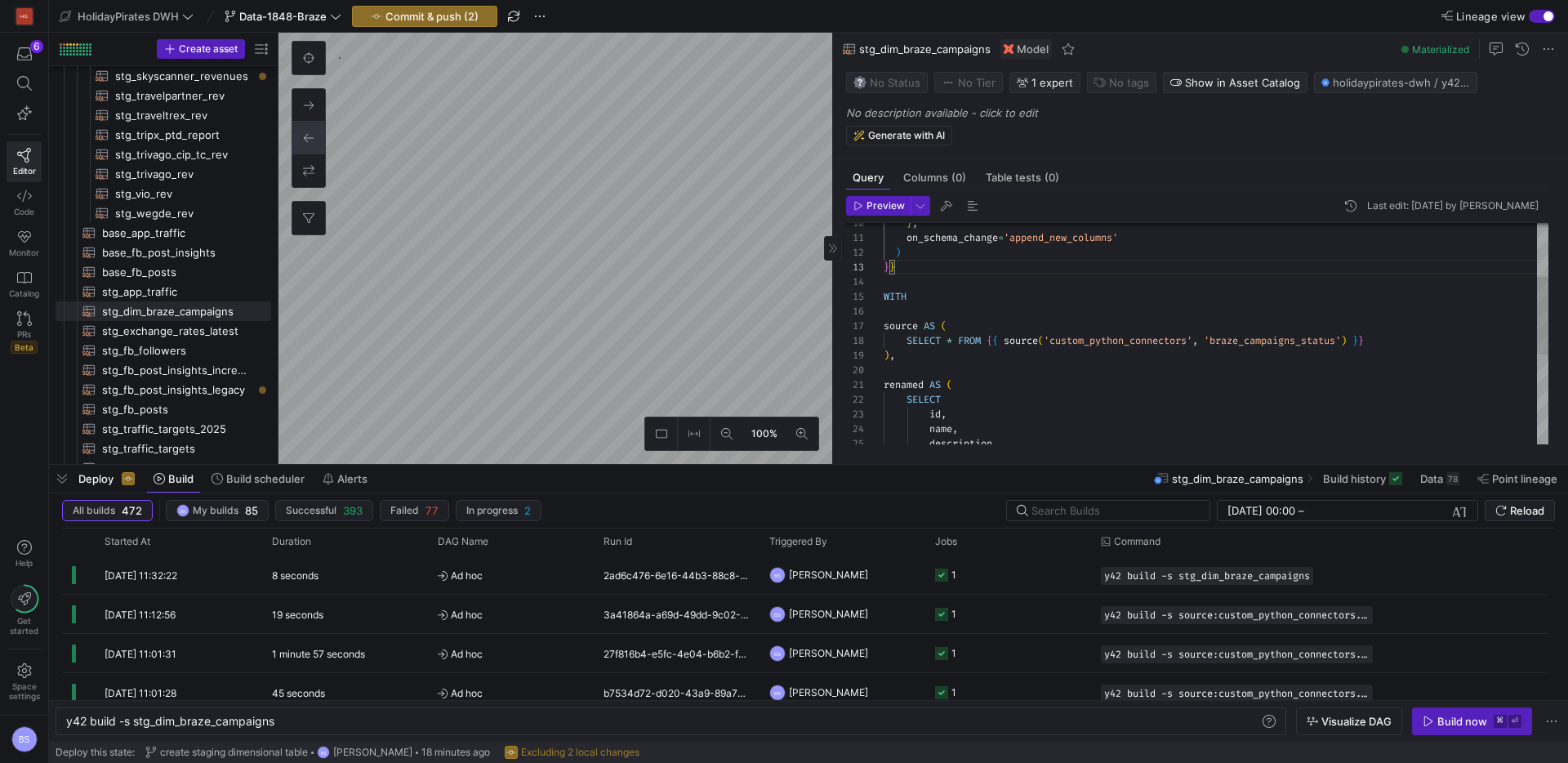
click at [937, 415] on div "WITH } , on_schema_change = 'append_new_columns' ) } } source AS ( SELECT * FRO…" at bounding box center [1215, 385] width 665 height 630
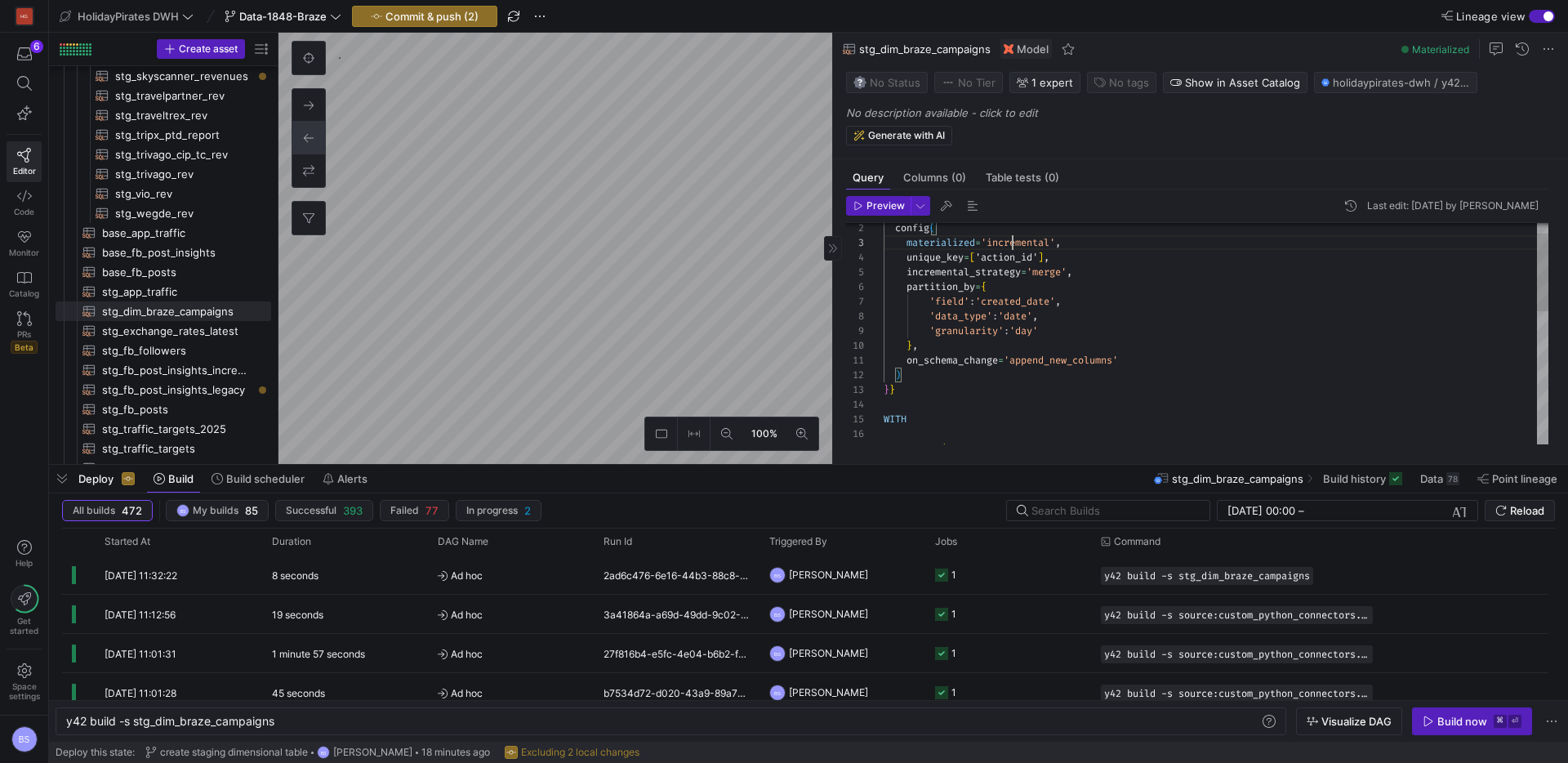
click at [1011, 242] on div "WITH } , on_schema_change = 'append_new_columns' ) } } source AS ( 'granularity…" at bounding box center [1215, 508] width 665 height 630
click at [1003, 259] on div "WITH } , on_schema_change = 'append_new_columns' ) } } source AS ( 'granularity…" at bounding box center [1215, 508] width 665 height 630
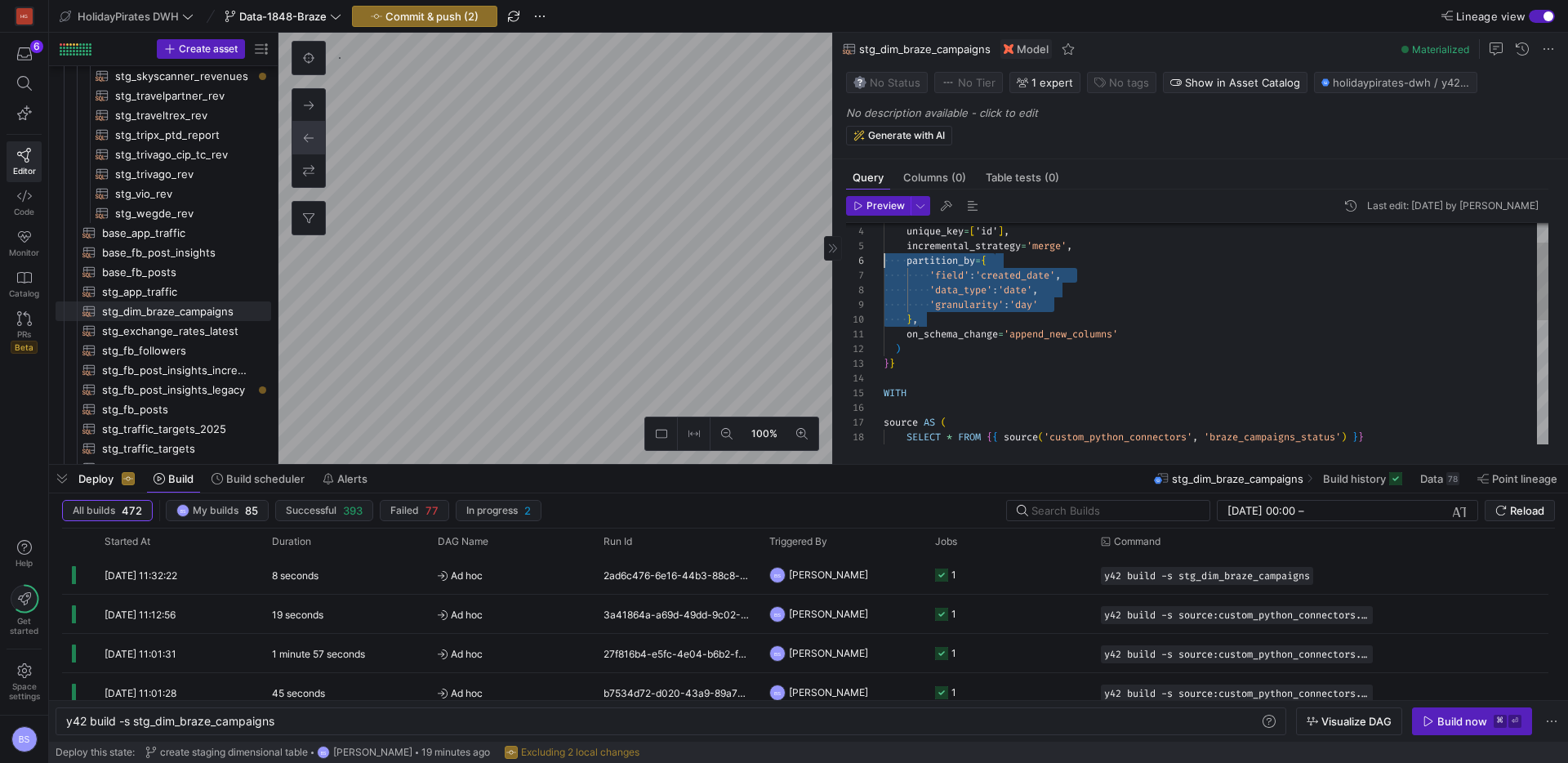
scroll to position [73, 0]
drag, startPoint x: 972, startPoint y: 315, endPoint x: 838, endPoint y: 258, distance: 146.3
click at [883, 258] on div "WITH } , on_schema_change = 'append_new_columns' ) } } source AS ( 'granularity…" at bounding box center [1215, 482] width 665 height 630
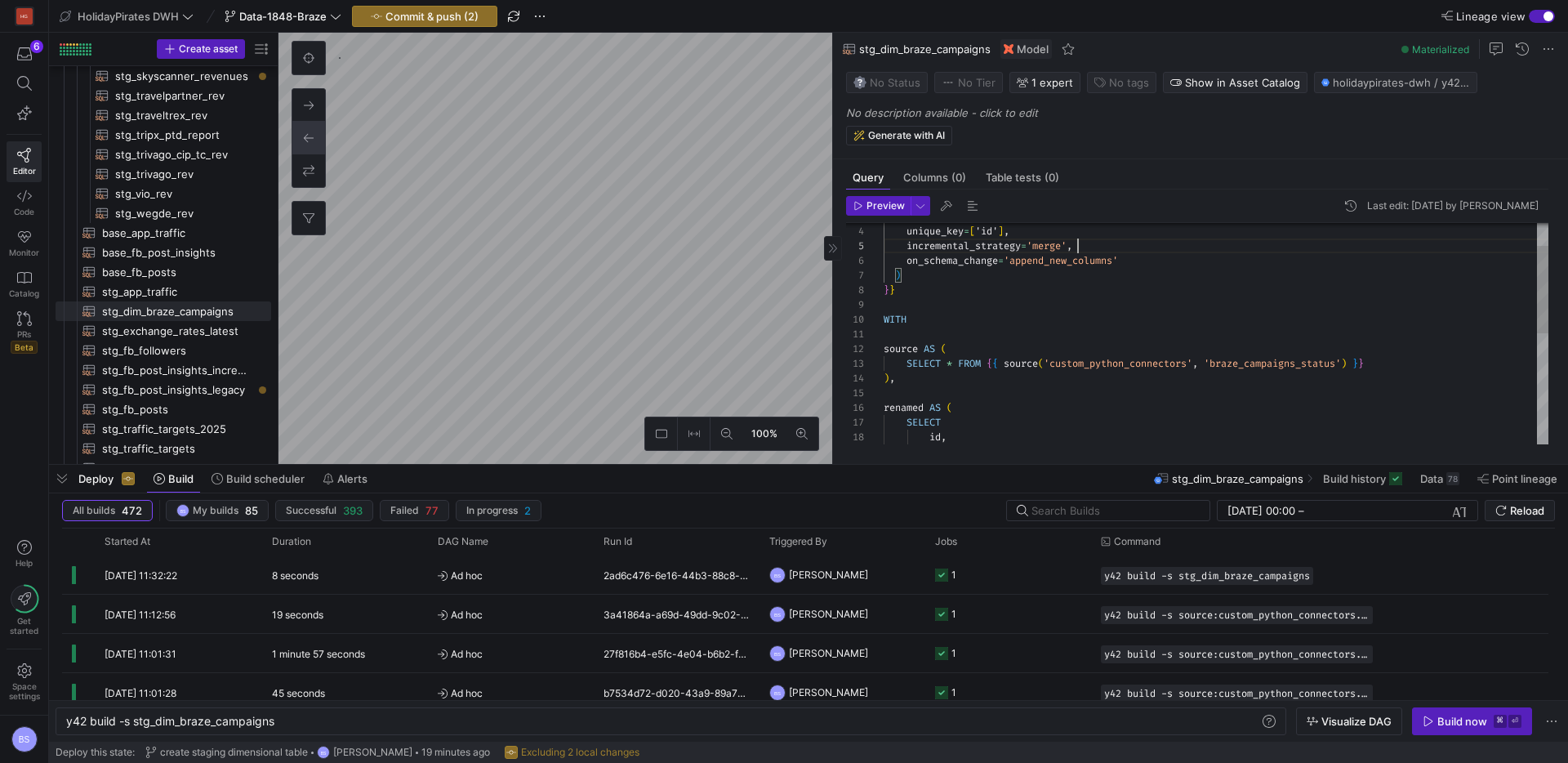
scroll to position [59, 194]
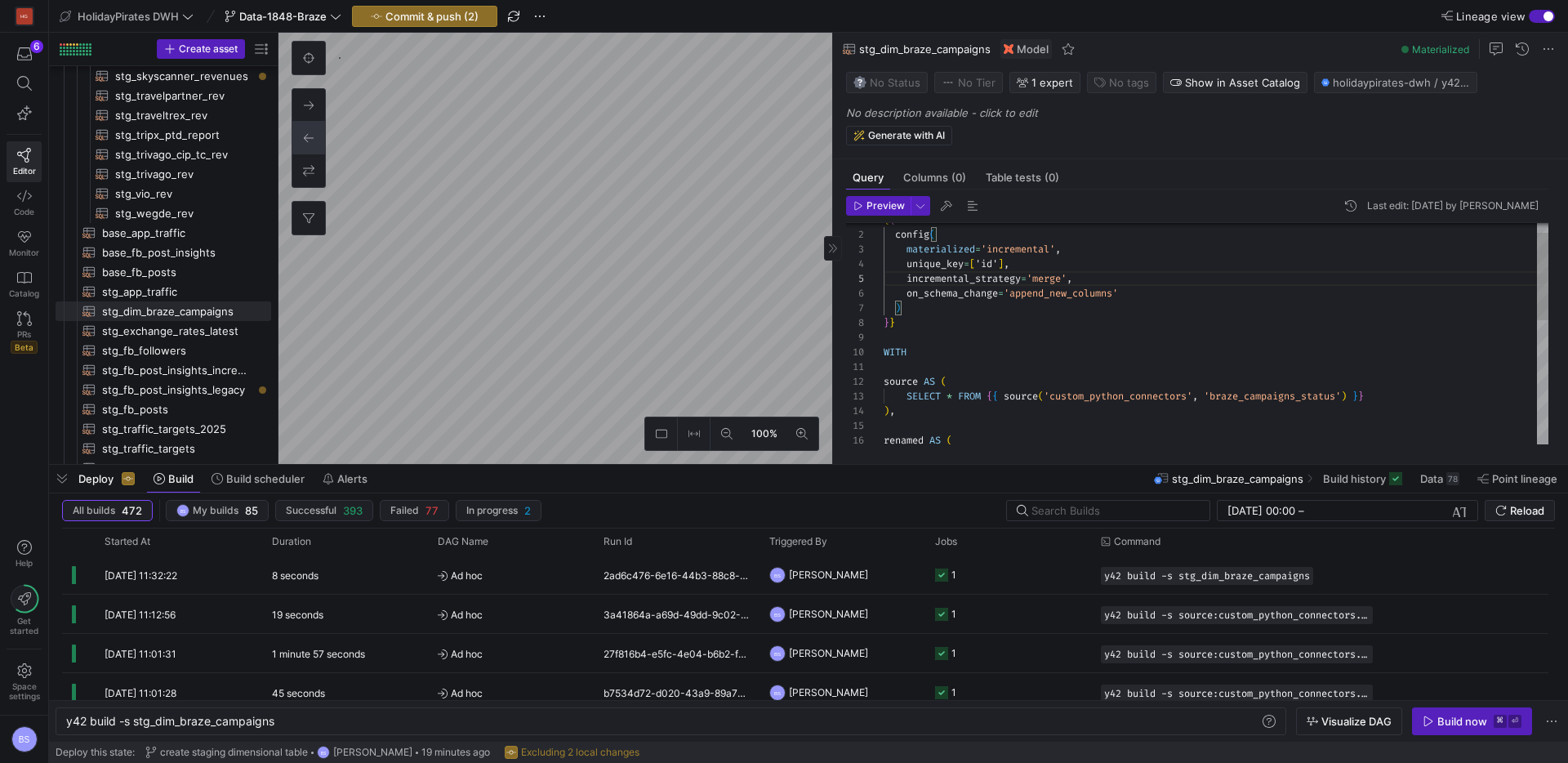
click at [1125, 315] on div "WITH on_schema_change = 'append_new_columns' ) } } source AS ( SELECT * FROM { …" at bounding box center [1215, 477] width 665 height 557
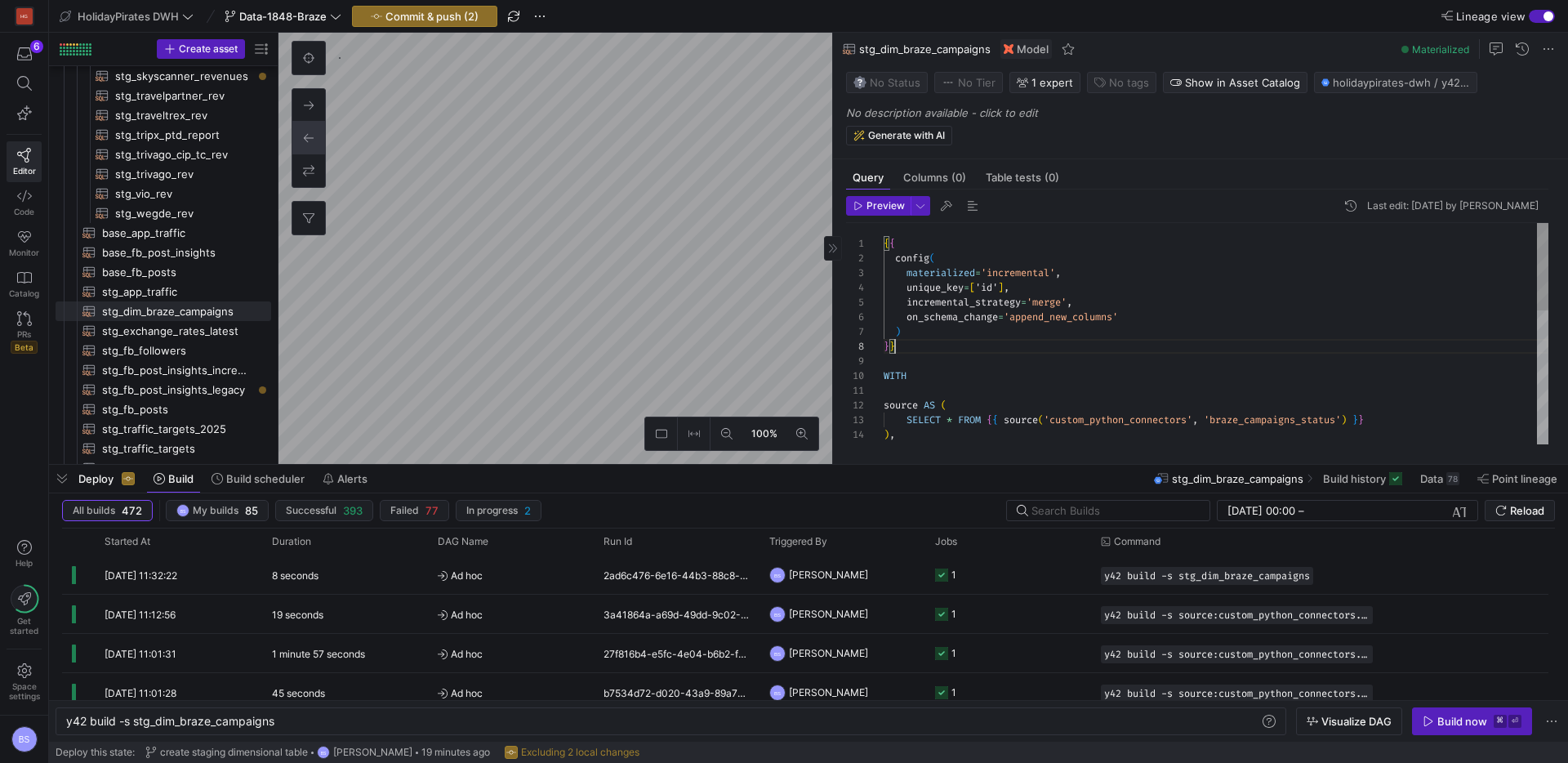
type textarea "{{ config( materialized='incremental', unique_key=['id'], incremental_strategy=…"
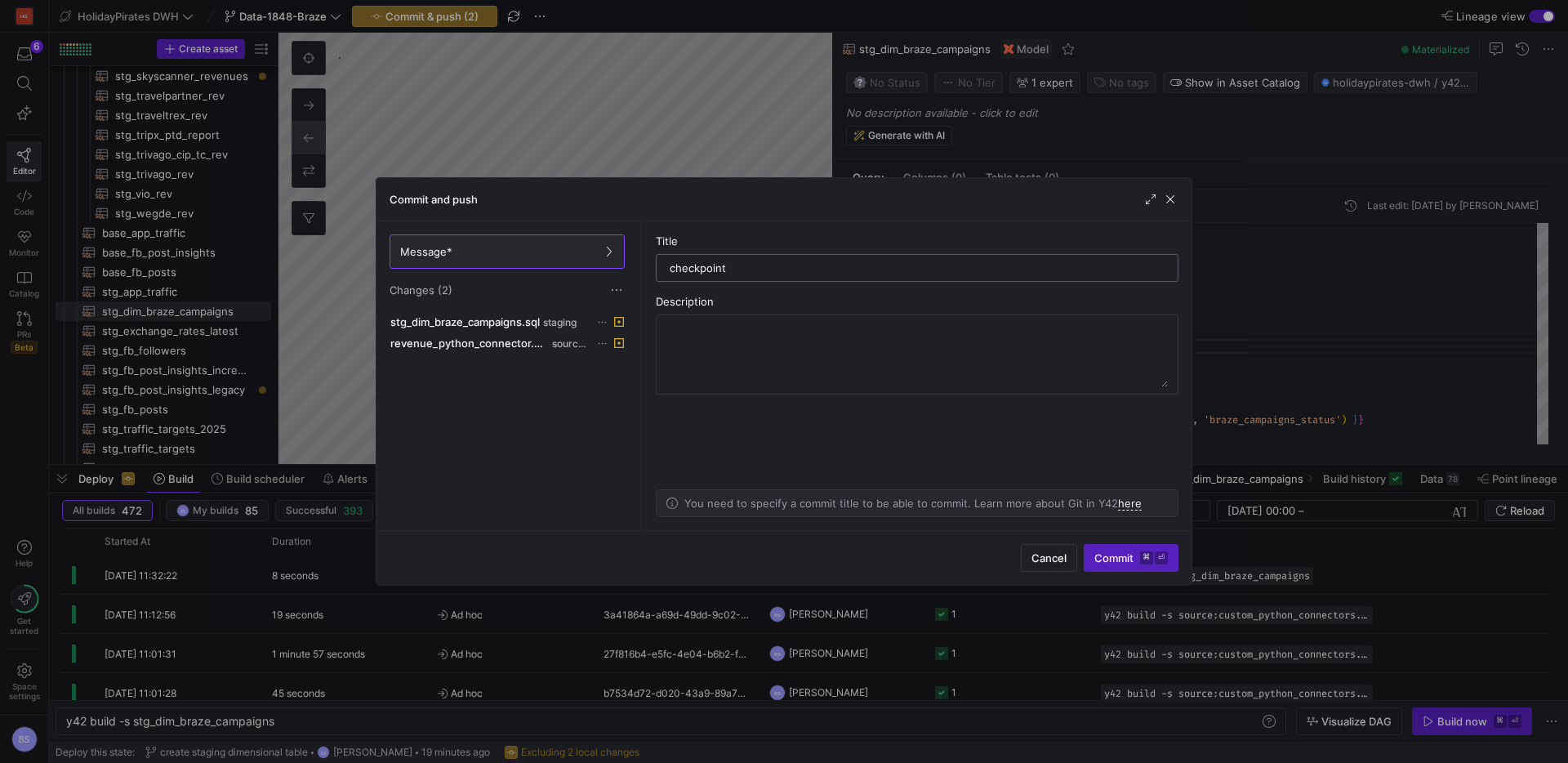
click at [701, 265] on input "checkpoint" at bounding box center [916, 267] width 495 height 13
type input "stage braze data"
click at [1132, 549] on span "submit" at bounding box center [1130, 558] width 93 height 26
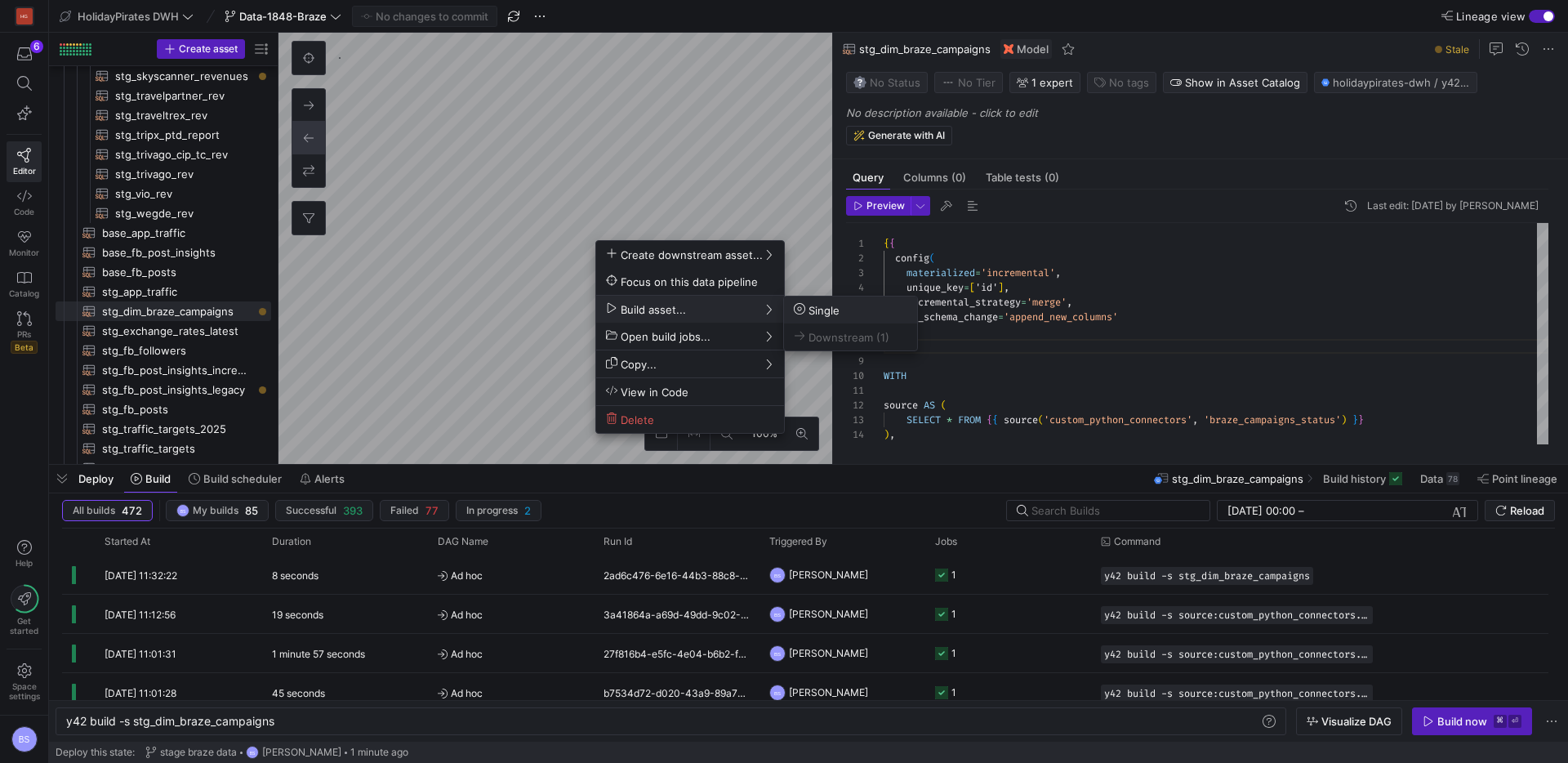
click at [843, 306] on span "Single" at bounding box center [850, 310] width 113 height 14
